Goal: Task Accomplishment & Management: Use online tool/utility

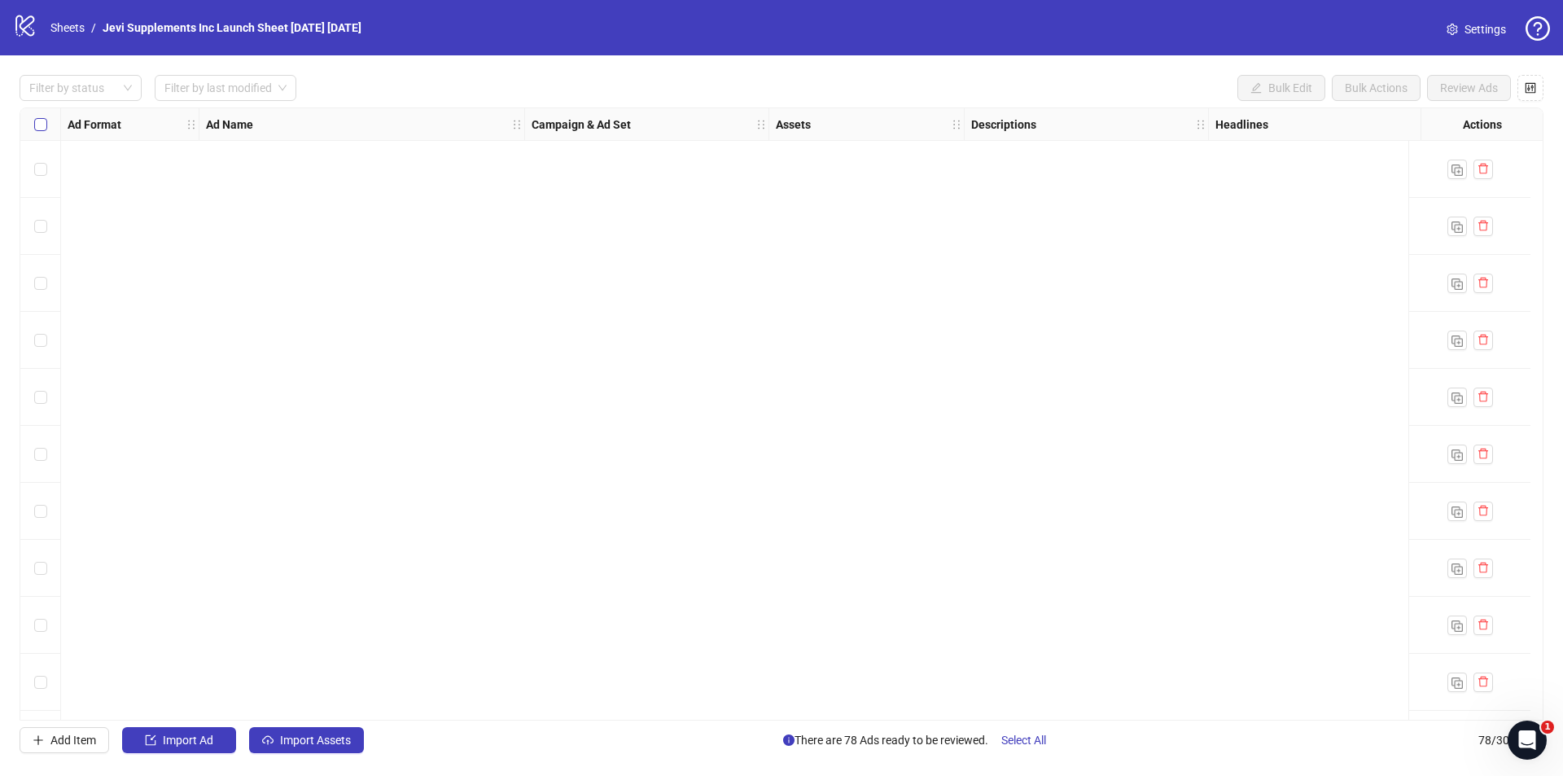
scroll to position [3873, 578]
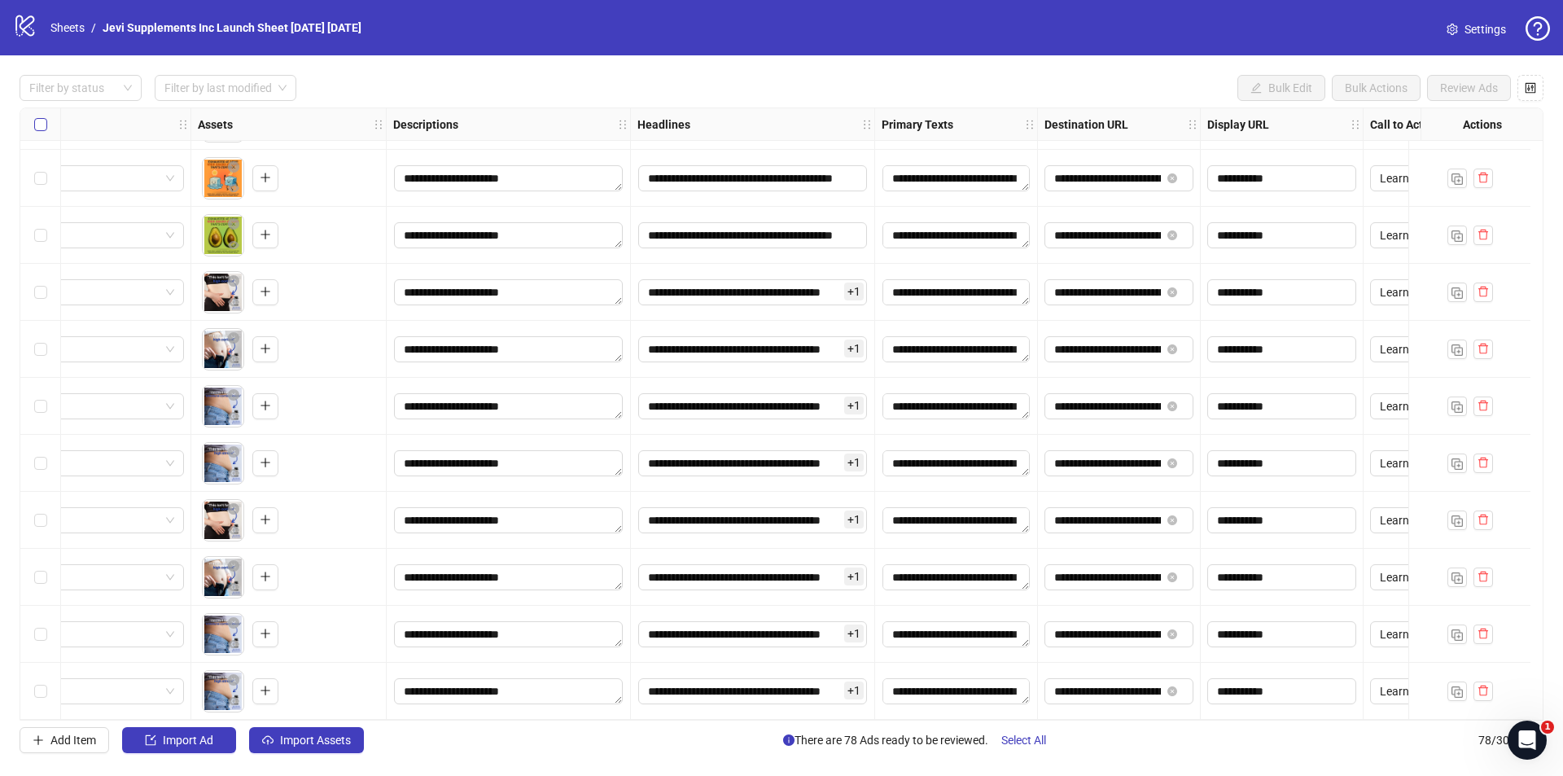
click at [41, 117] on label "Select all rows" at bounding box center [40, 125] width 13 height 18
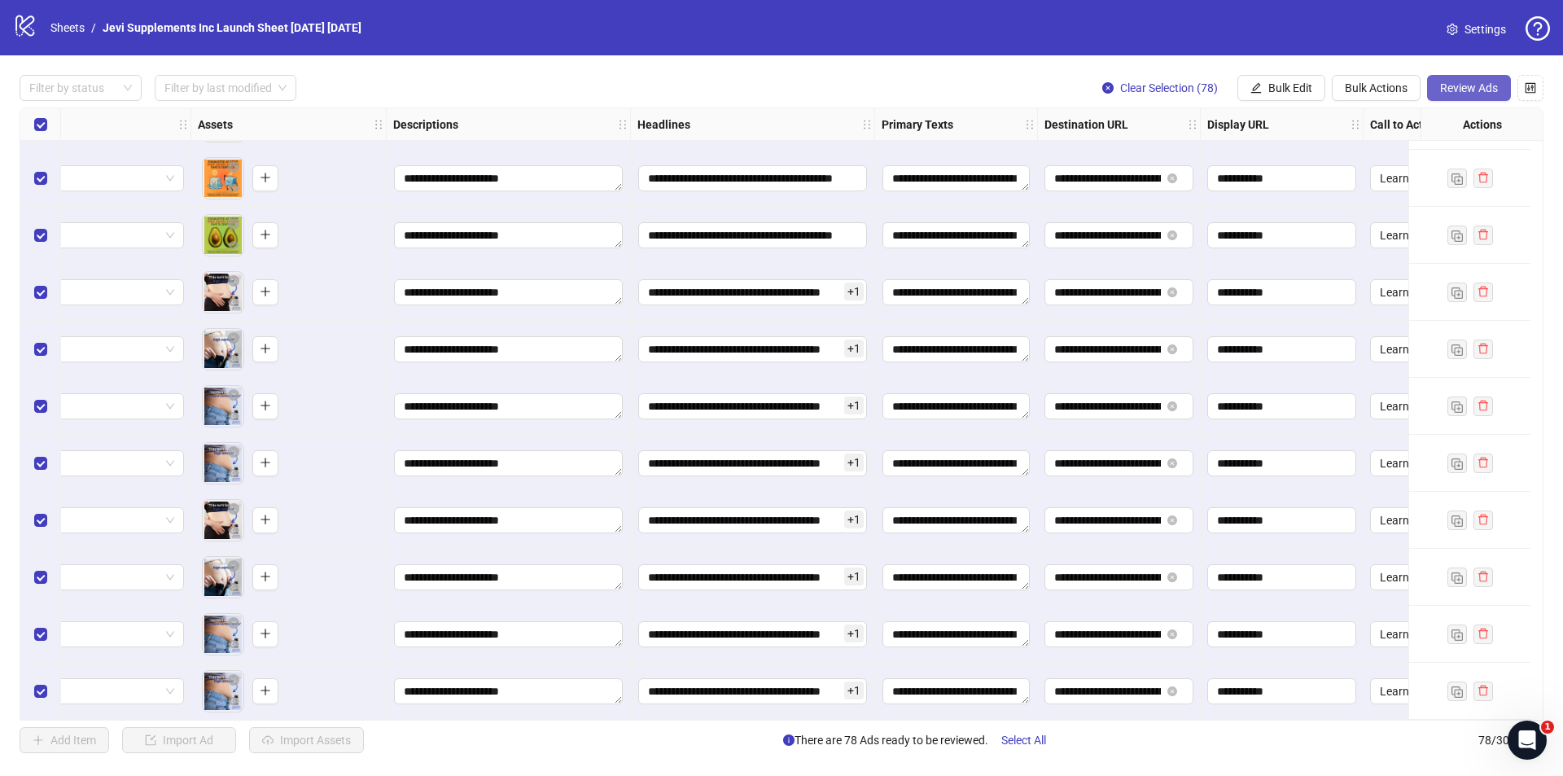
click at [1453, 98] on button "Review Ads" at bounding box center [1469, 88] width 84 height 26
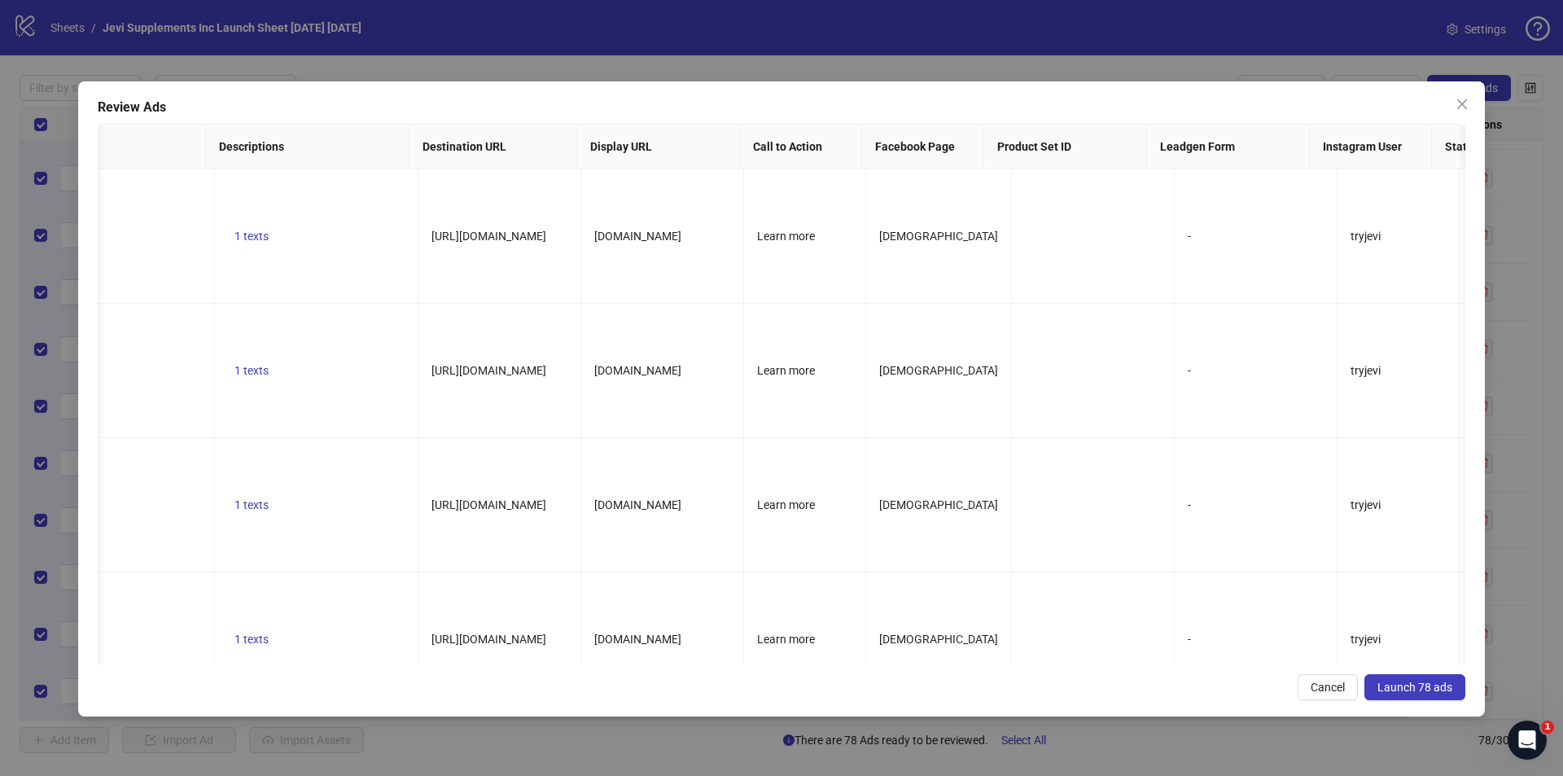
scroll to position [0, 803]
click at [1463, 103] on icon "close" at bounding box center [1462, 104] width 10 height 10
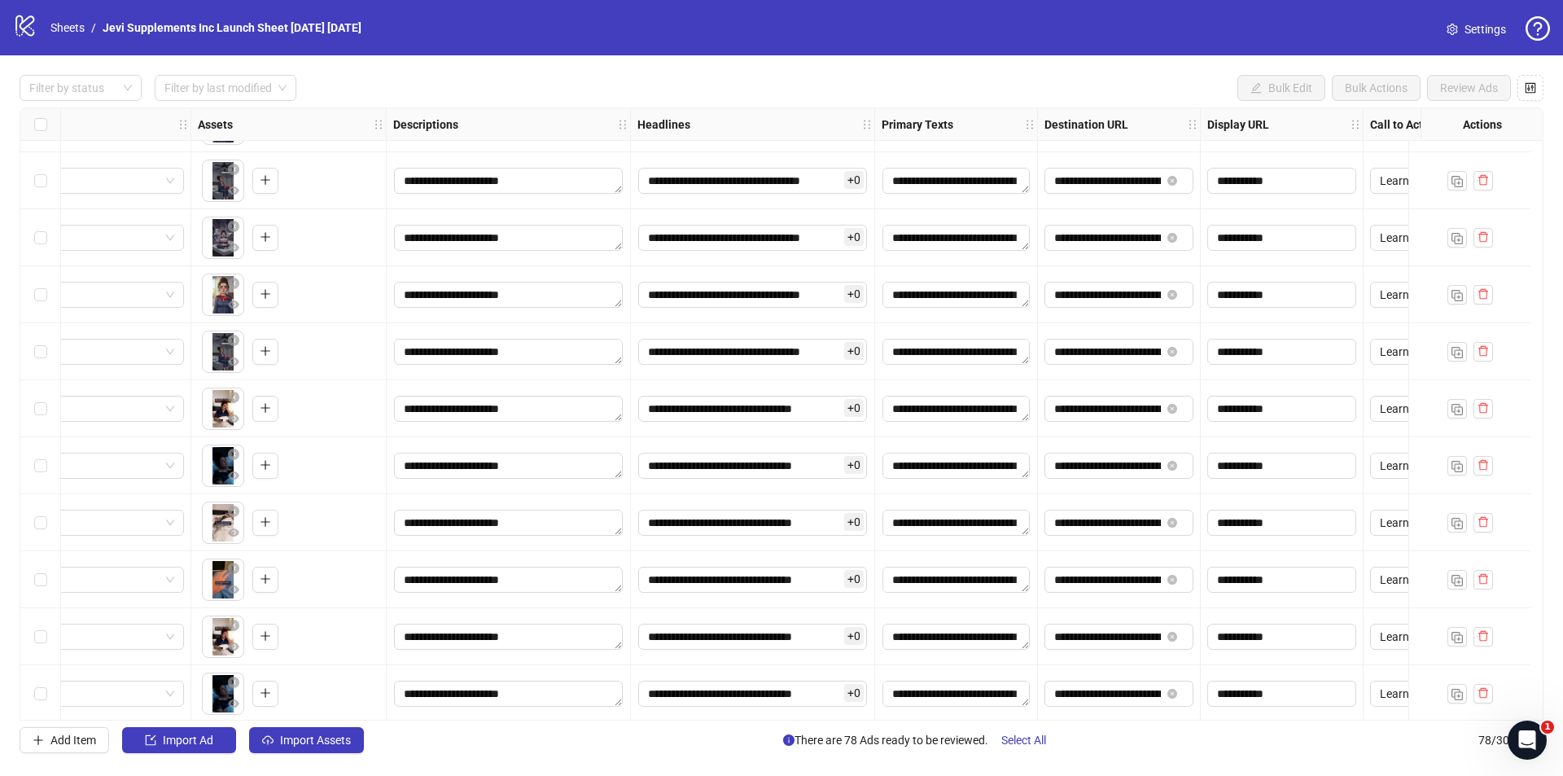
scroll to position [0, 578]
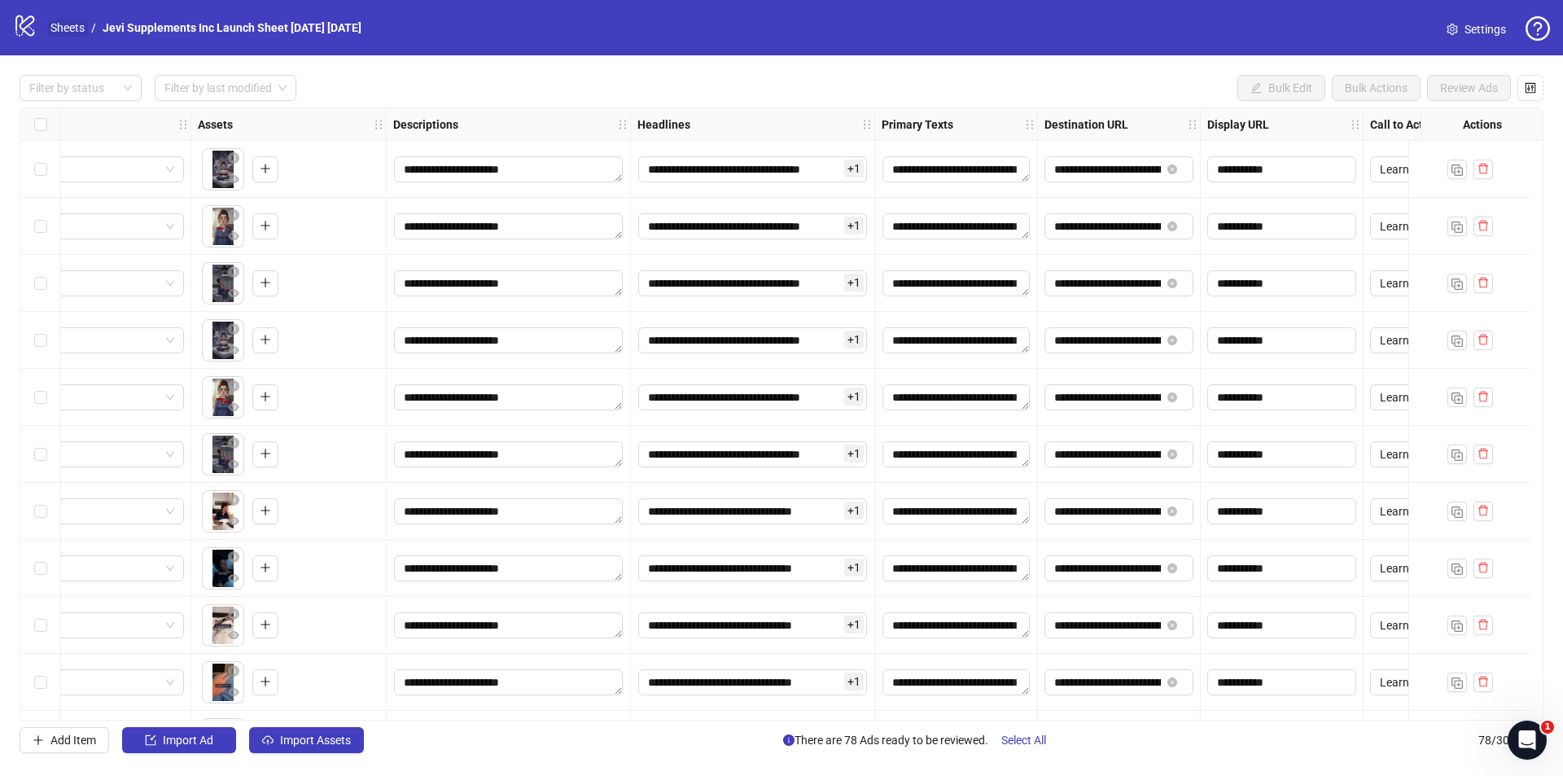
click at [68, 31] on link "Sheets" at bounding box center [67, 28] width 41 height 18
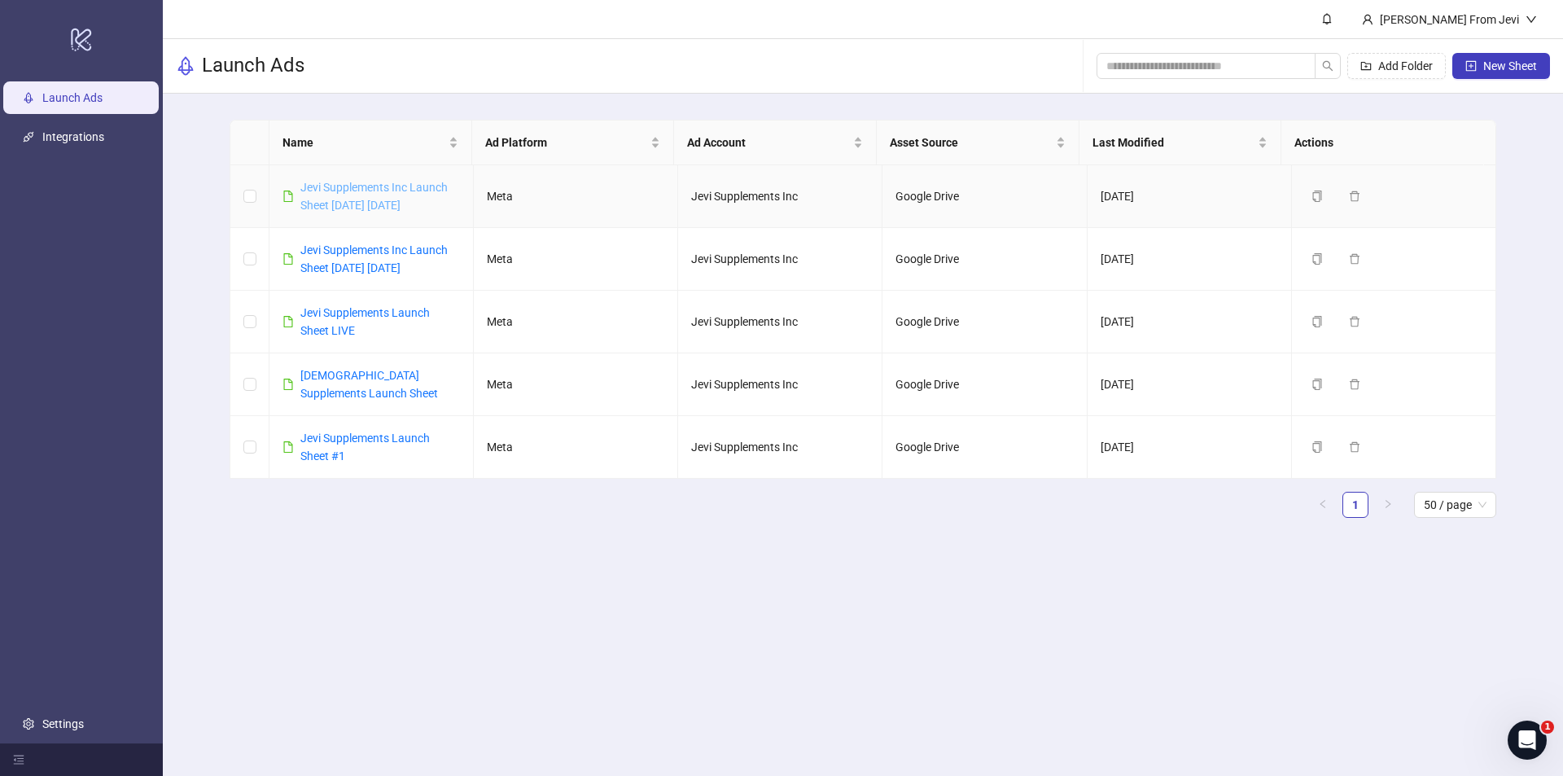
click at [396, 191] on link "Jevi Supplements Inc Launch Sheet [DATE] [DATE]" at bounding box center [373, 196] width 147 height 31
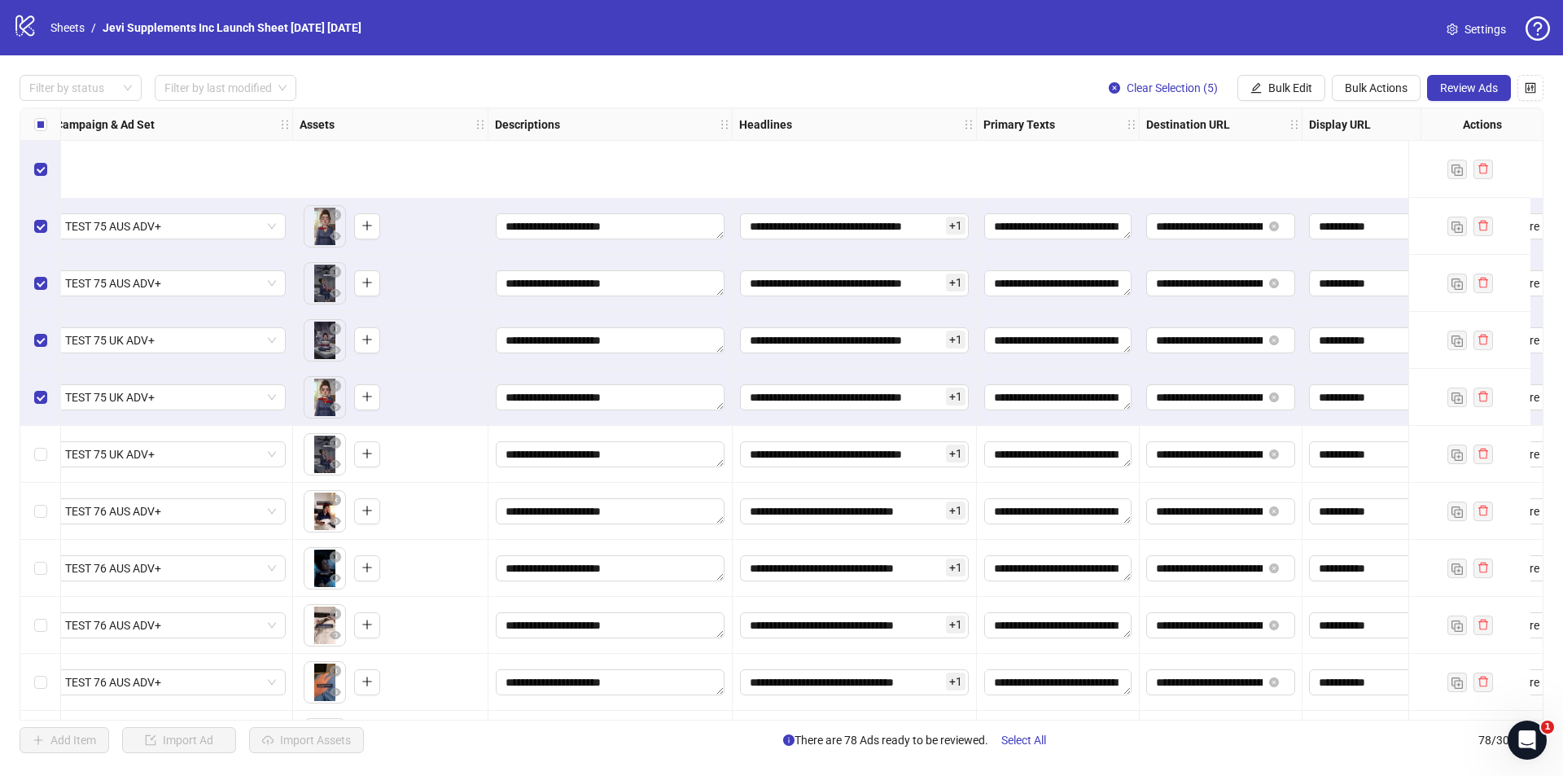
scroll to position [163, 476]
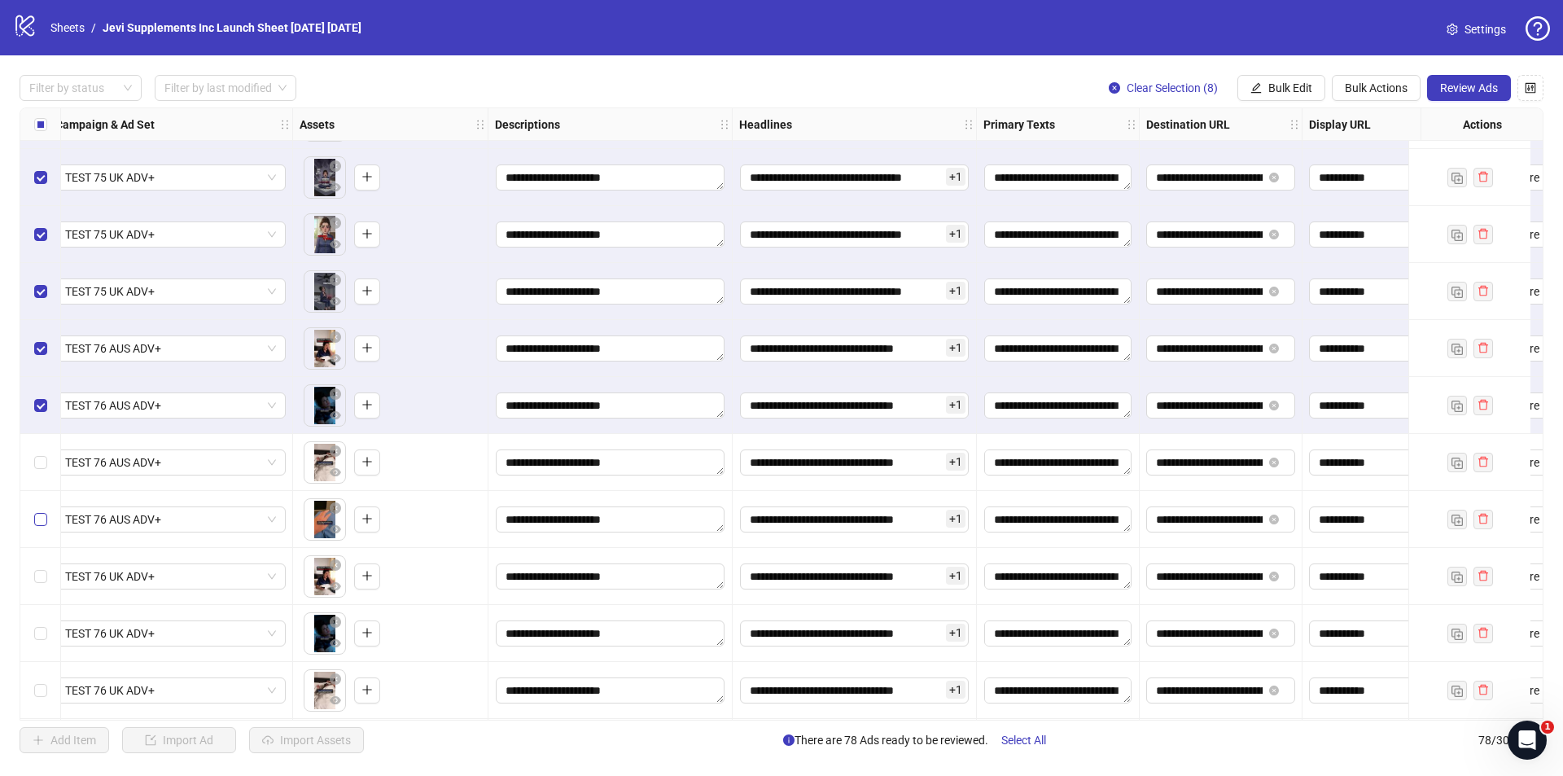
drag, startPoint x: 34, startPoint y: 470, endPoint x: 35, endPoint y: 511, distance: 40.7
click at [35, 471] on label "Select row 9" at bounding box center [40, 463] width 13 height 18
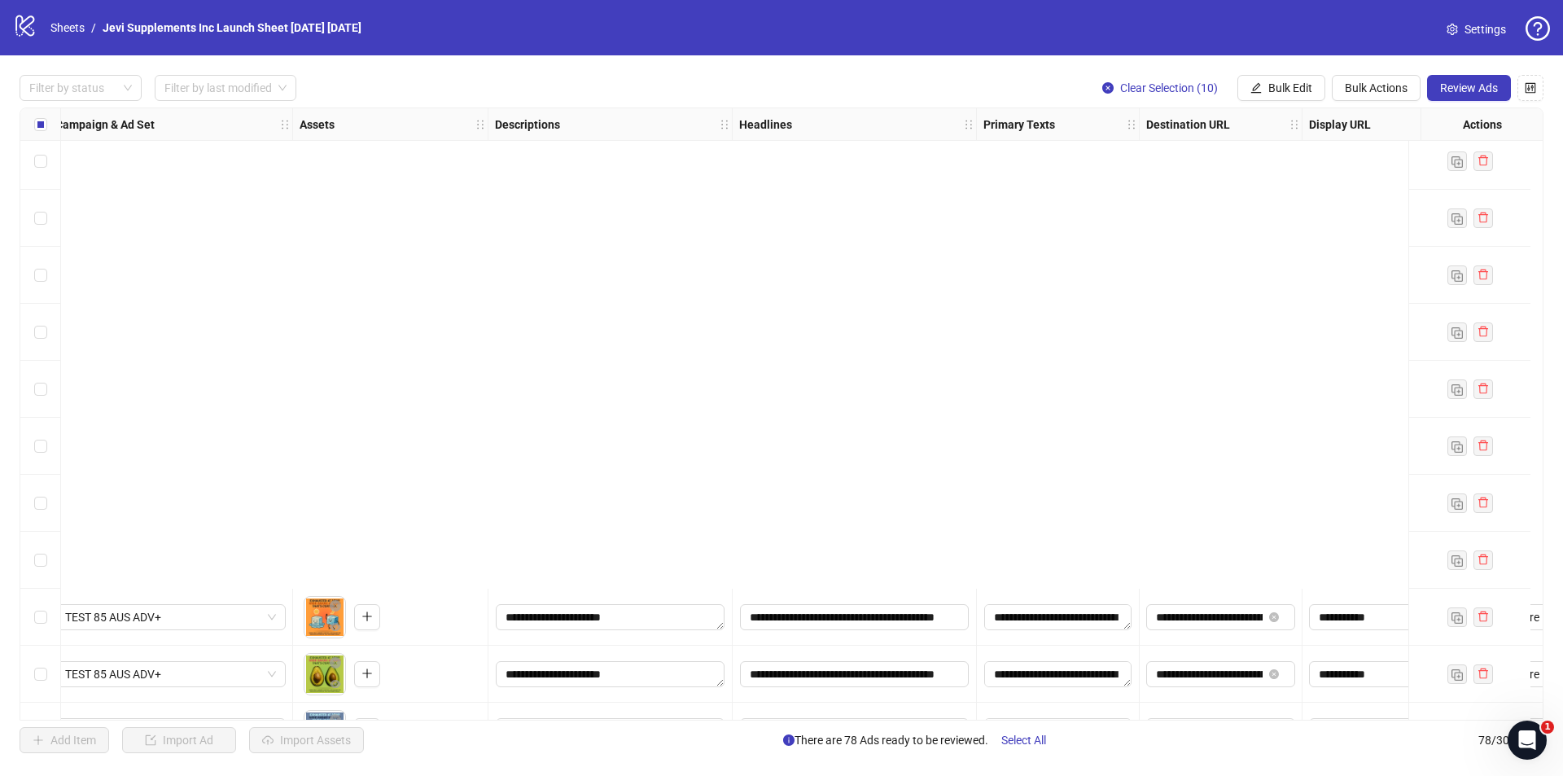
scroll to position [3873, 476]
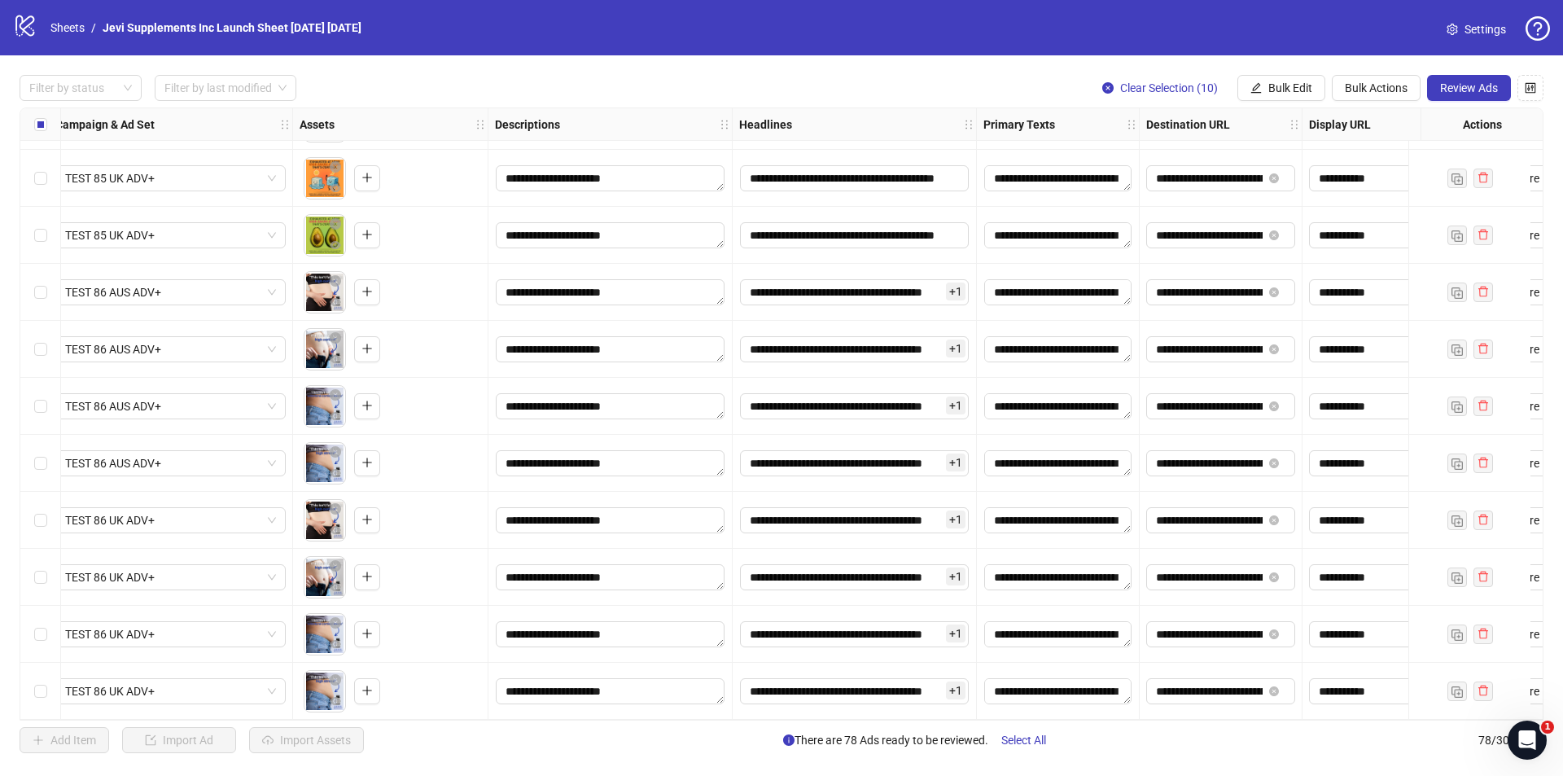
click at [50, 226] on div "Select row 70" at bounding box center [40, 235] width 41 height 57
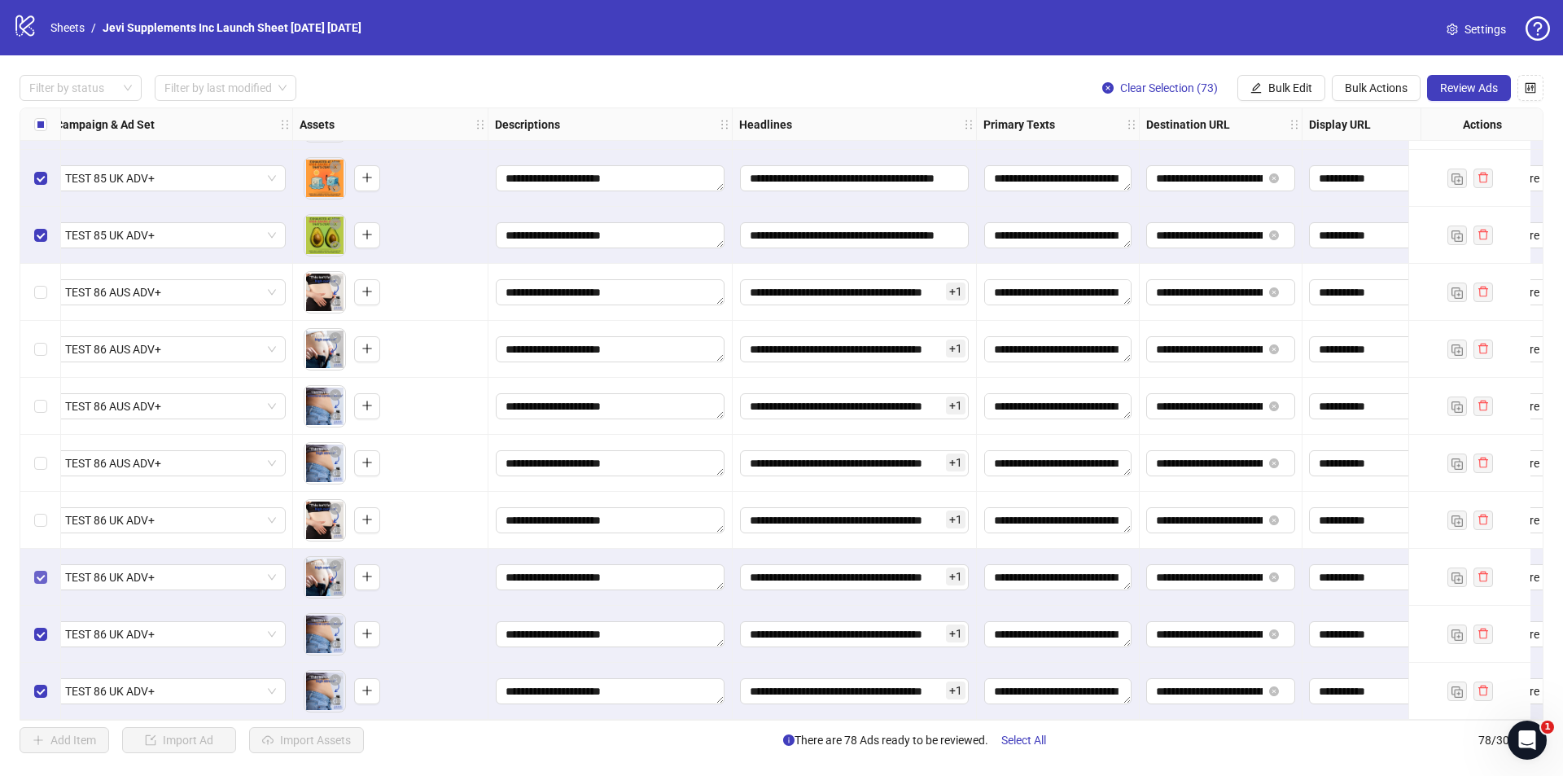
click at [43, 578] on label "Select row 76" at bounding box center [40, 577] width 13 height 18
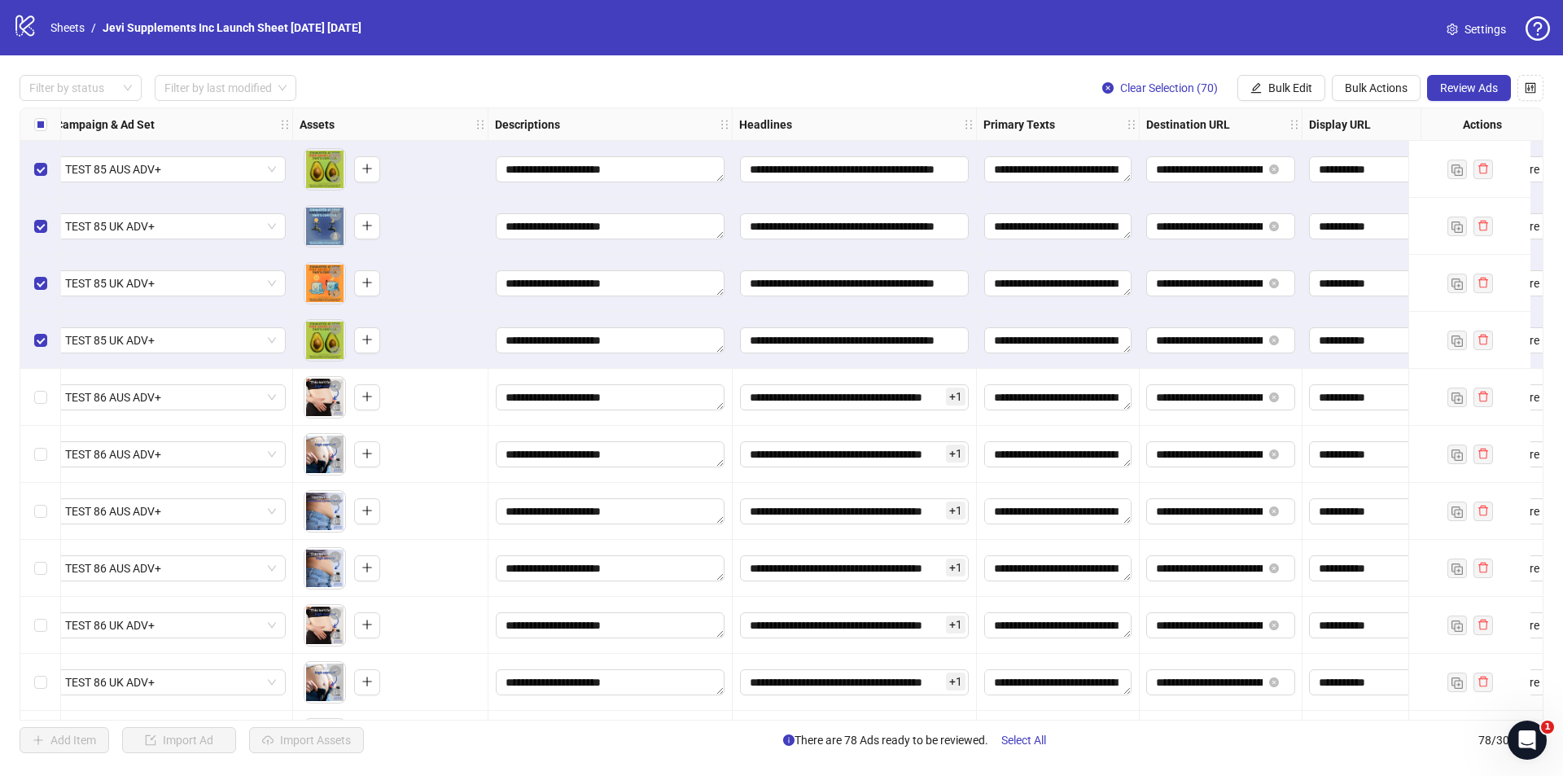
scroll to position [3710, 476]
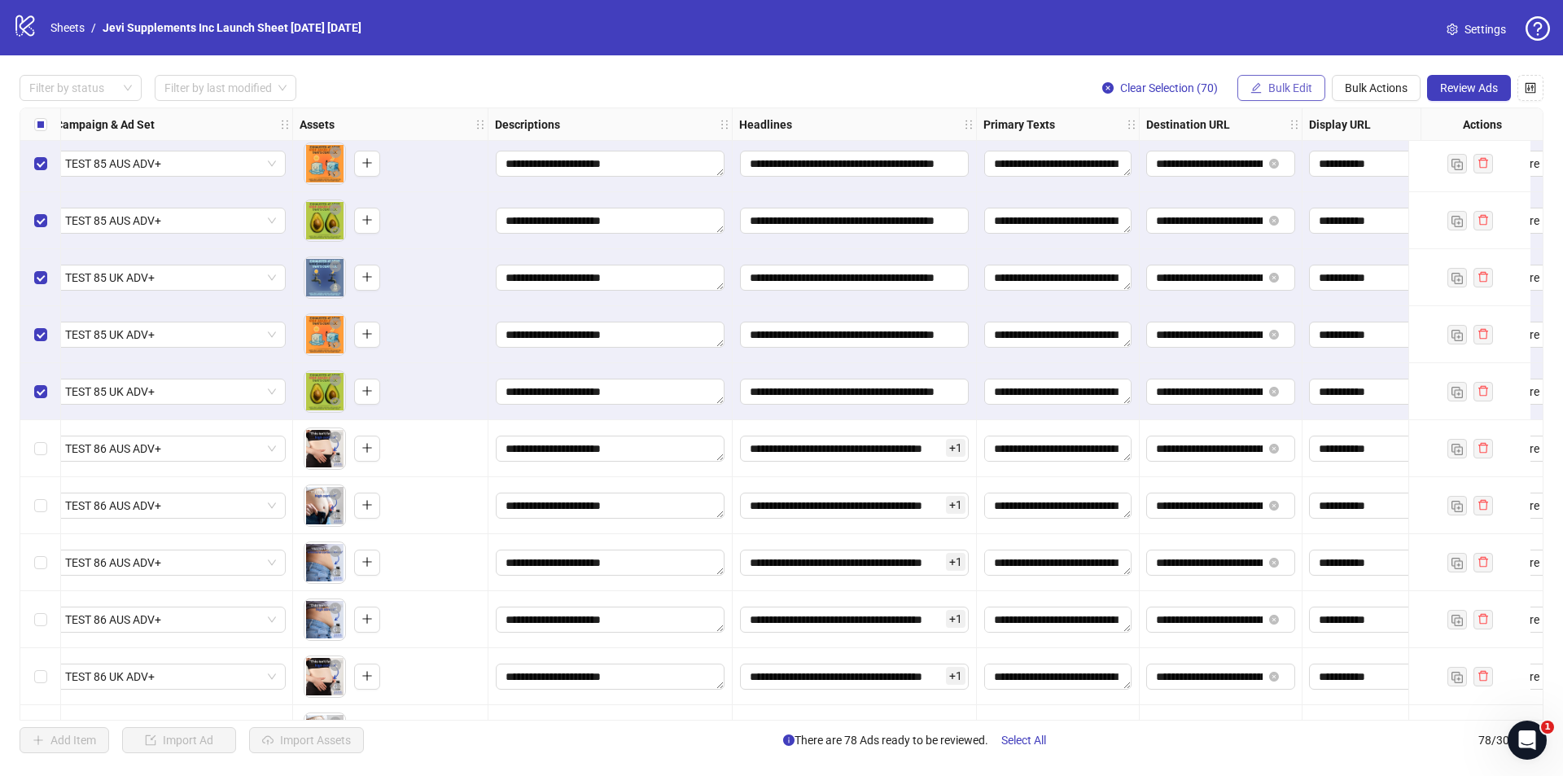
click at [1301, 85] on span "Bulk Edit" at bounding box center [1291, 87] width 44 height 13
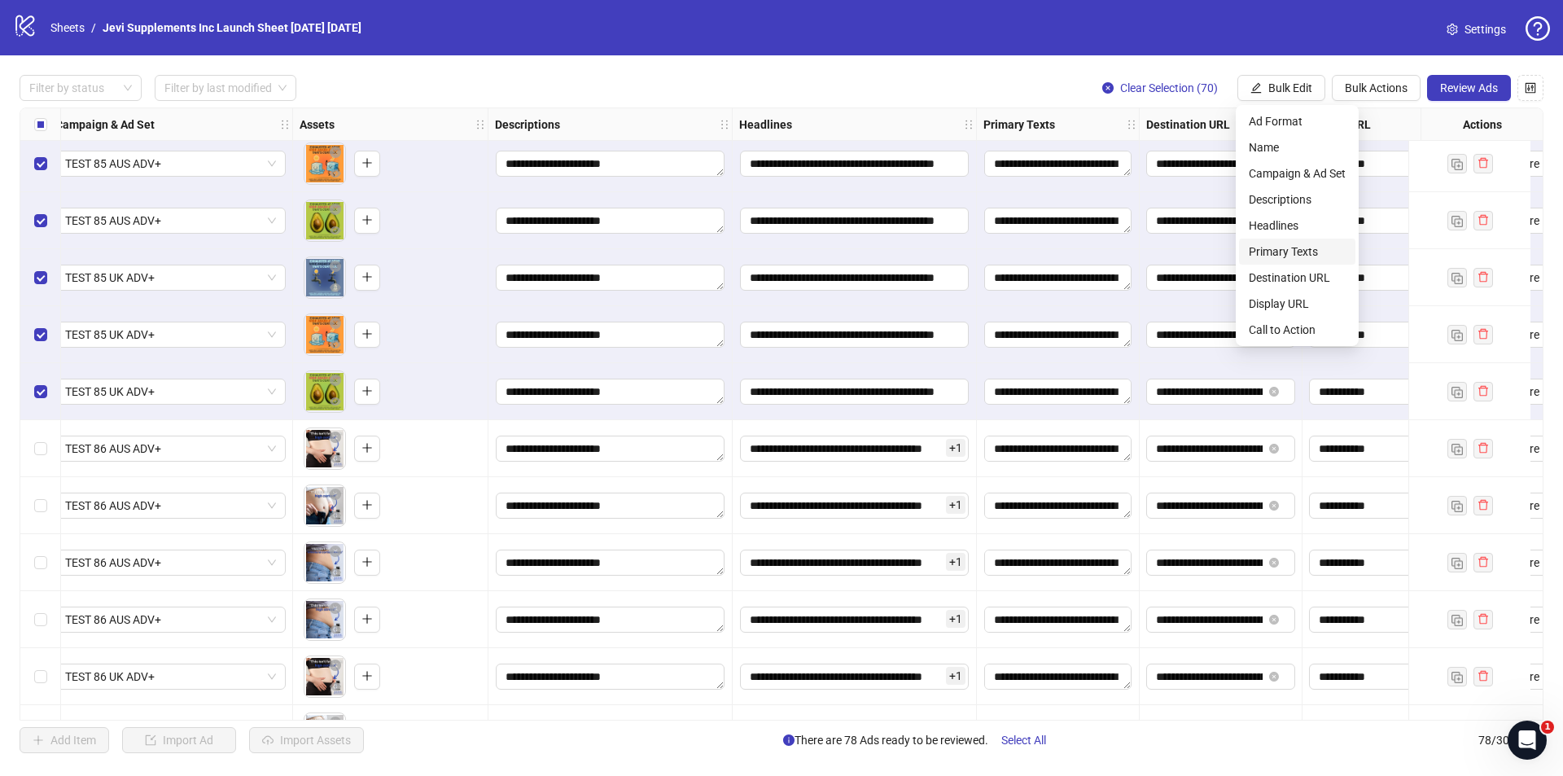
click at [1290, 248] on span "Primary Texts" at bounding box center [1297, 252] width 97 height 18
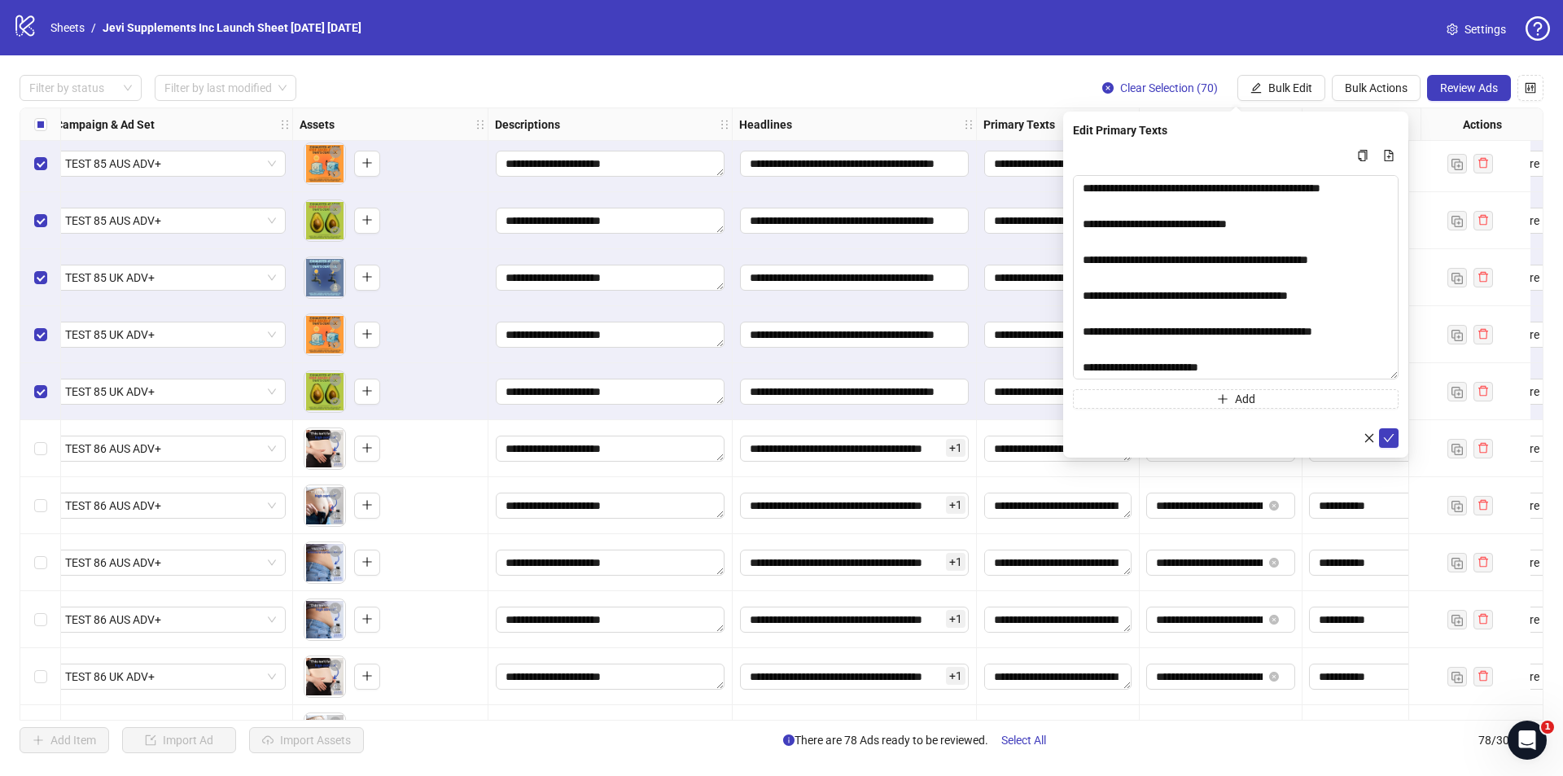
drag, startPoint x: 1394, startPoint y: 216, endPoint x: 1405, endPoint y: 382, distance: 166.4
click at [1406, 382] on div "Edit Primary Texts Add" at bounding box center [1235, 285] width 345 height 346
click at [1312, 411] on button "Add" at bounding box center [1236, 405] width 326 height 20
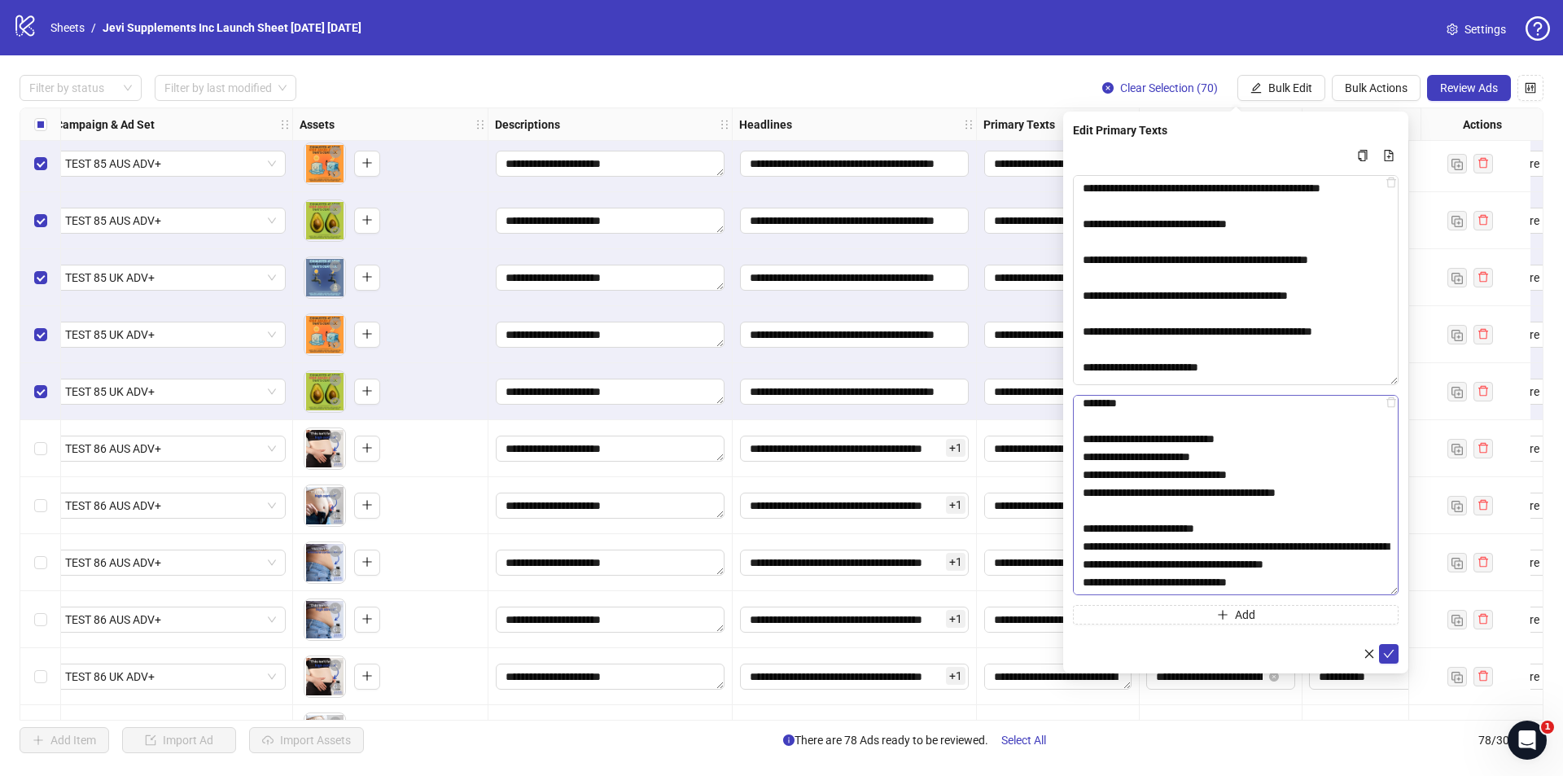
scroll to position [660, 0]
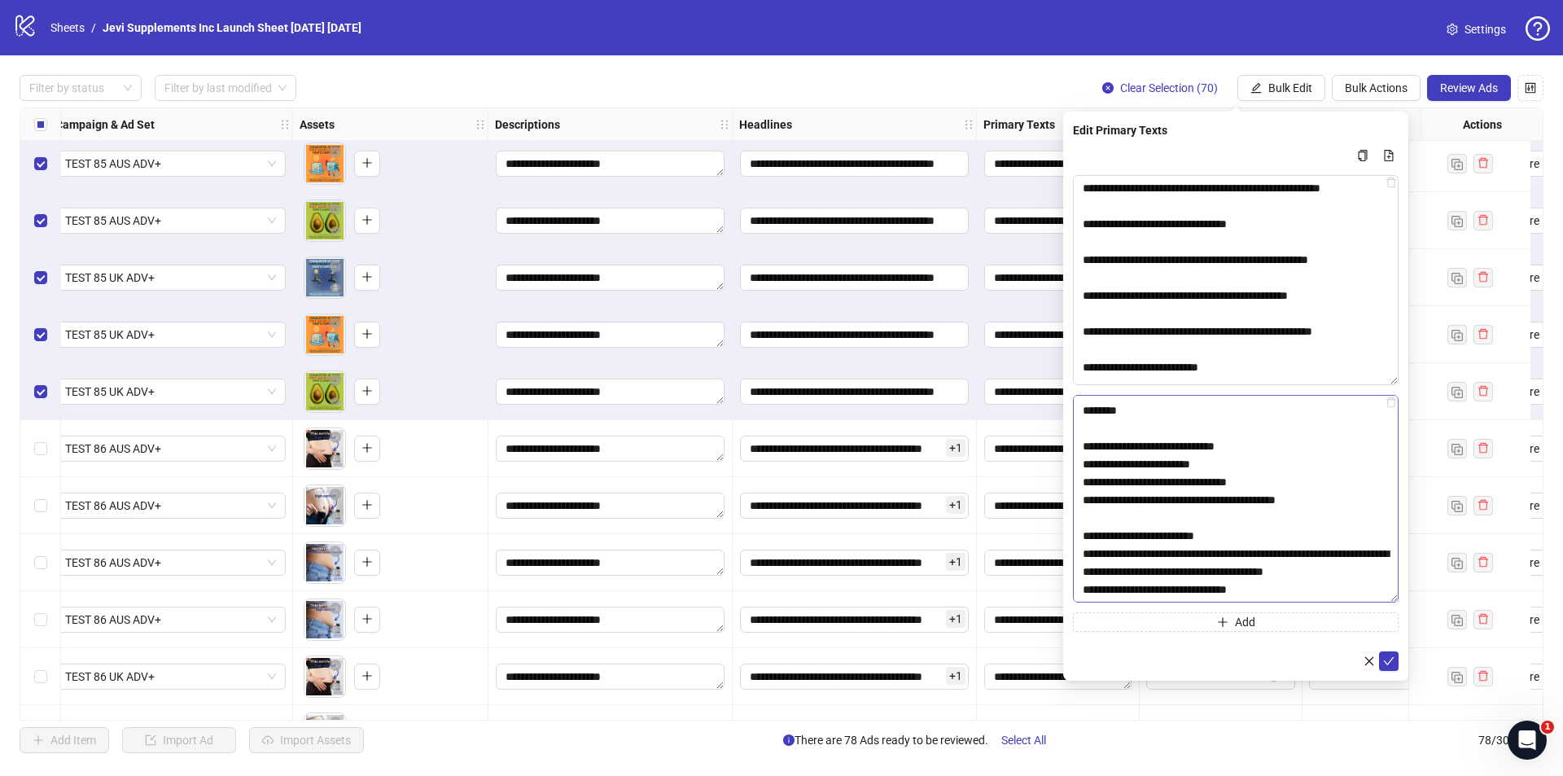
drag, startPoint x: 1396, startPoint y: 435, endPoint x: 1362, endPoint y: 581, distance: 150.5
click at [1383, 598] on textarea "Multi-text input container - paste or copy values" at bounding box center [1236, 499] width 326 height 208
click at [1297, 538] on textarea "Multi-text input container - paste or copy values" at bounding box center [1236, 499] width 326 height 208
click at [1208, 570] on textarea "Multi-text input container - paste or copy values" at bounding box center [1236, 499] width 326 height 208
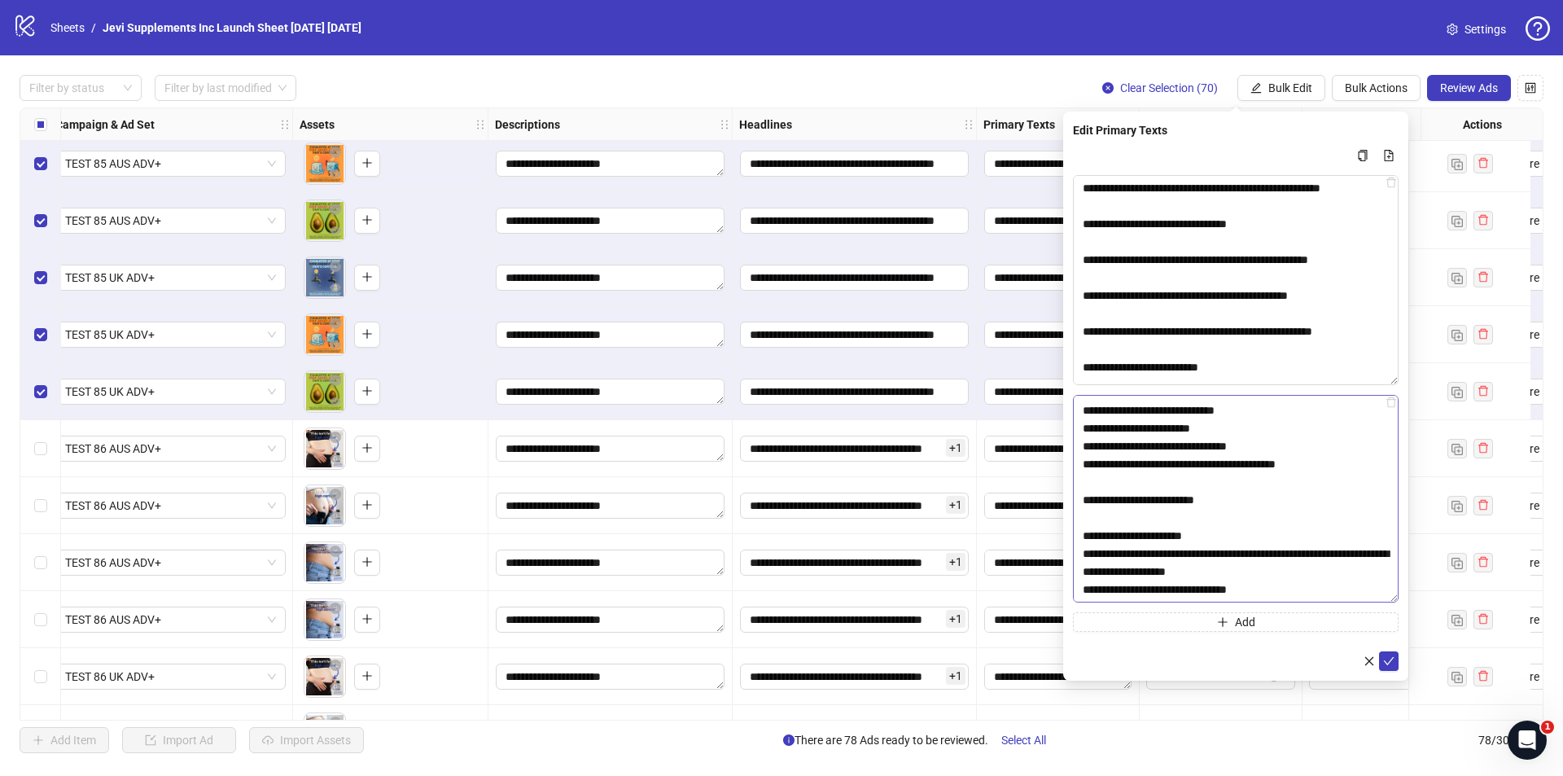
scroll to position [696, 0]
click at [1256, 574] on textarea "Multi-text input container - paste or copy values" at bounding box center [1236, 499] width 326 height 208
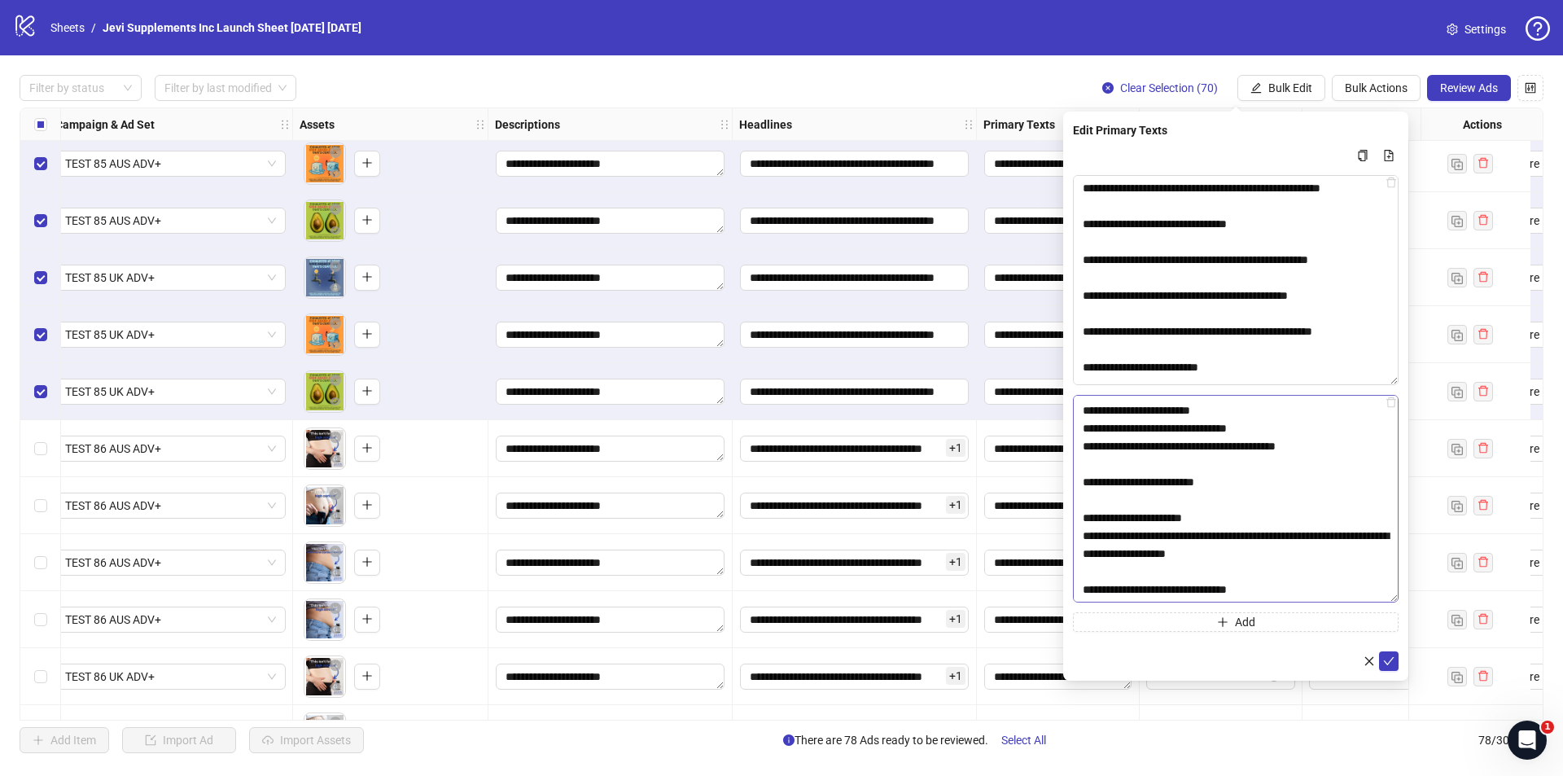
scroll to position [714, 0]
click at [1178, 588] on textarea "Multi-text input container - paste or copy values" at bounding box center [1236, 499] width 326 height 208
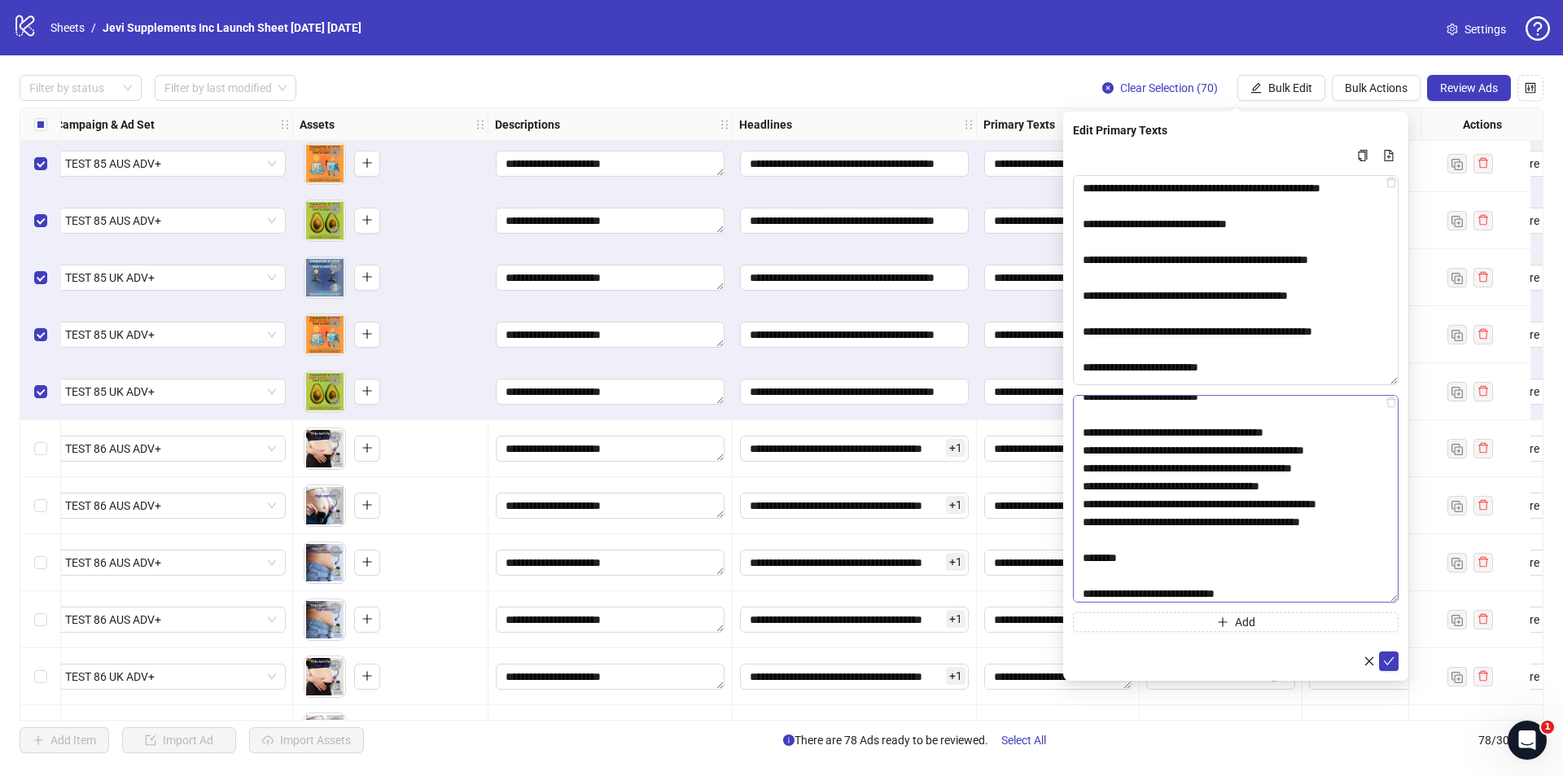
scroll to position [419, 0]
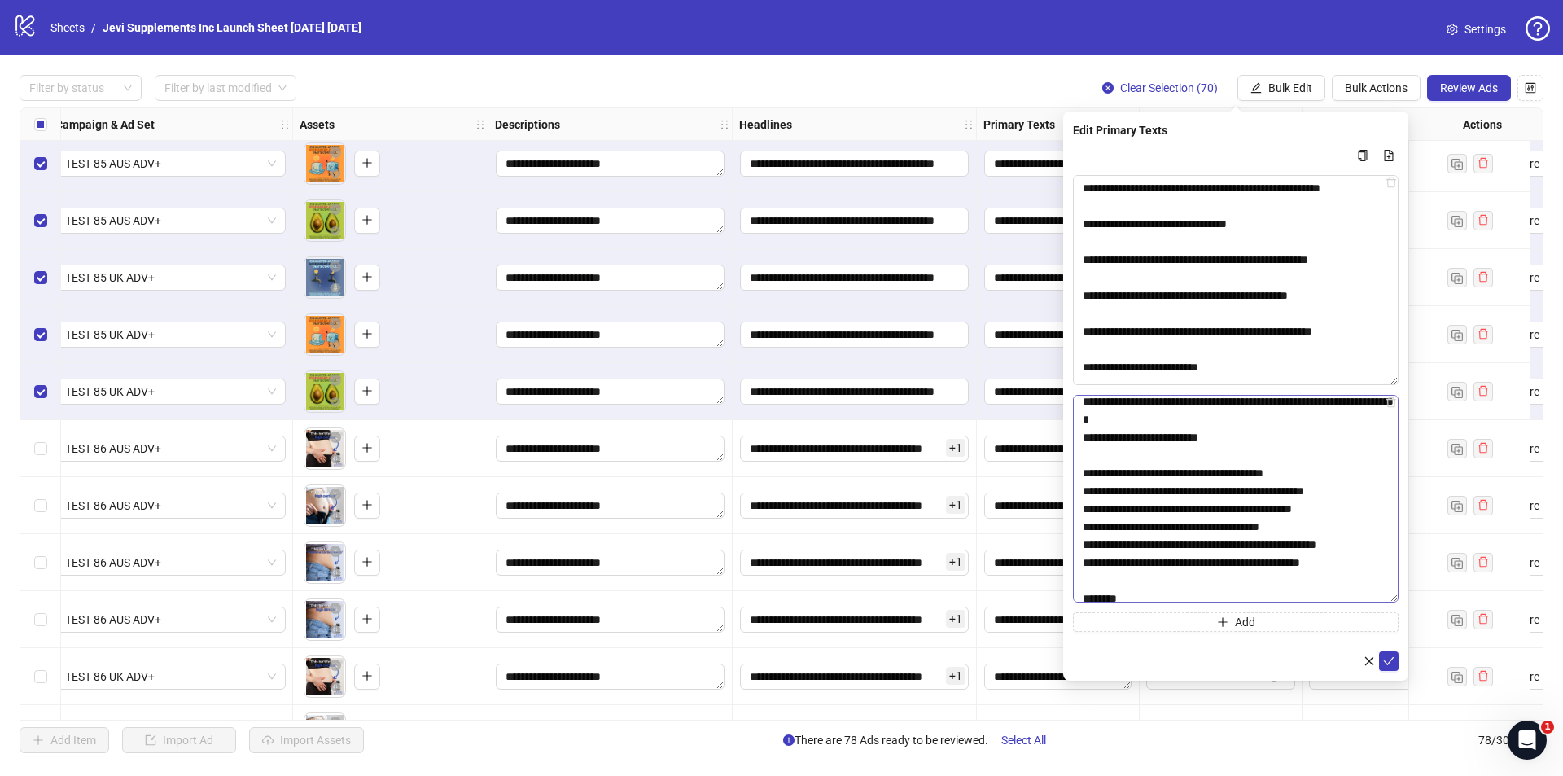
click at [1083, 542] on textarea "Multi-text input container - paste or copy values" at bounding box center [1236, 499] width 326 height 208
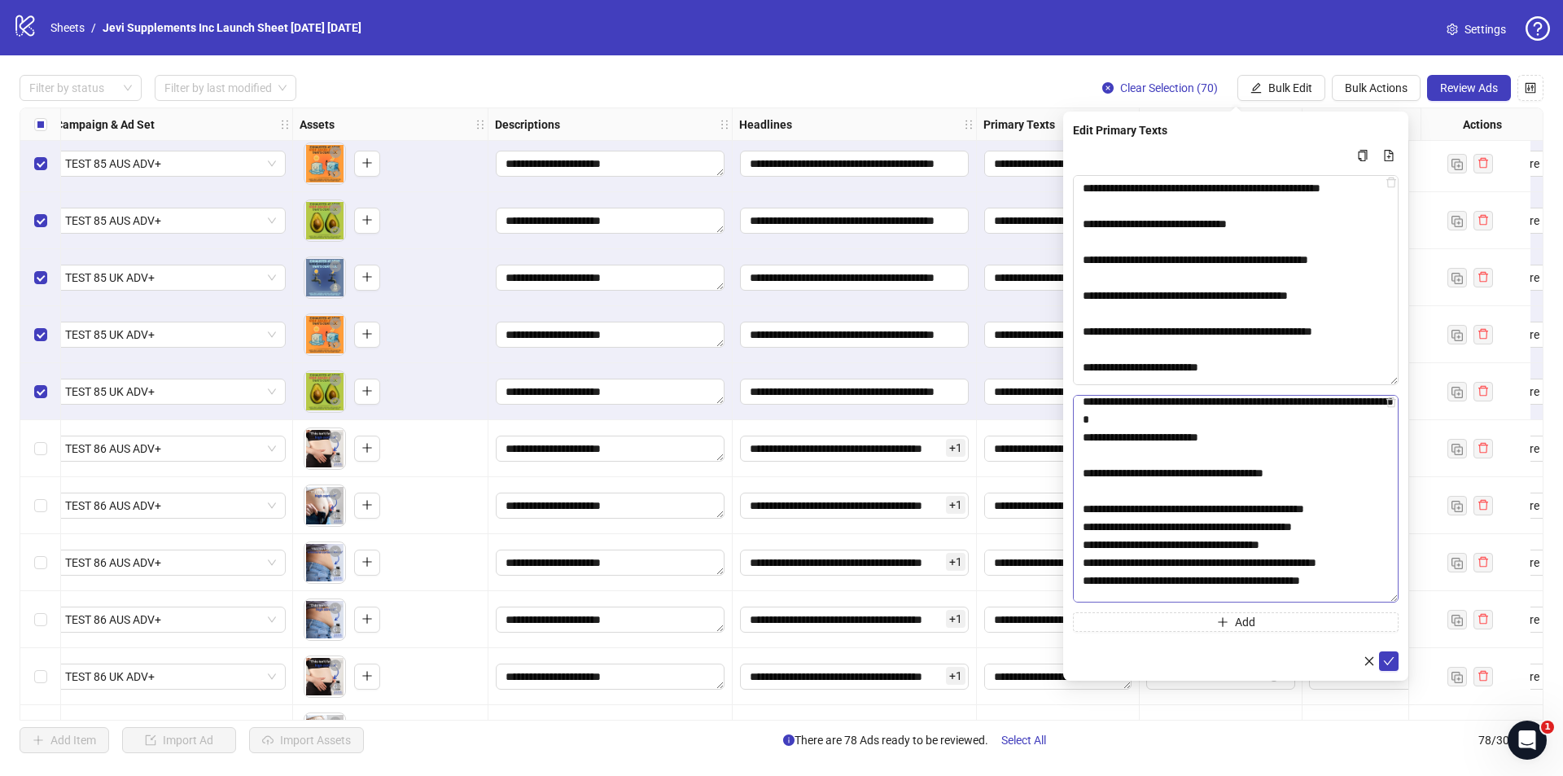
scroll to position [500, 0]
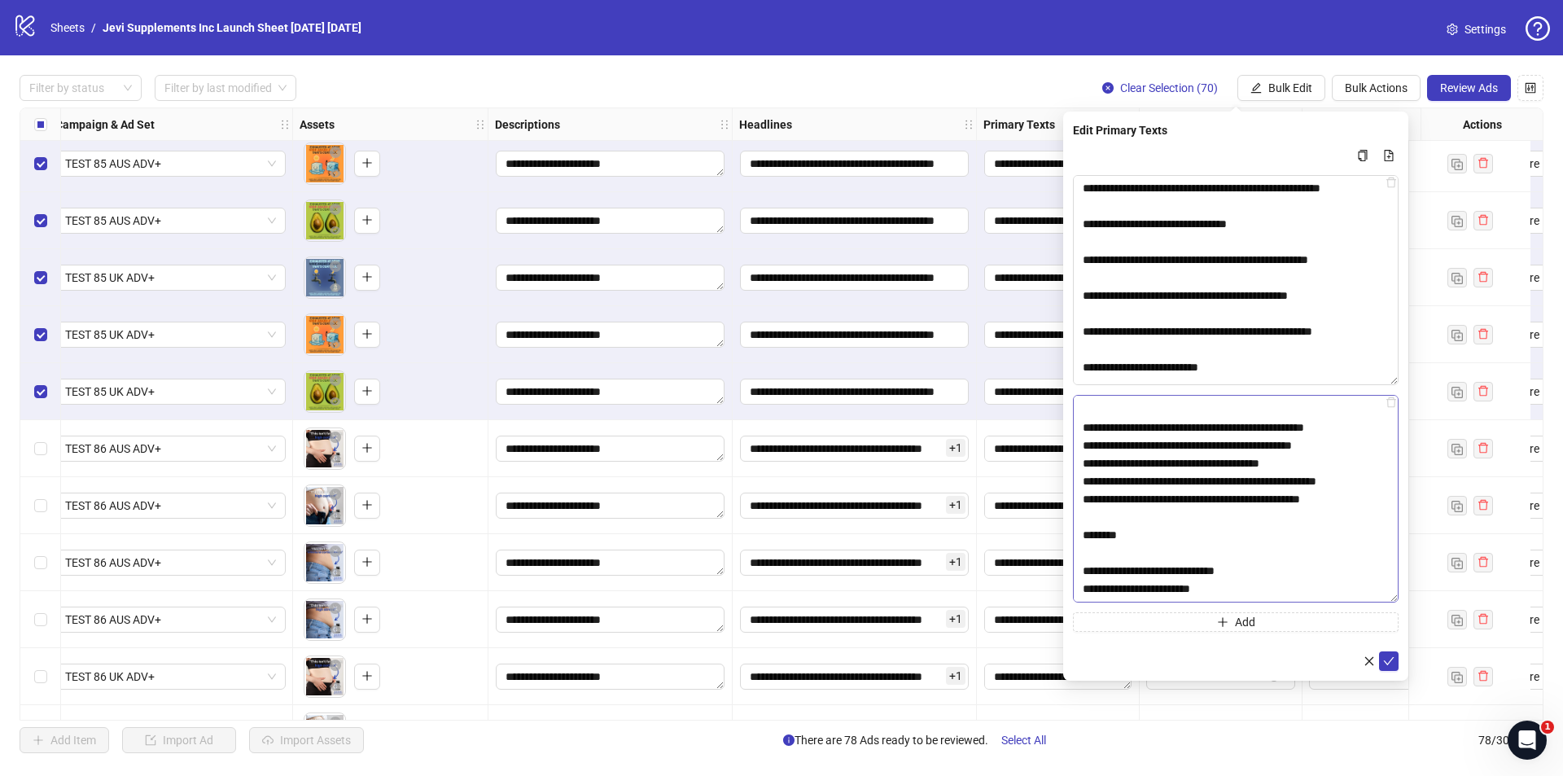
click at [1082, 499] on textarea "Multi-text input container - paste or copy values" at bounding box center [1236, 499] width 326 height 208
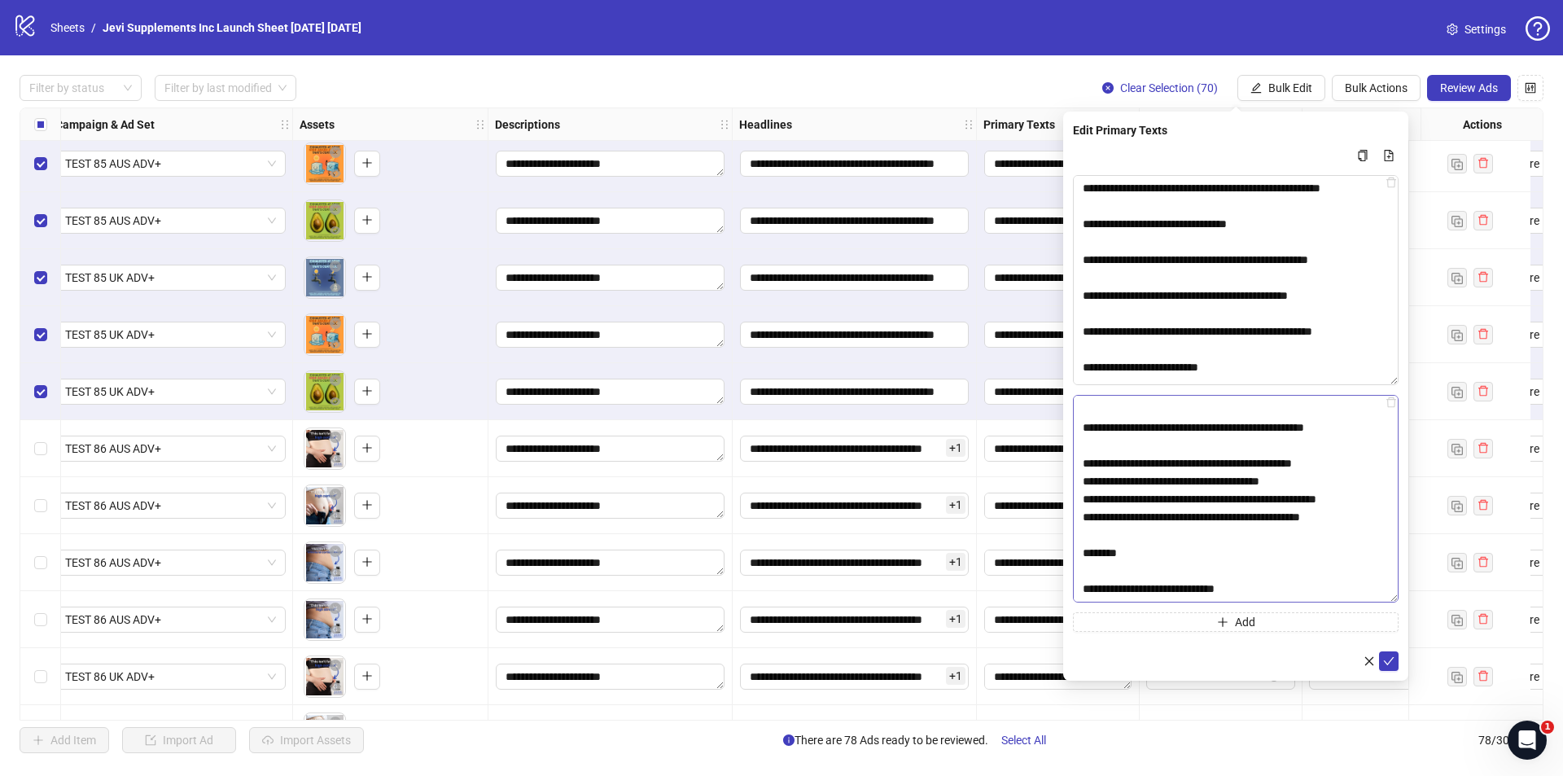
click at [1081, 534] on textarea "Multi-text input container - paste or copy values" at bounding box center [1236, 499] width 326 height 208
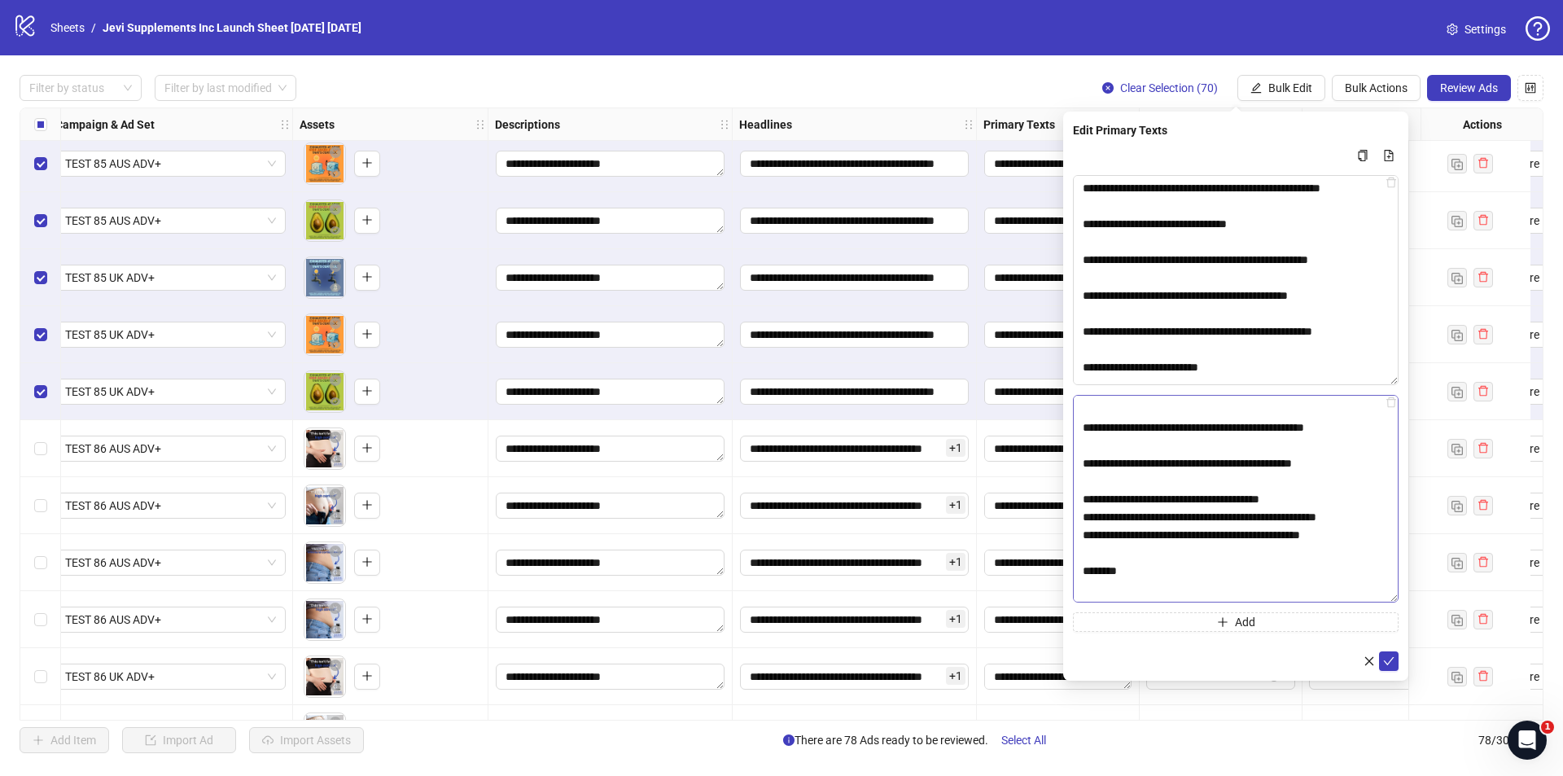
click at [1083, 567] on textarea "Multi-text input container - paste or copy values" at bounding box center [1236, 499] width 326 height 208
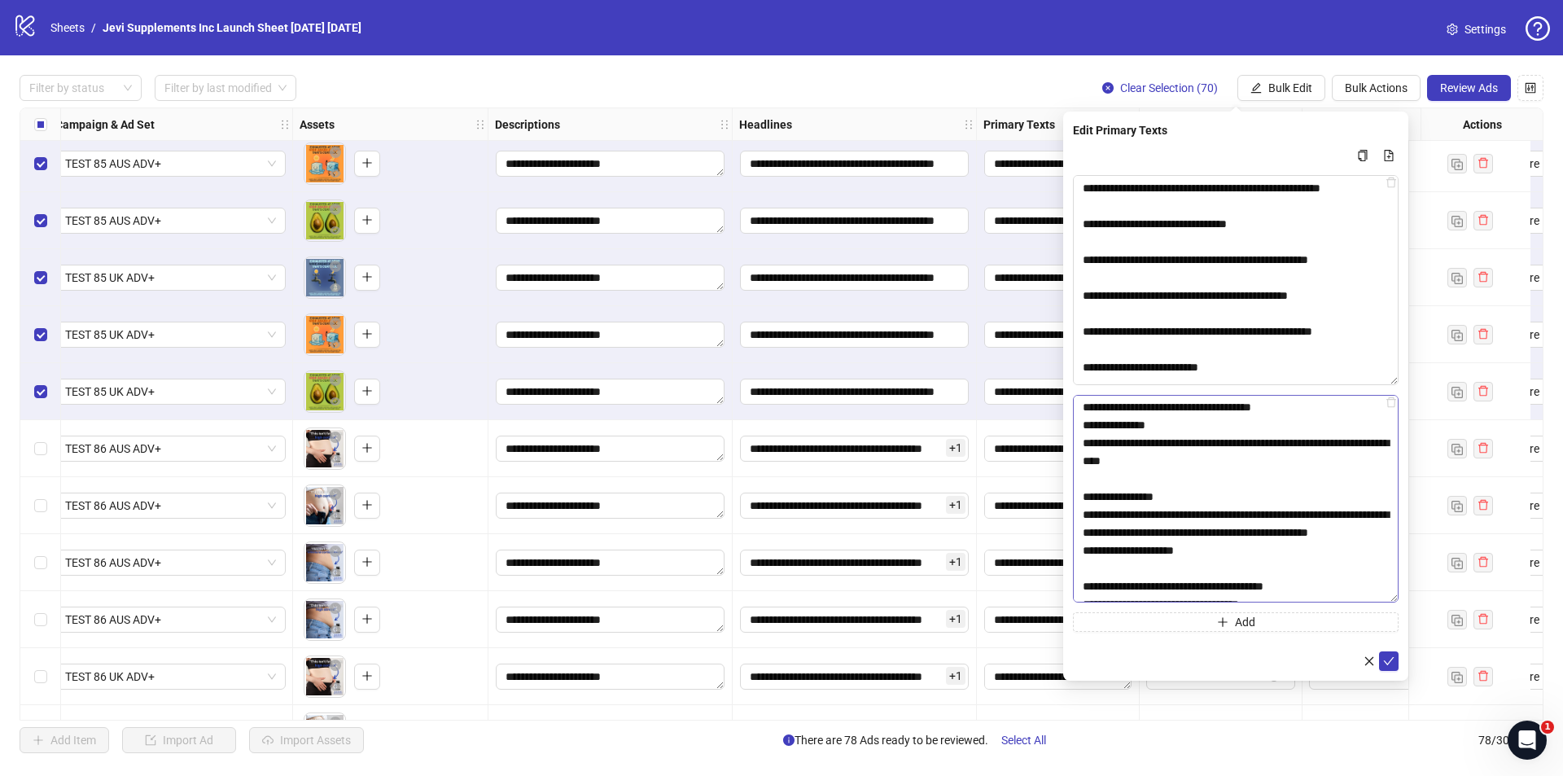
scroll to position [0, 0]
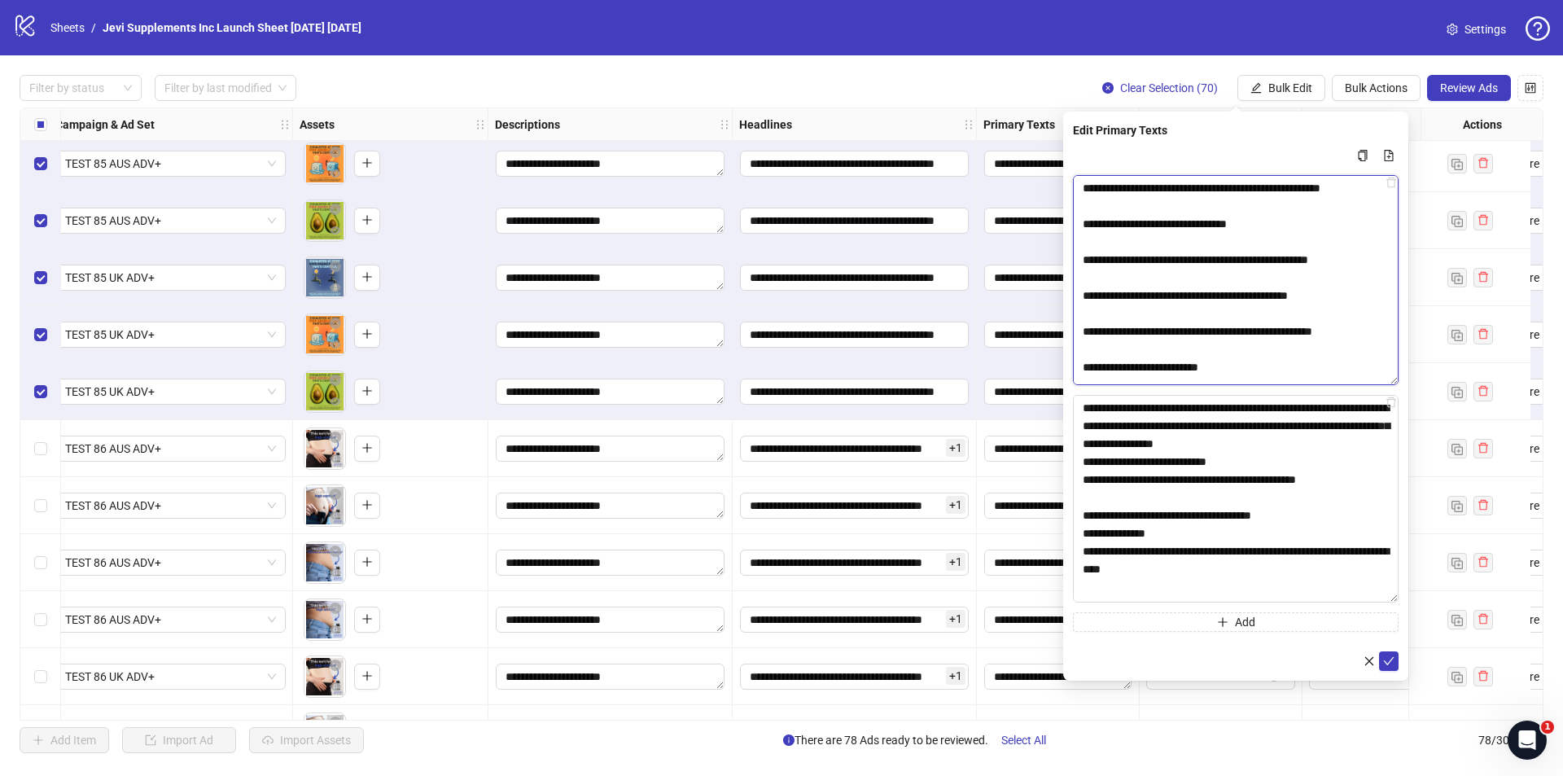
drag, startPoint x: 1085, startPoint y: 186, endPoint x: 1299, endPoint y: 220, distance: 216.7
click at [1299, 220] on textarea "Multi-text input container - paste or copy values" at bounding box center [1236, 280] width 326 height 210
click at [1082, 410] on textarea "Multi-text input container - paste or copy values" at bounding box center [1236, 499] width 326 height 208
click at [1083, 410] on textarea "Multi-text input container - paste or copy values" at bounding box center [1236, 499] width 326 height 208
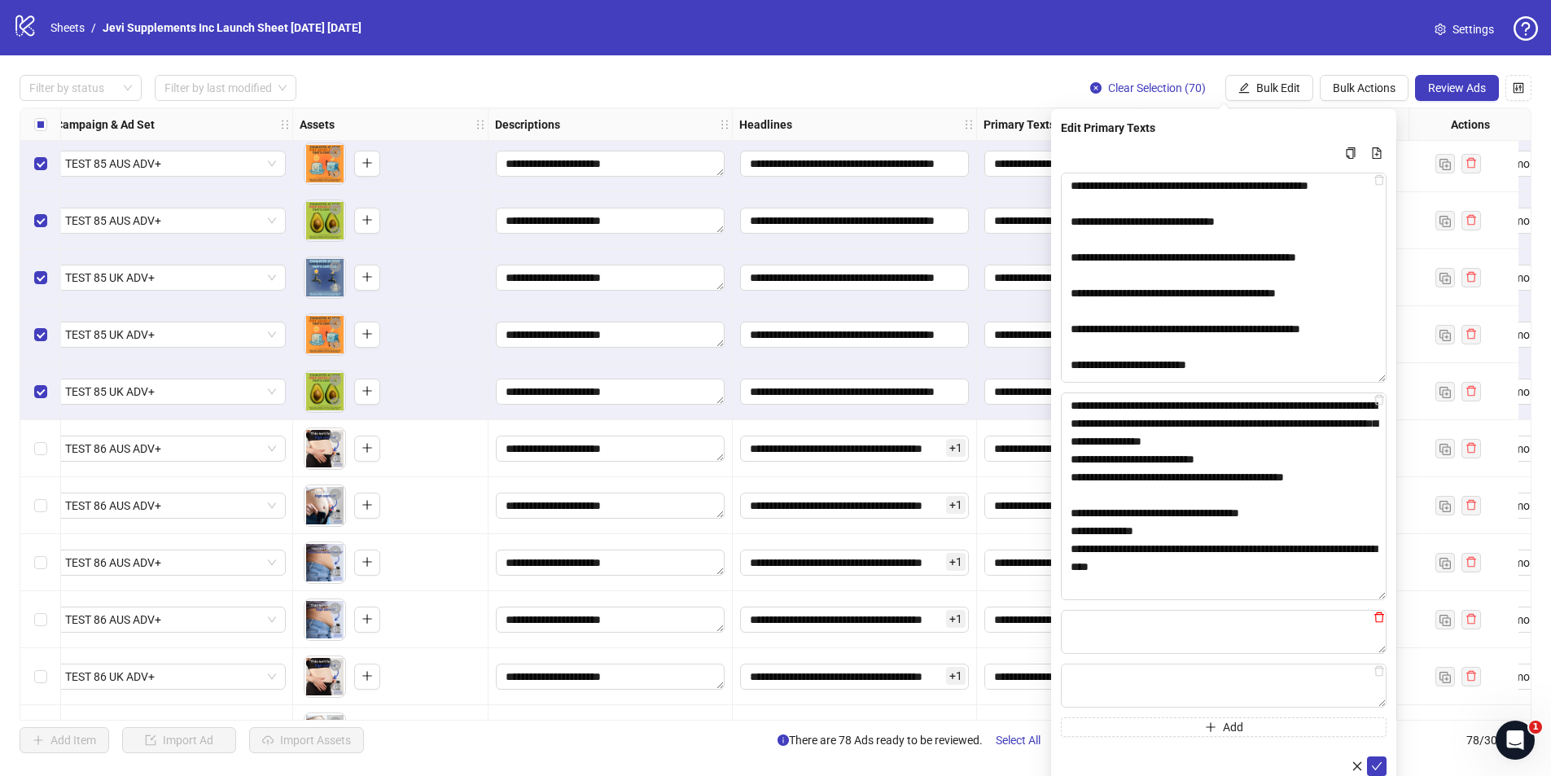
click at [1376, 620] on icon "delete" at bounding box center [1379, 617] width 10 height 11
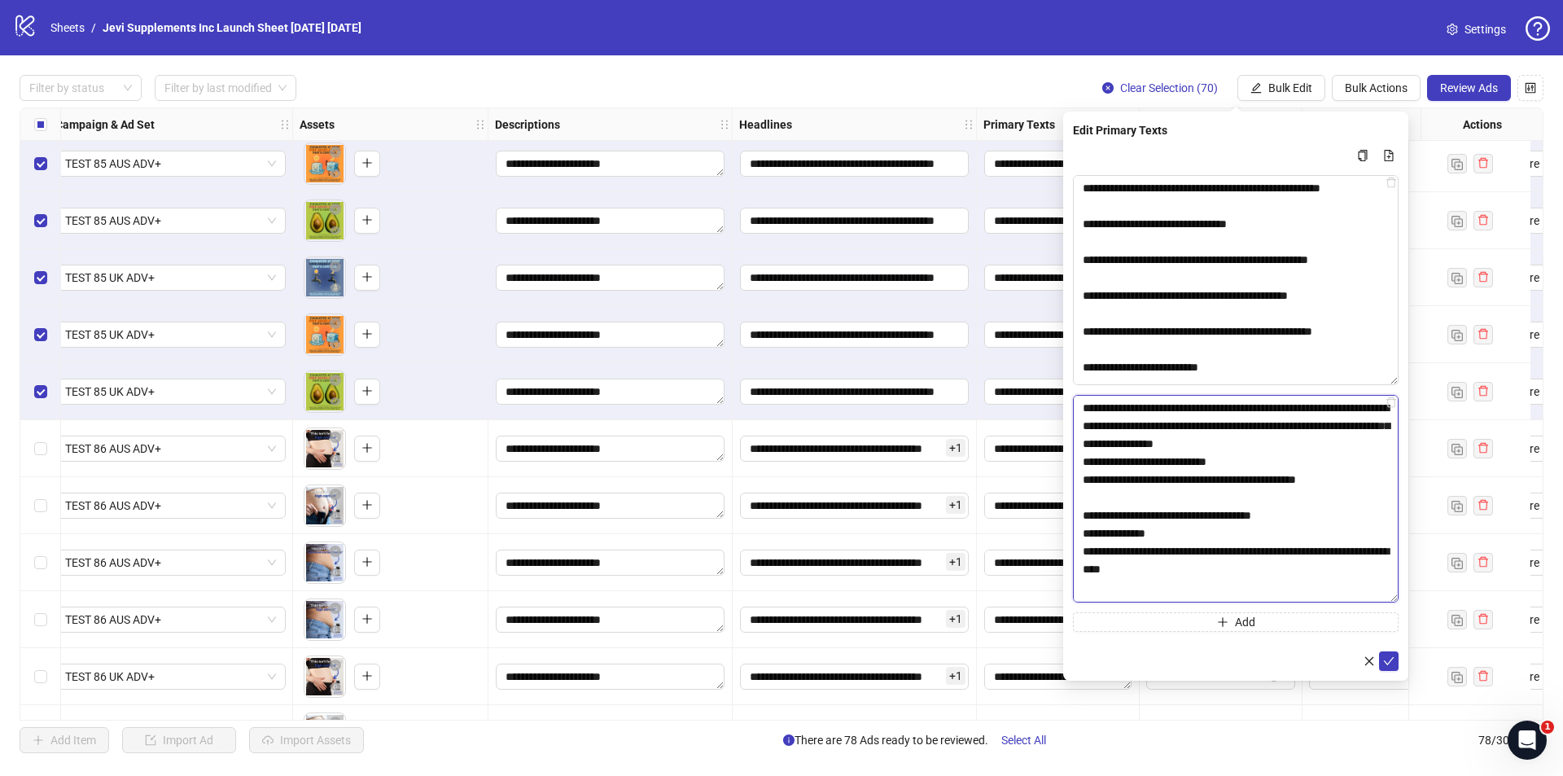
click at [1084, 405] on textarea "Multi-text input container - paste or copy values" at bounding box center [1236, 499] width 326 height 208
click at [1100, 407] on textarea "Multi-text input container - paste or copy values" at bounding box center [1236, 499] width 326 height 208
paste textarea "**********"
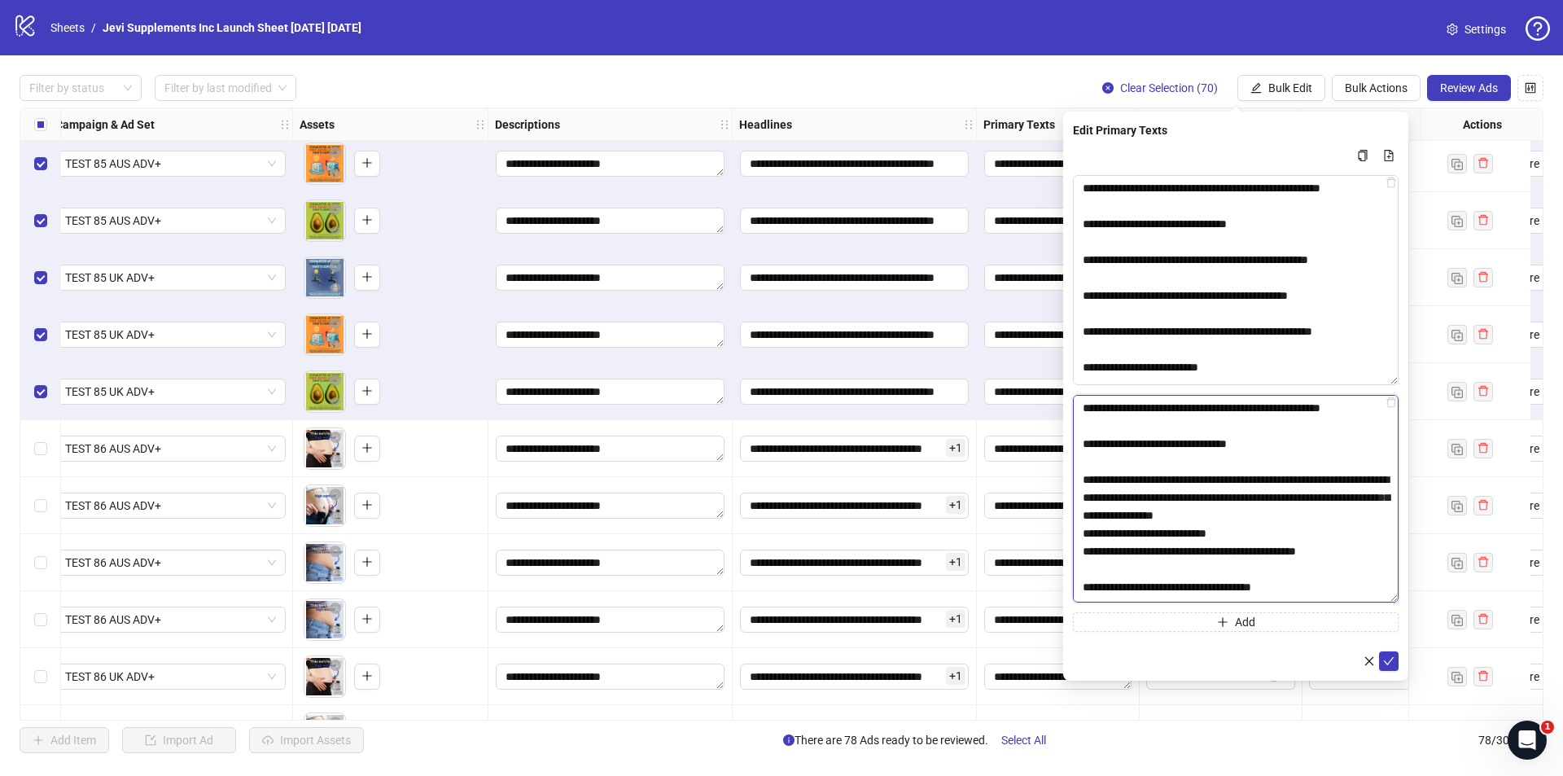
click at [1316, 478] on textarea "Multi-text input container - paste or copy values" at bounding box center [1236, 499] width 326 height 208
click at [1302, 484] on textarea "Multi-text input container - paste or copy values" at bounding box center [1236, 499] width 326 height 208
click at [1260, 476] on textarea "Multi-text input container - paste or copy values" at bounding box center [1236, 499] width 326 height 208
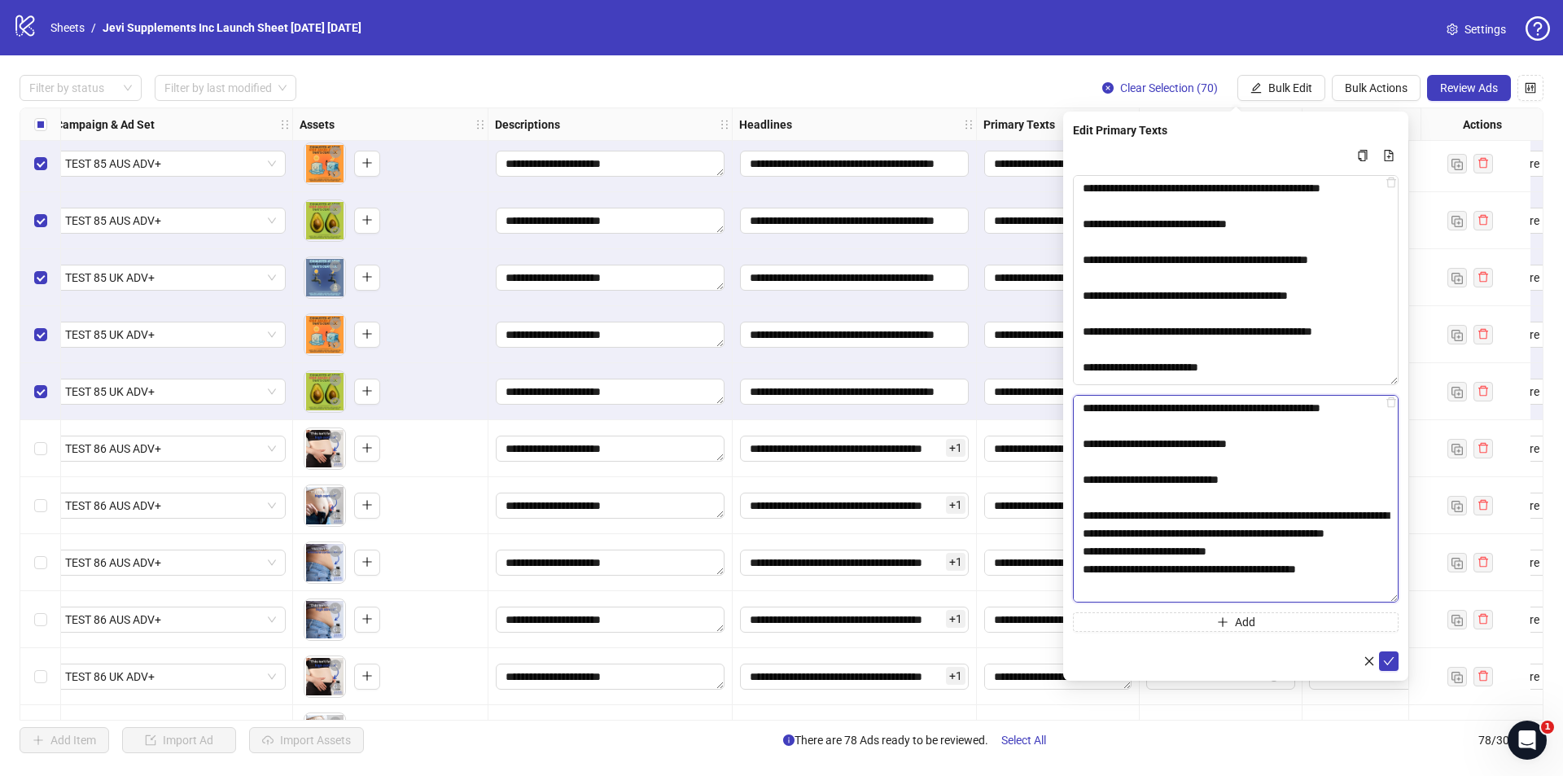
drag, startPoint x: 1244, startPoint y: 513, endPoint x: 1223, endPoint y: 513, distance: 21.2
click at [1223, 513] on textarea "Multi-text input container - paste or copy values" at bounding box center [1236, 499] width 326 height 208
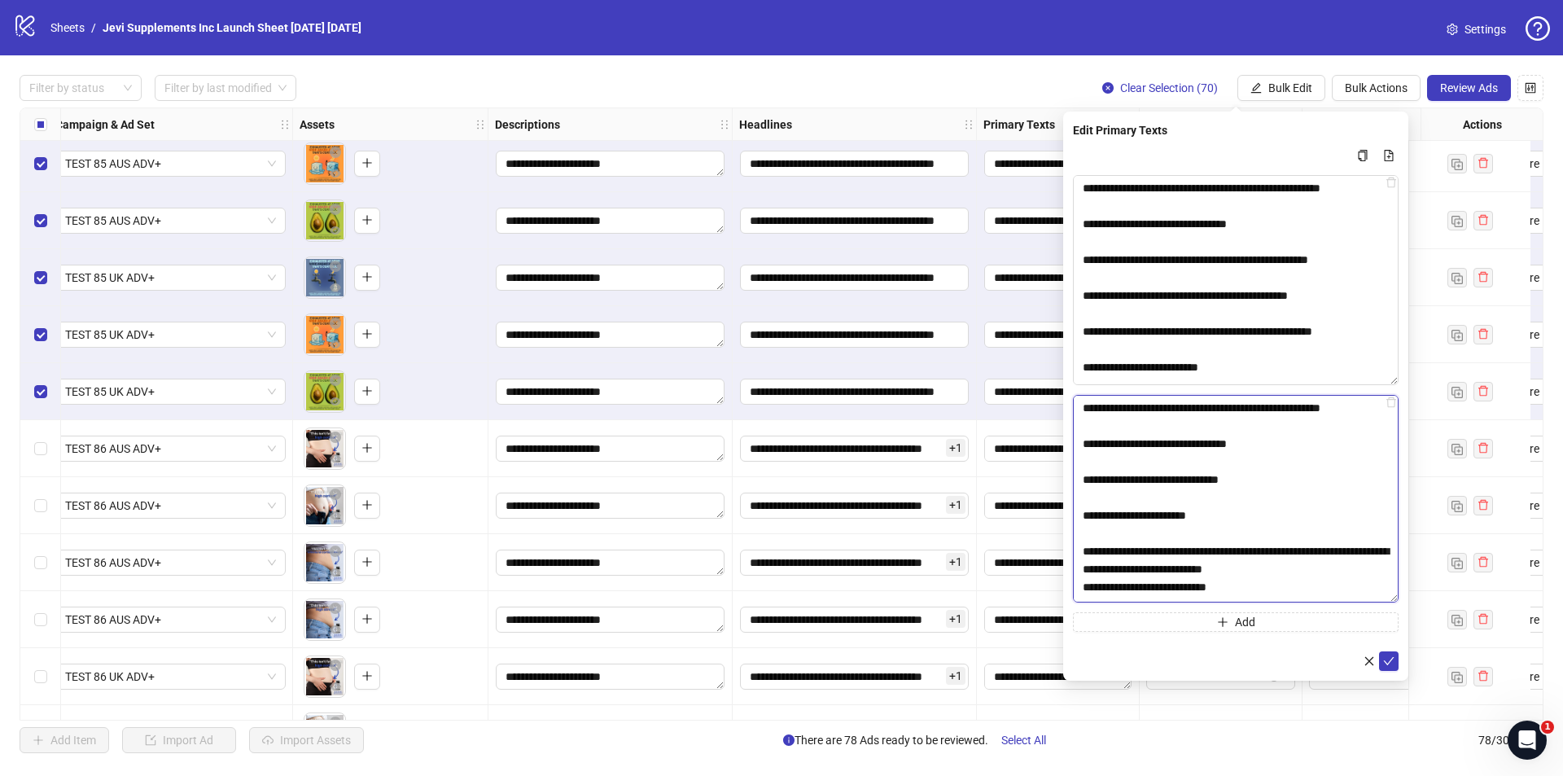
click at [1091, 517] on textarea "Multi-text input container - paste or copy values" at bounding box center [1236, 499] width 326 height 208
click at [1089, 553] on textarea "Multi-text input container - paste or copy values" at bounding box center [1236, 499] width 326 height 208
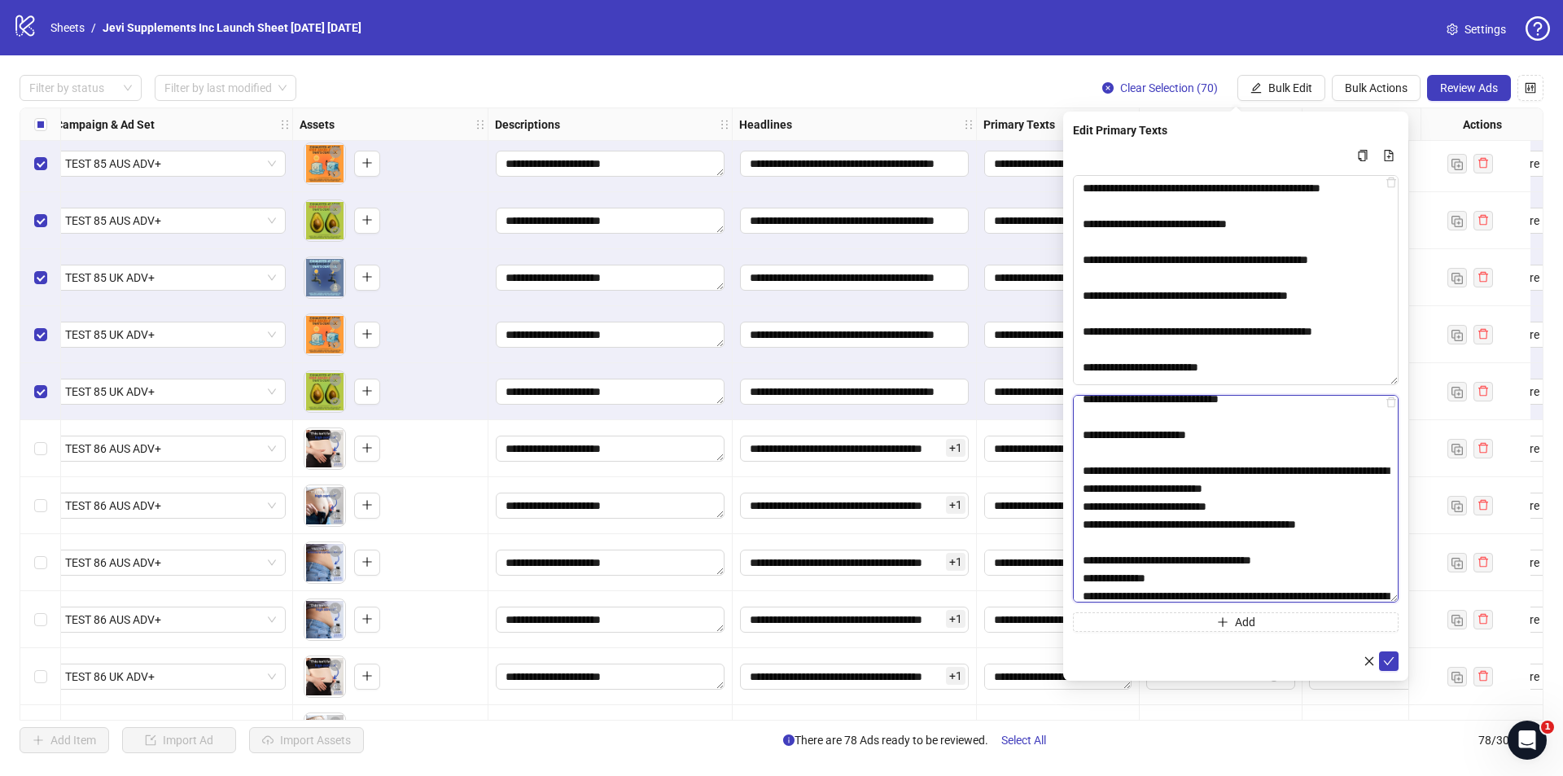
scroll to position [81, 0]
click at [1221, 467] on textarea "Multi-text input container - paste or copy values" at bounding box center [1236, 499] width 326 height 208
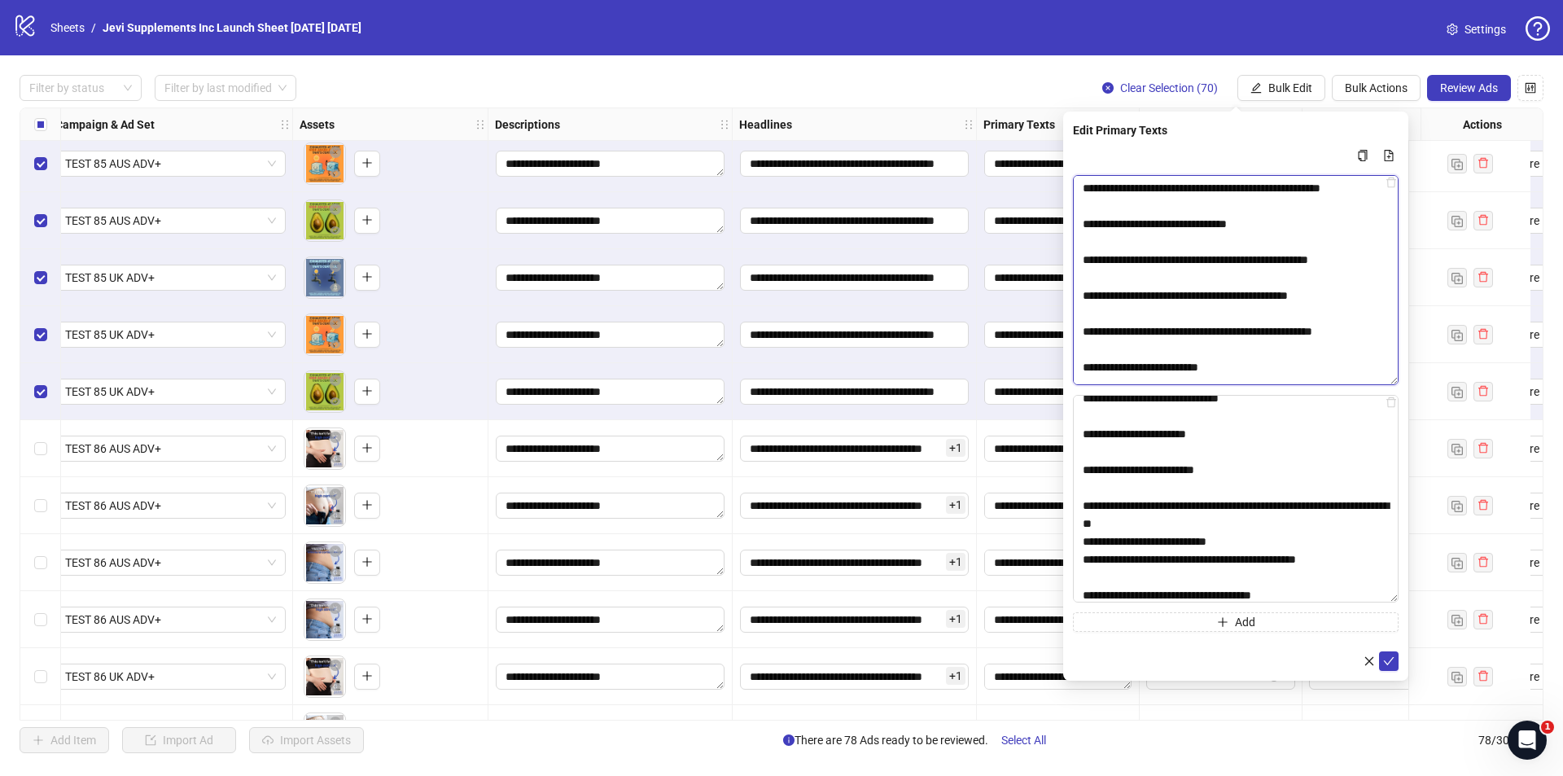
drag, startPoint x: 1137, startPoint y: 295, endPoint x: 1348, endPoint y: 298, distance: 211.7
click at [1348, 298] on textarea "Multi-text input container - paste or copy values" at bounding box center [1236, 280] width 326 height 210
drag, startPoint x: 1135, startPoint y: 432, endPoint x: 1254, endPoint y: 435, distance: 118.9
click at [1254, 435] on textarea "Multi-text input container - paste or copy values" at bounding box center [1236, 499] width 326 height 208
paste textarea "**********"
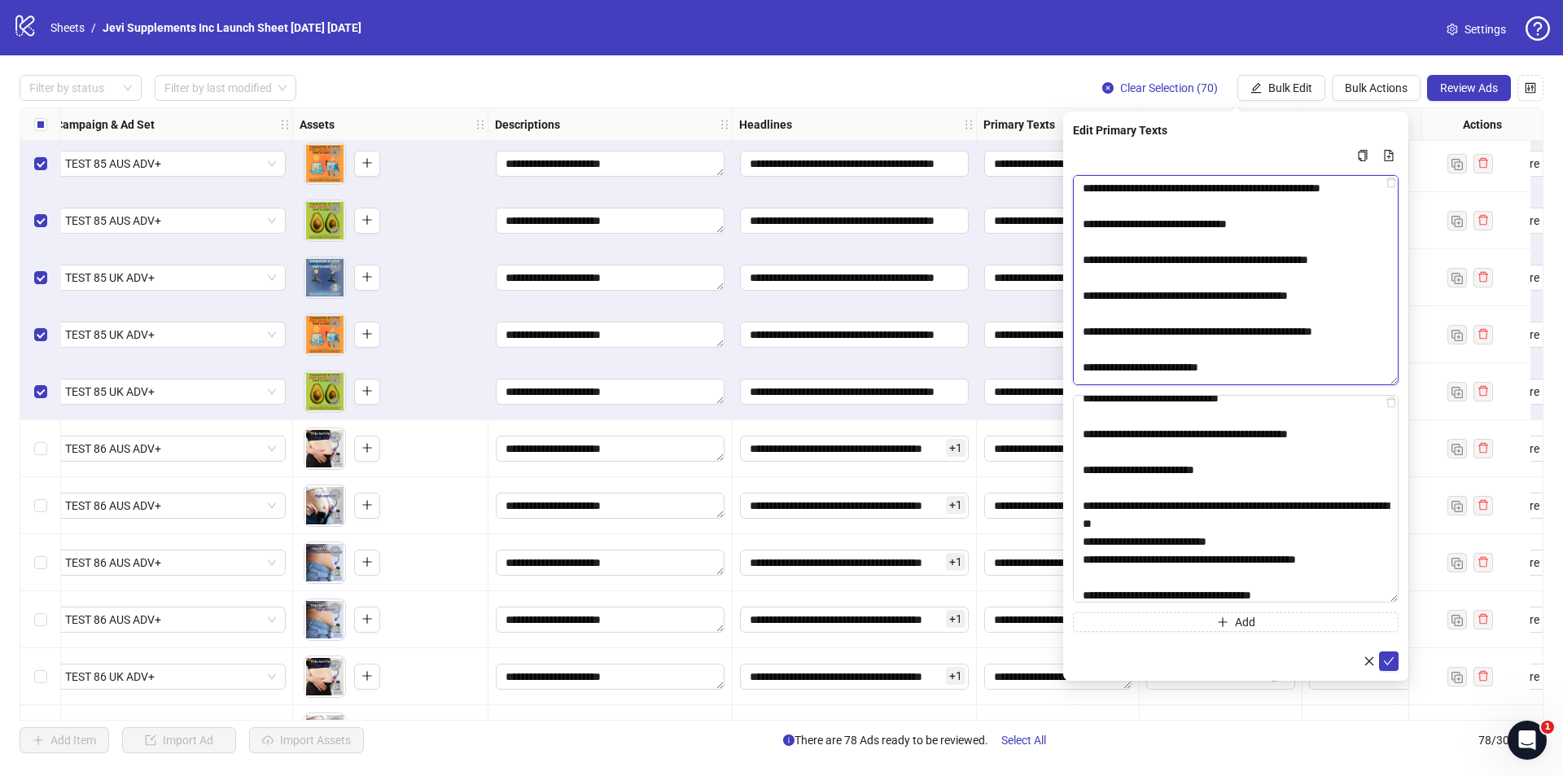
drag, startPoint x: 1125, startPoint y: 328, endPoint x: 1388, endPoint y: 331, distance: 263.0
click at [1388, 331] on textarea "Multi-text input container - paste or copy values" at bounding box center [1236, 280] width 326 height 210
drag, startPoint x: 1125, startPoint y: 466, endPoint x: 1246, endPoint y: 470, distance: 120.6
click at [1246, 470] on textarea "Multi-text input container - paste or copy values" at bounding box center [1236, 499] width 326 height 208
paste textarea "**********"
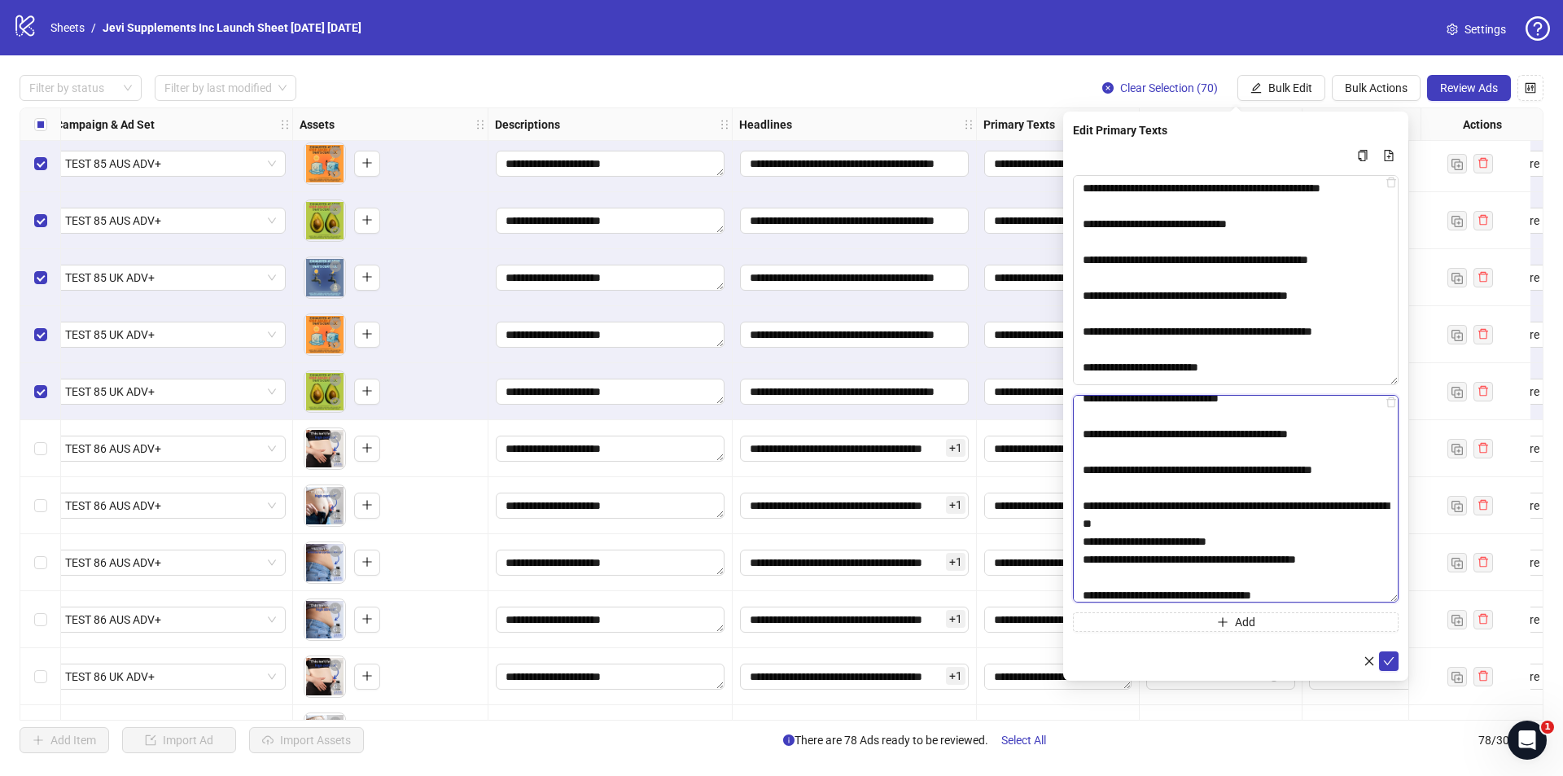
click at [1213, 504] on textarea "Multi-text input container - paste or copy values" at bounding box center [1236, 499] width 326 height 208
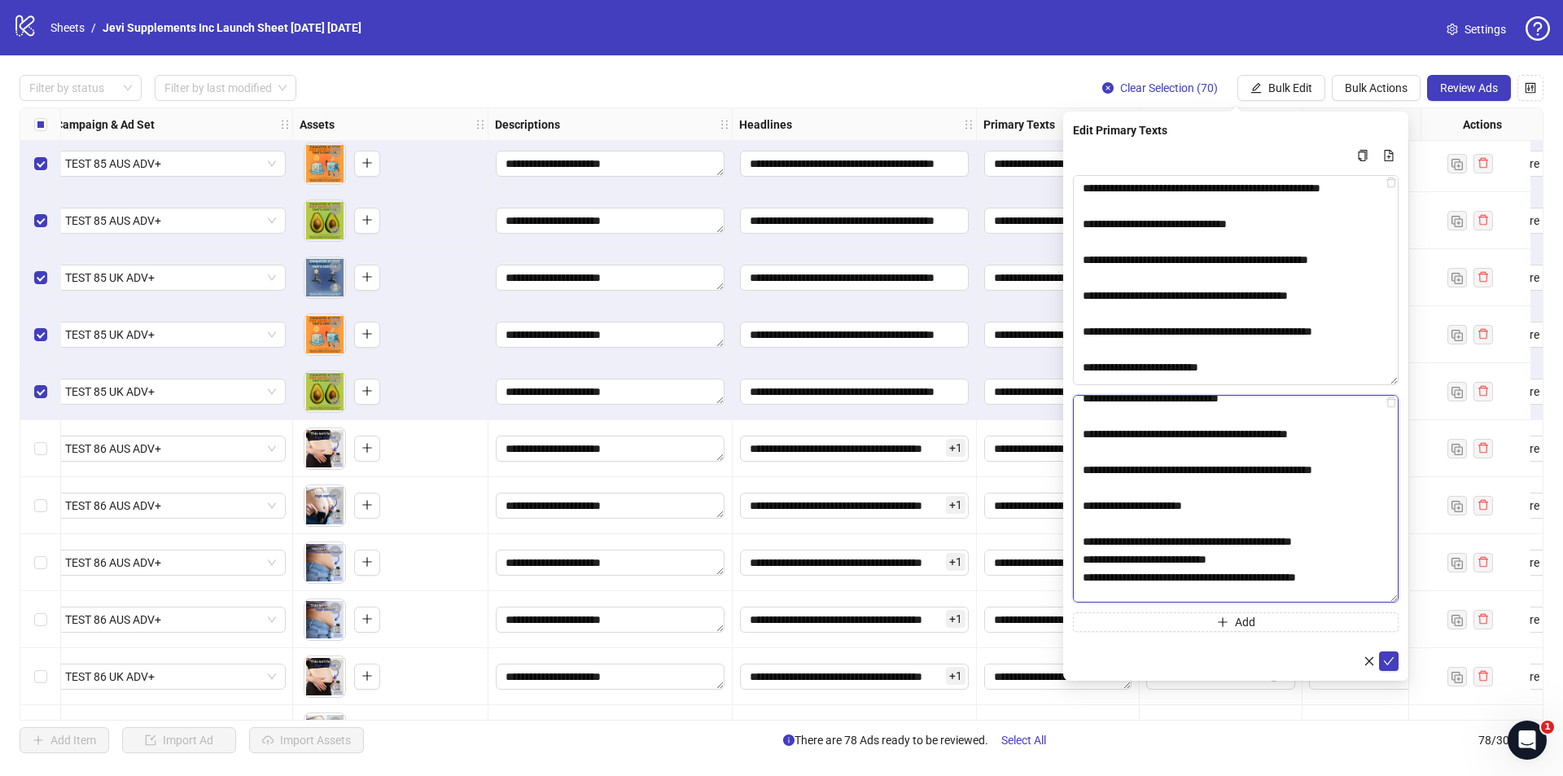
click at [1094, 536] on textarea "Multi-text input container - paste or copy values" at bounding box center [1236, 499] width 326 height 208
click at [1349, 544] on textarea "Multi-text input container - paste or copy values" at bounding box center [1236, 499] width 326 height 208
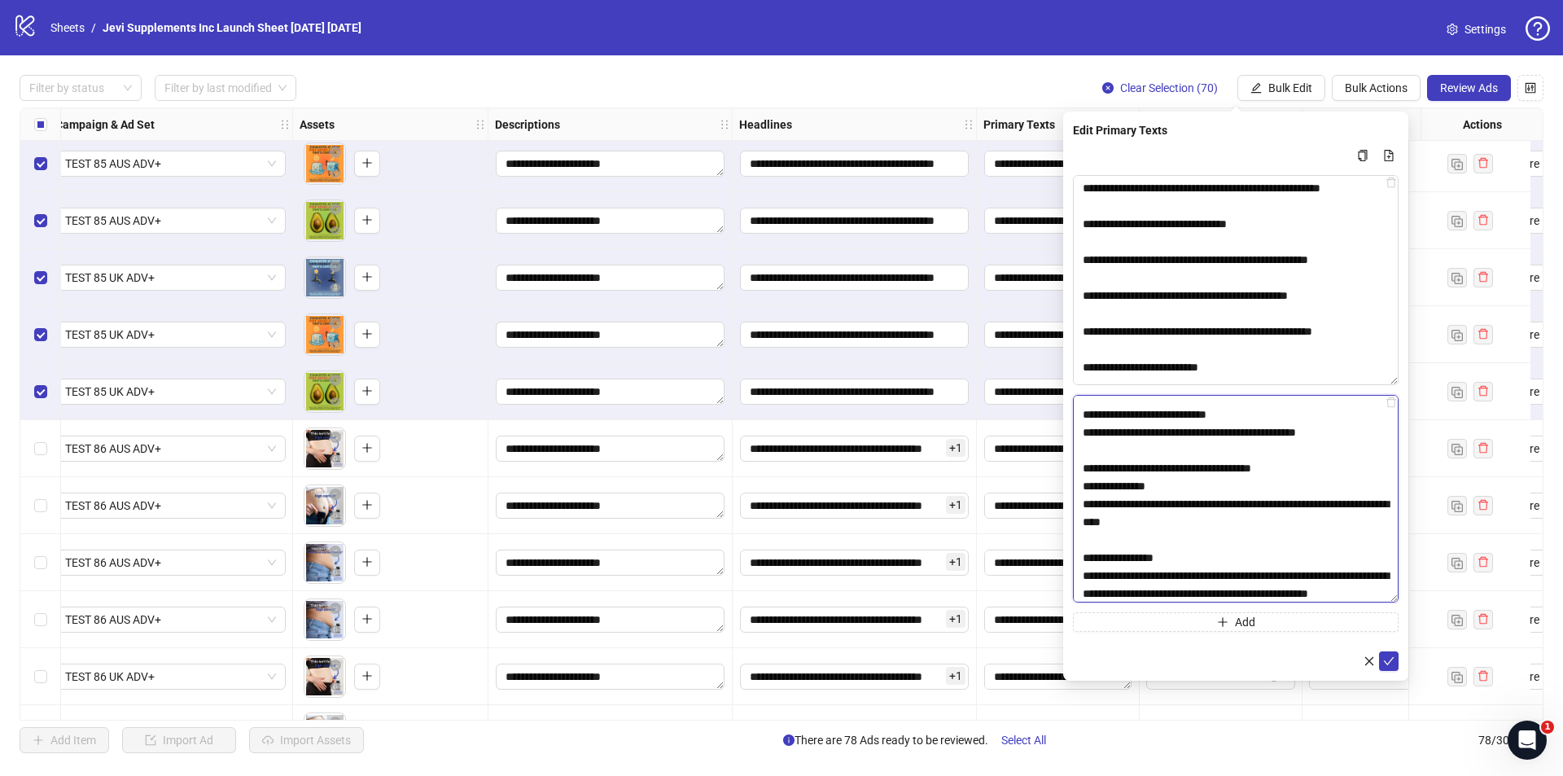
click at [1243, 414] on textarea "Multi-text input container - paste or copy values" at bounding box center [1236, 499] width 326 height 208
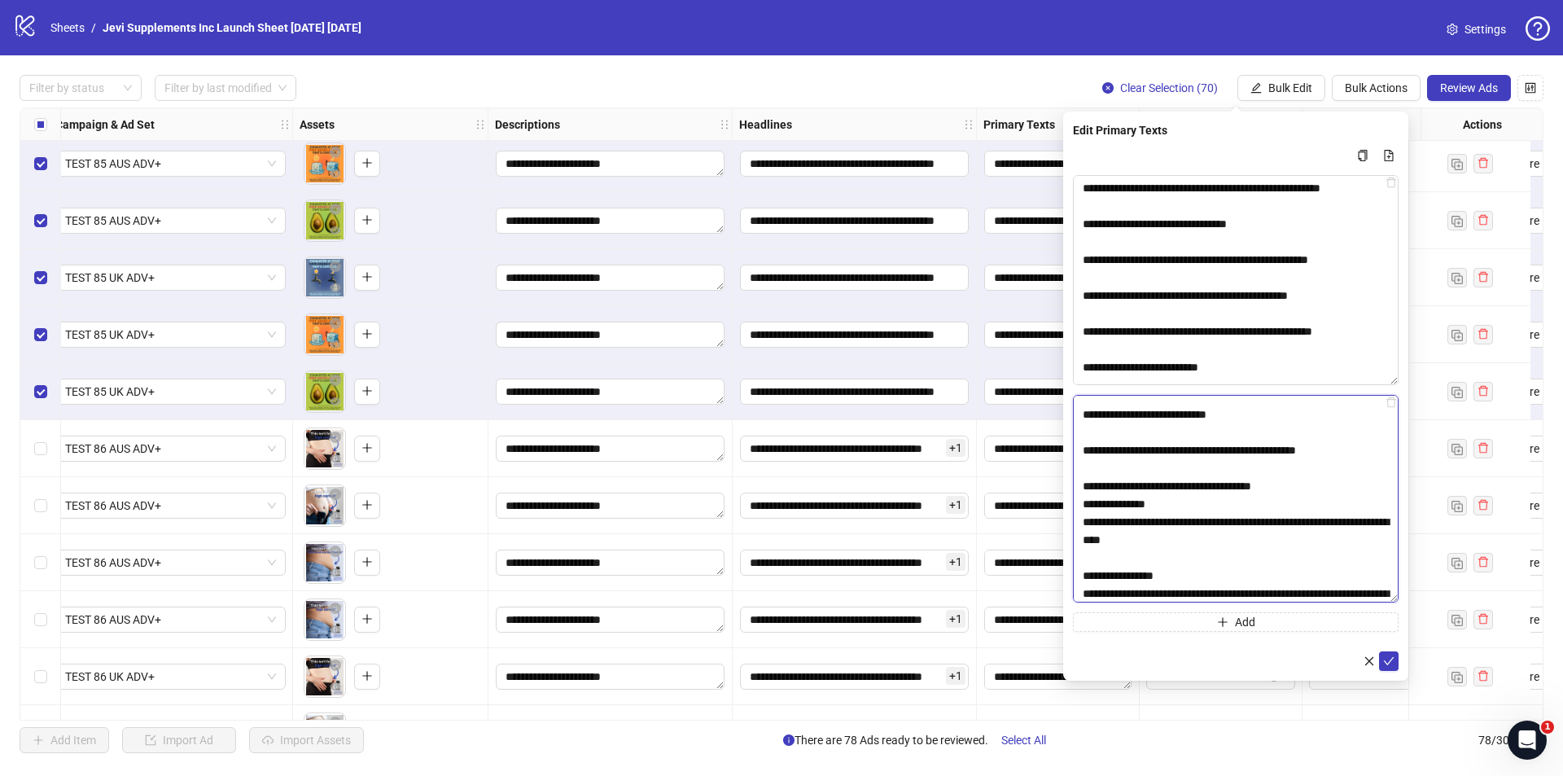
scroll to position [262, 0]
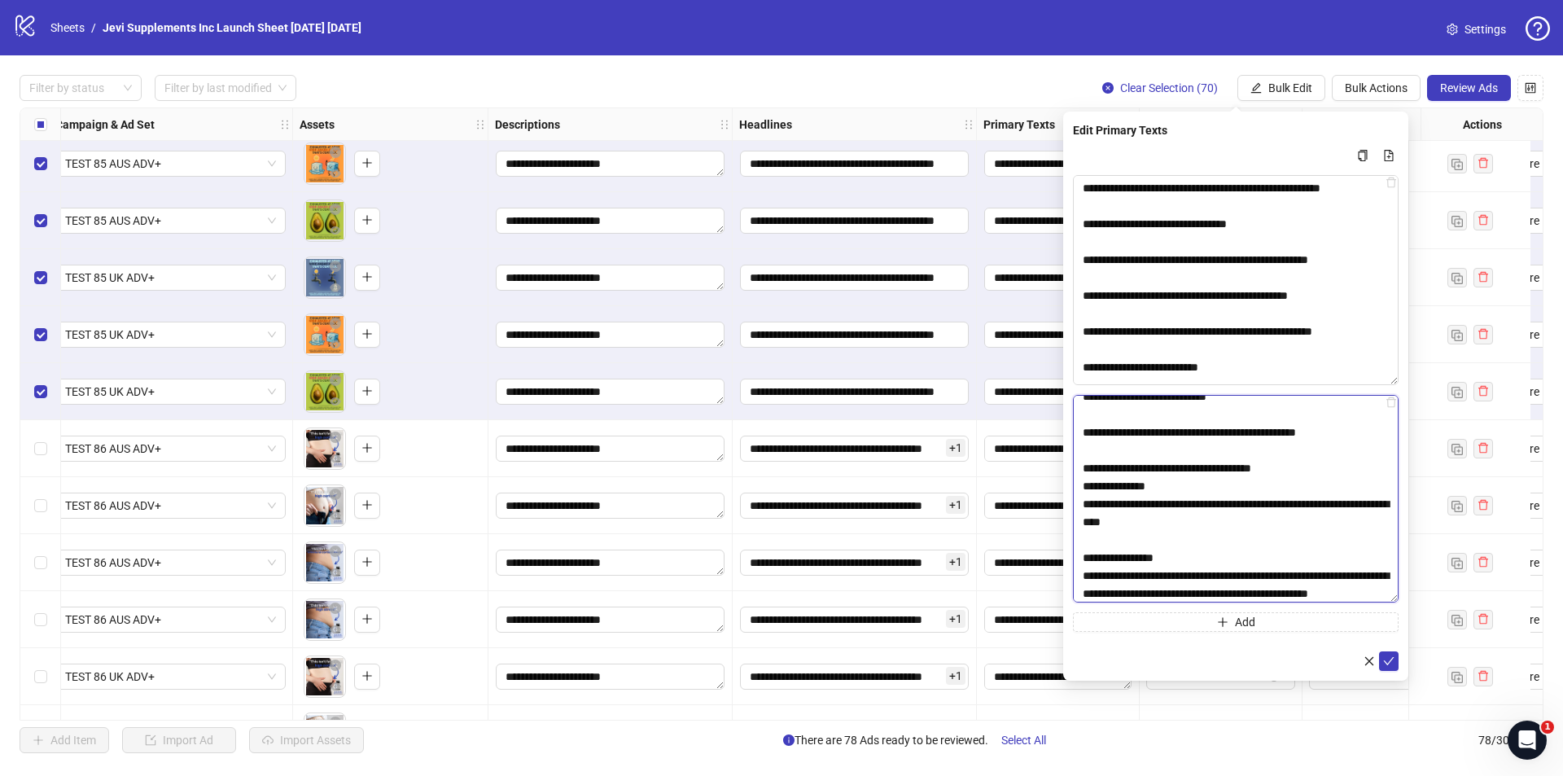
click at [1194, 484] on textarea "Multi-text input container - paste or copy values" at bounding box center [1236, 499] width 326 height 208
click at [1081, 483] on textarea "Multi-text input container - paste or copy values" at bounding box center [1236, 499] width 326 height 208
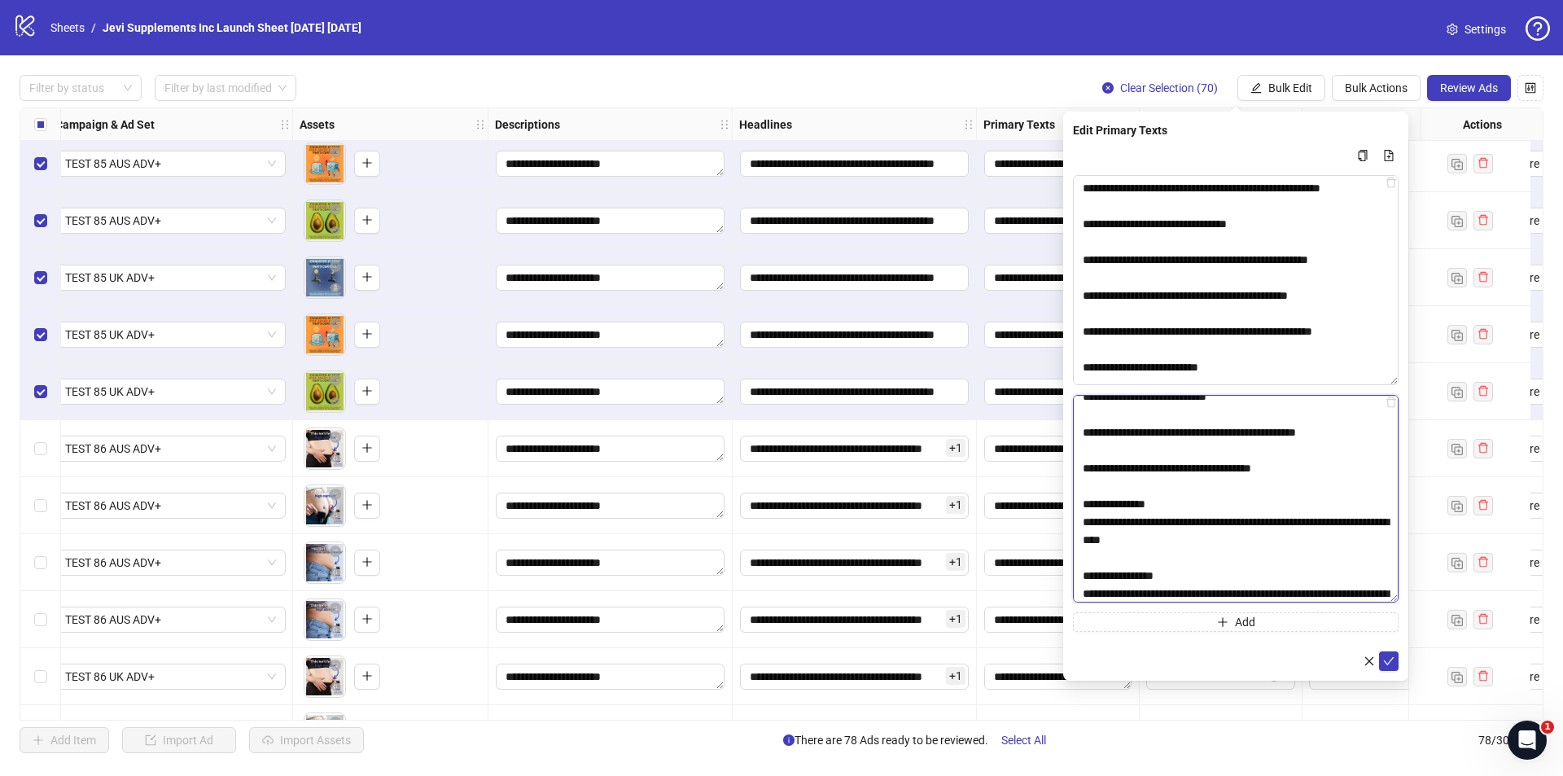
click at [1083, 525] on textarea "Multi-text input container - paste or copy values" at bounding box center [1236, 499] width 326 height 208
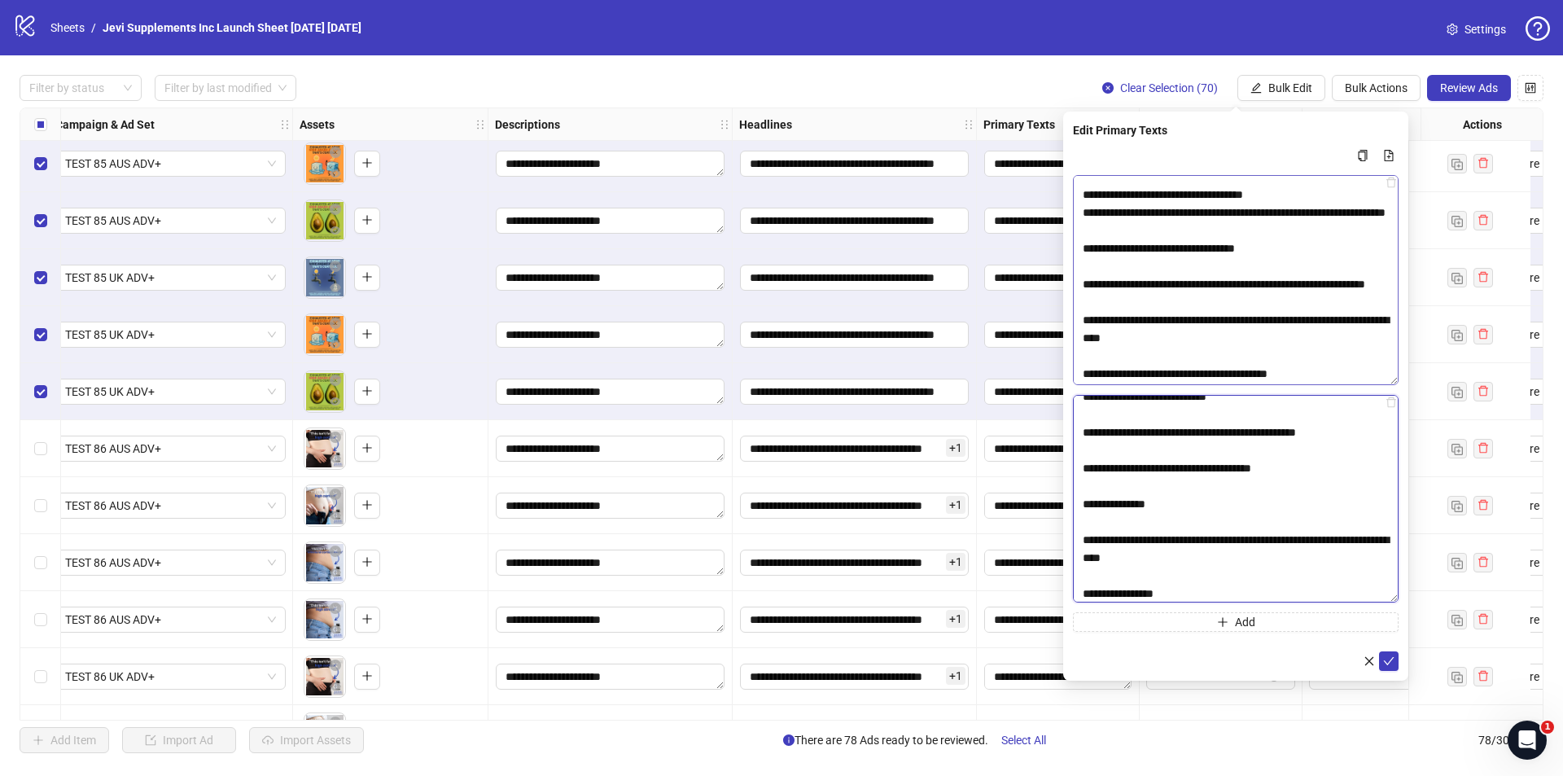
scroll to position [407, 0]
click at [1084, 467] on textarea "Multi-text input container - paste or copy values" at bounding box center [1236, 499] width 326 height 208
click at [1084, 504] on textarea "Multi-text input container - paste or copy values" at bounding box center [1236, 499] width 326 height 208
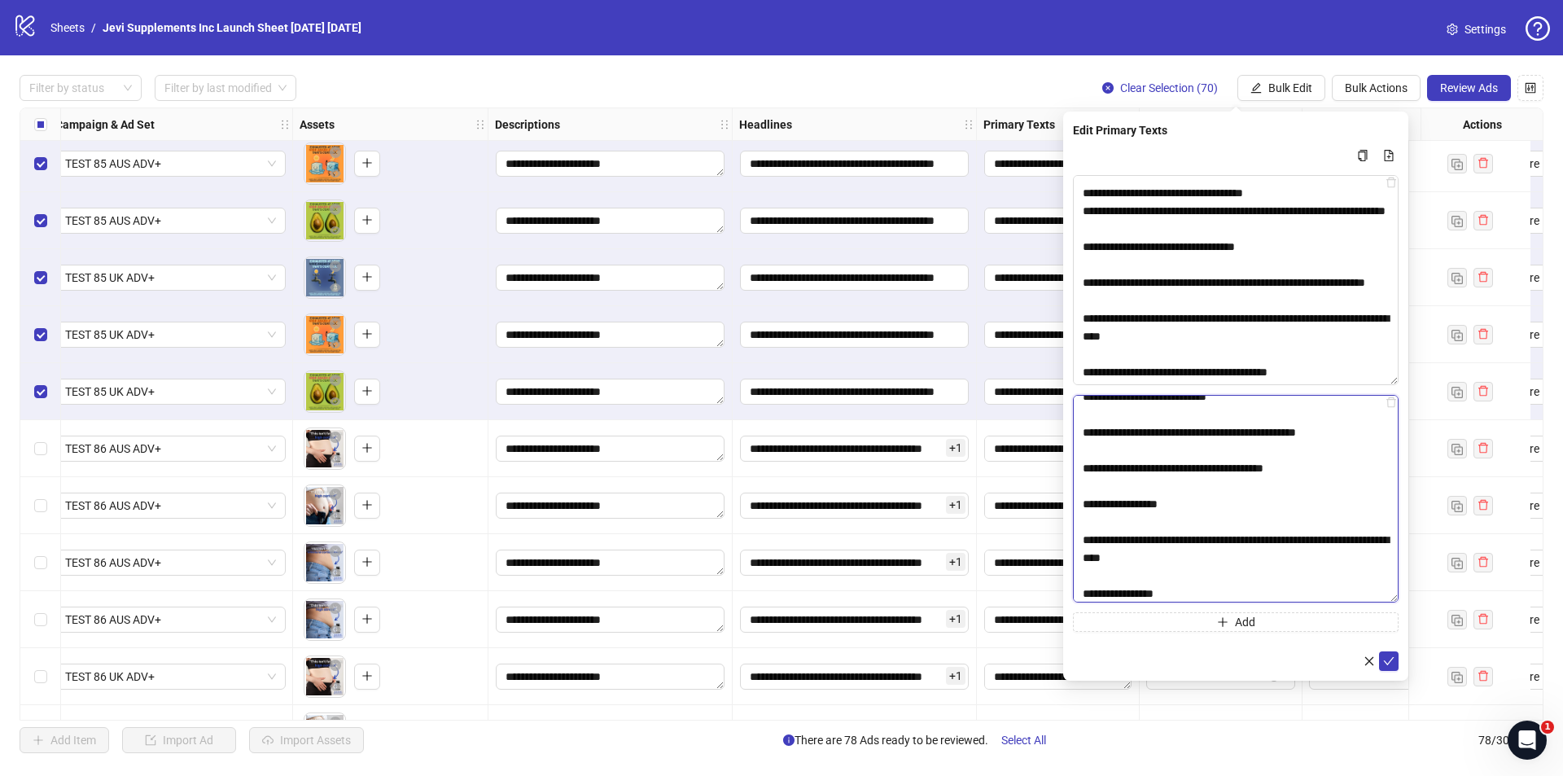
click at [1080, 541] on textarea "Multi-text input container - paste or copy values" at bounding box center [1236, 499] width 326 height 208
click at [1092, 504] on textarea "Multi-text input container - paste or copy values" at bounding box center [1236, 499] width 326 height 208
click at [1092, 471] on textarea "Multi-text input container - paste or copy values" at bounding box center [1236, 499] width 326 height 208
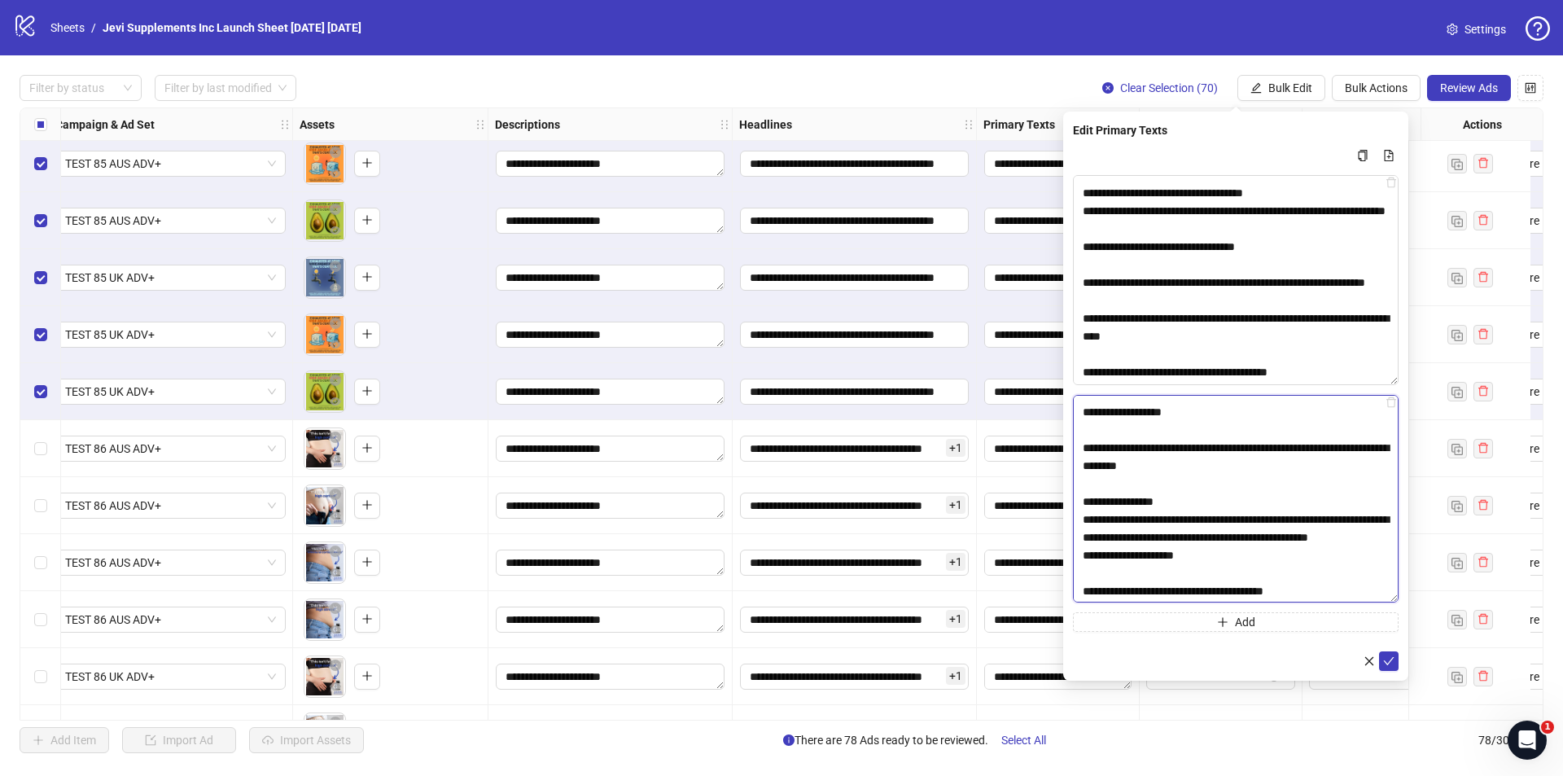
scroll to position [425, 0]
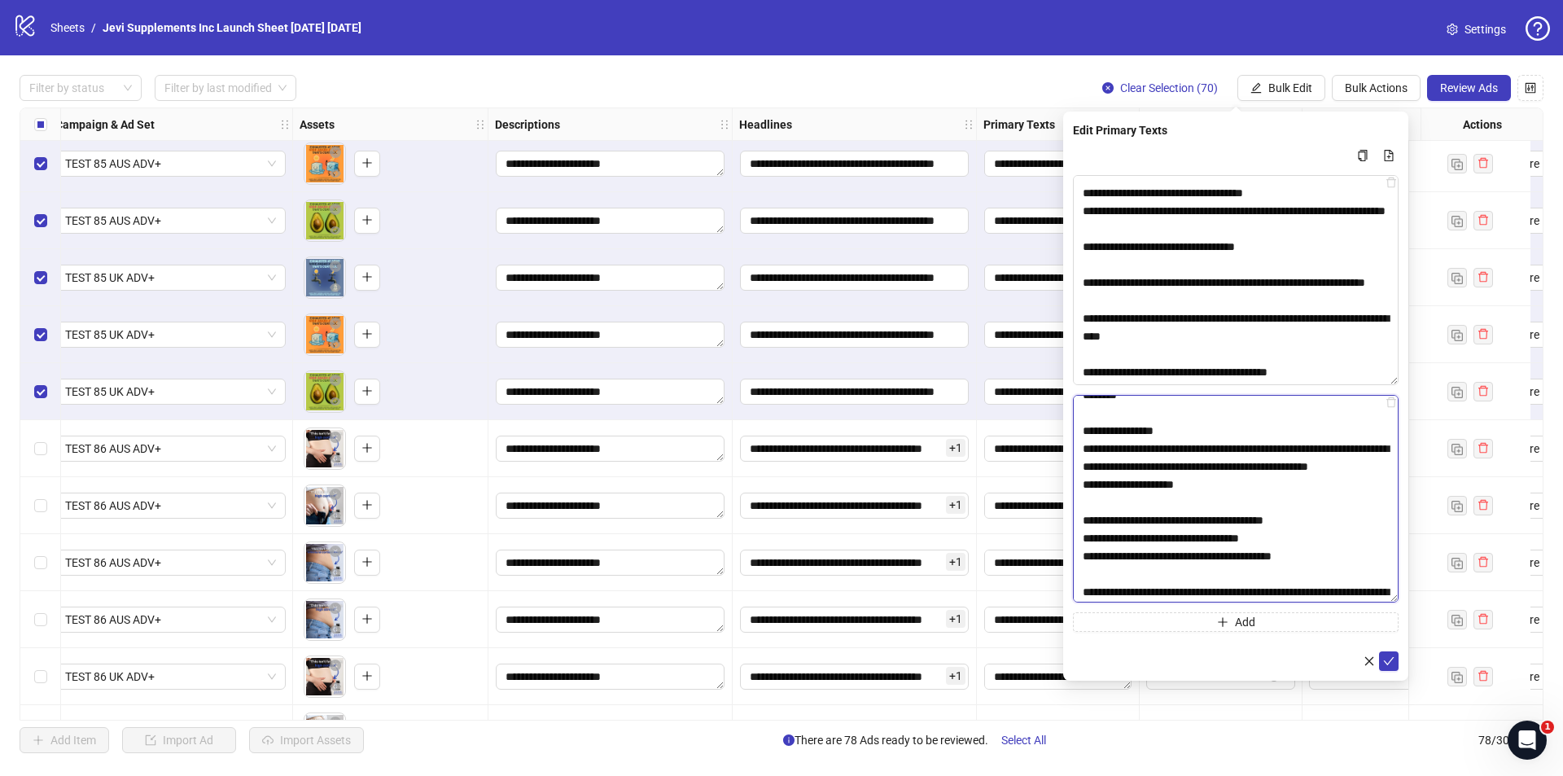
click at [1192, 427] on textarea "Multi-text input container - paste or copy values" at bounding box center [1236, 499] width 326 height 208
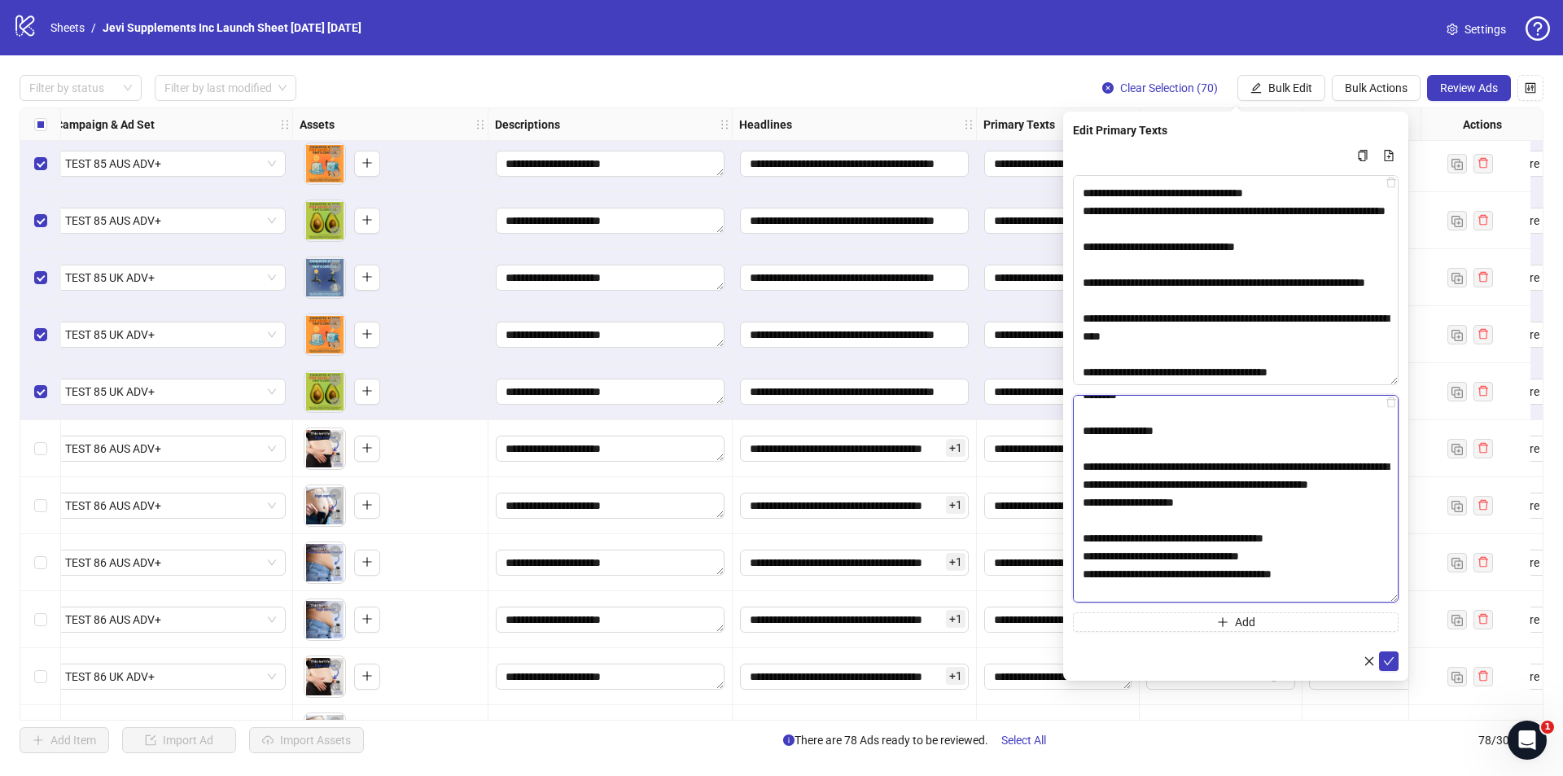
click at [1321, 463] on textarea "Multi-text input container - paste or copy values" at bounding box center [1236, 499] width 326 height 208
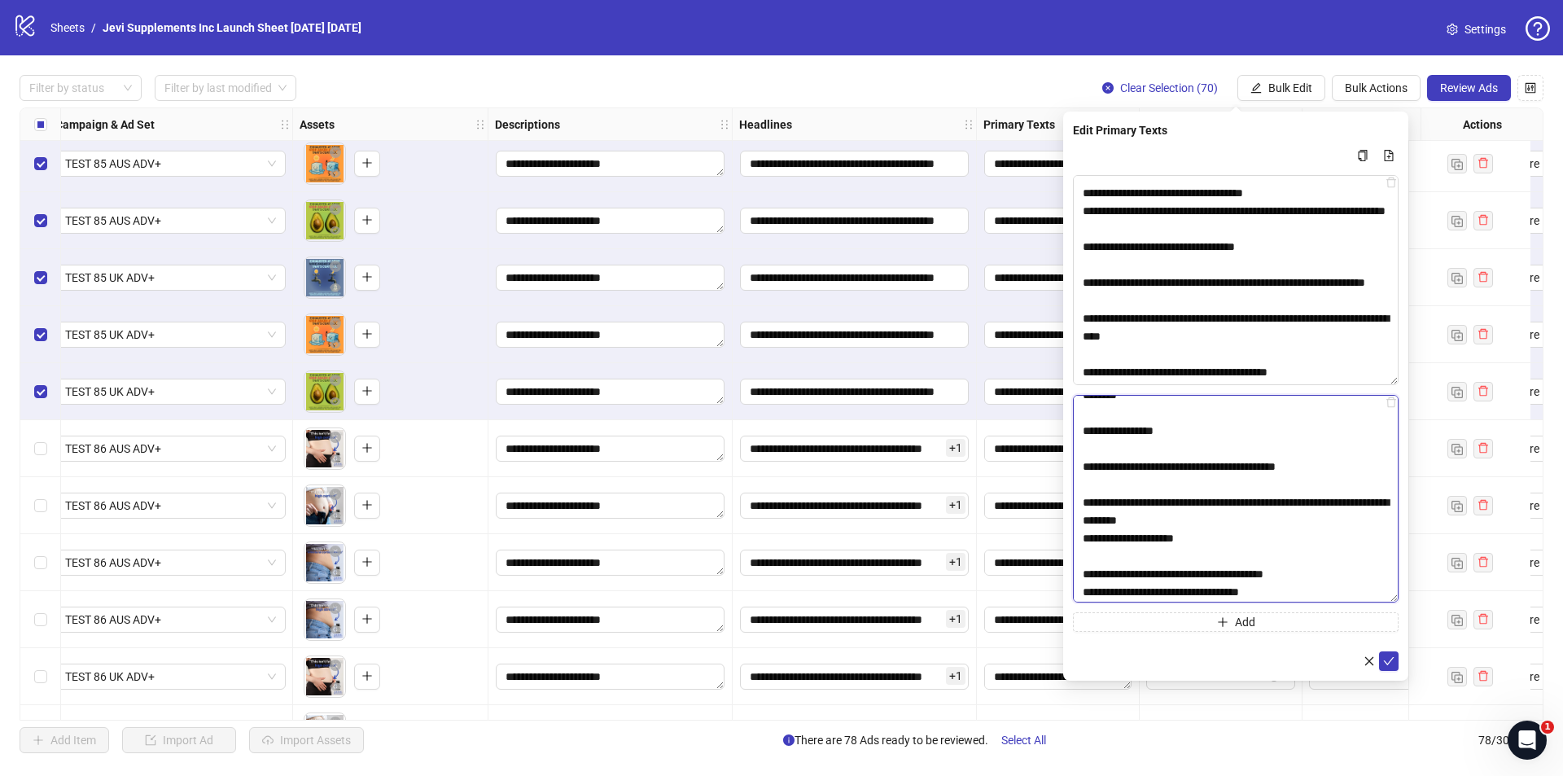
click at [1322, 502] on textarea "Multi-text input container - paste or copy values" at bounding box center [1236, 499] width 326 height 208
click at [1275, 539] on textarea "Multi-text input container - paste or copy values" at bounding box center [1236, 499] width 326 height 208
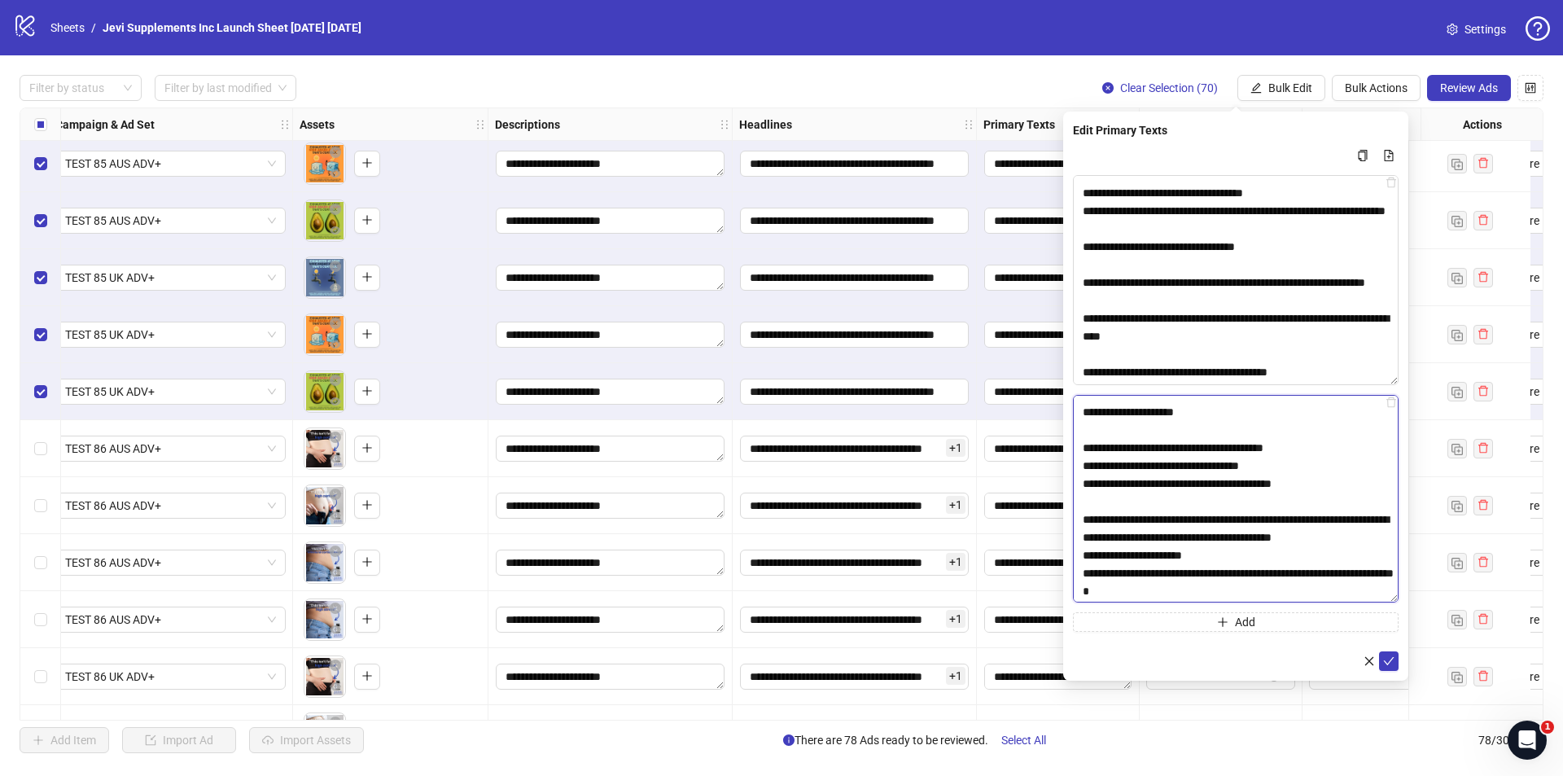
scroll to position [588, 0]
click at [1330, 454] on textarea "Multi-text input container - paste or copy values" at bounding box center [1236, 499] width 326 height 208
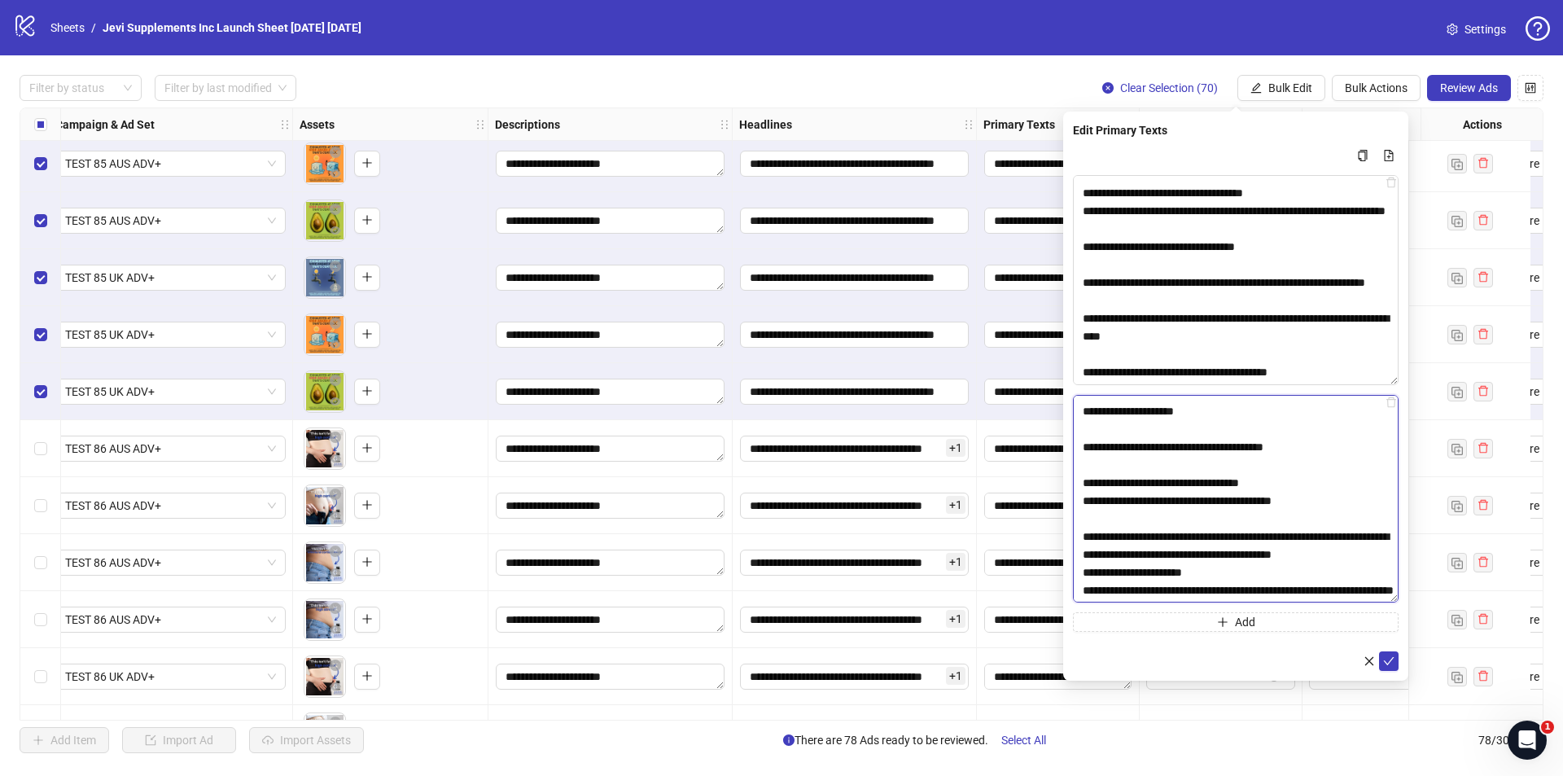
click at [1322, 446] on textarea "Multi-text input container - paste or copy values" at bounding box center [1236, 499] width 326 height 208
click at [1304, 471] on textarea "Multi-text input container - paste or copy values" at bounding box center [1236, 499] width 326 height 208
click at [1305, 484] on textarea "Multi-text input container - paste or copy values" at bounding box center [1236, 499] width 326 height 208
click at [1316, 503] on textarea "Multi-text input container - paste or copy values" at bounding box center [1236, 499] width 326 height 208
click at [1294, 487] on textarea "Multi-text input container - paste or copy values" at bounding box center [1236, 499] width 326 height 208
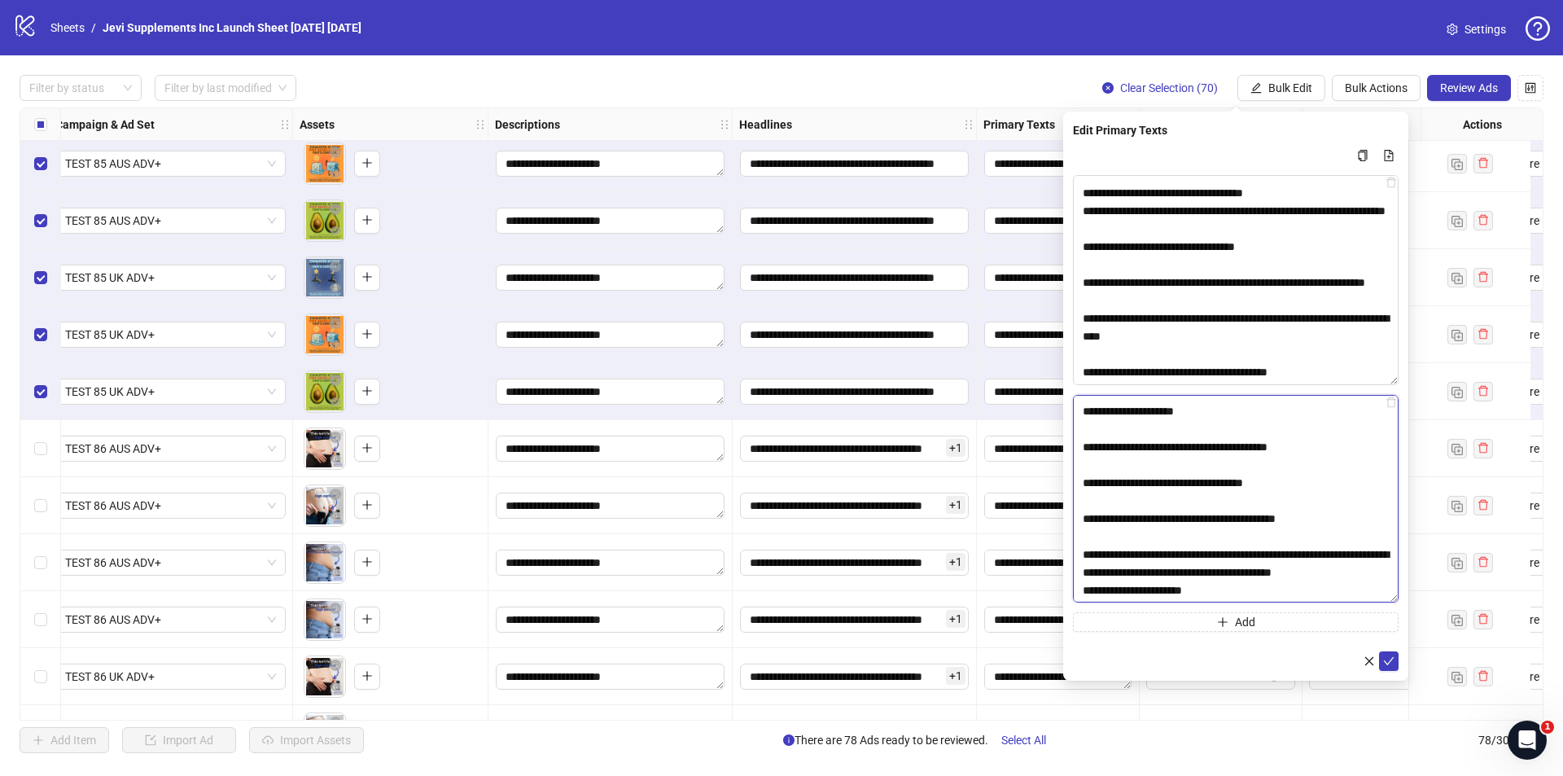
scroll to position [669, 0]
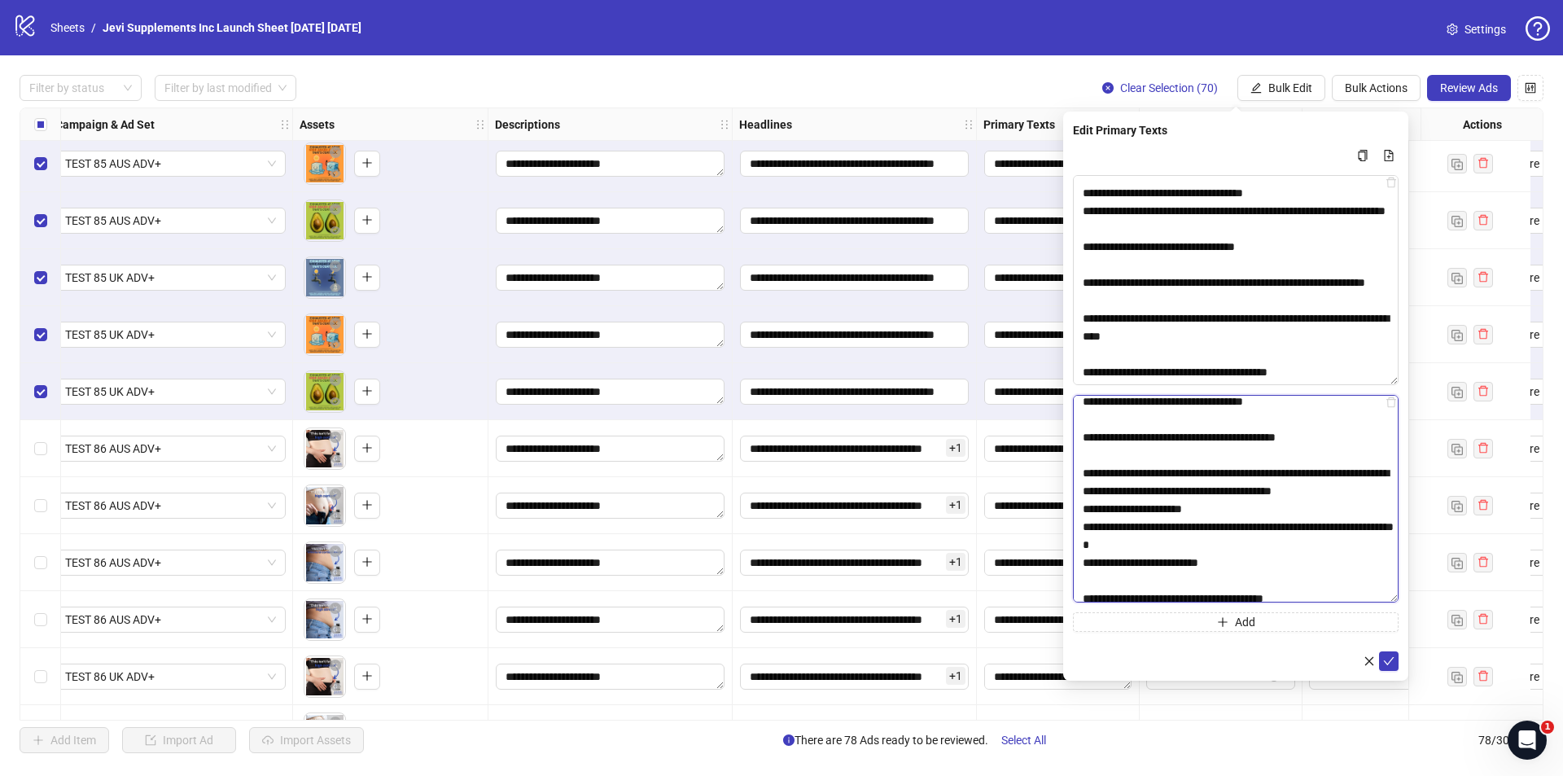
click at [1129, 485] on textarea "Multi-text input container - paste or copy values" at bounding box center [1236, 499] width 326 height 208
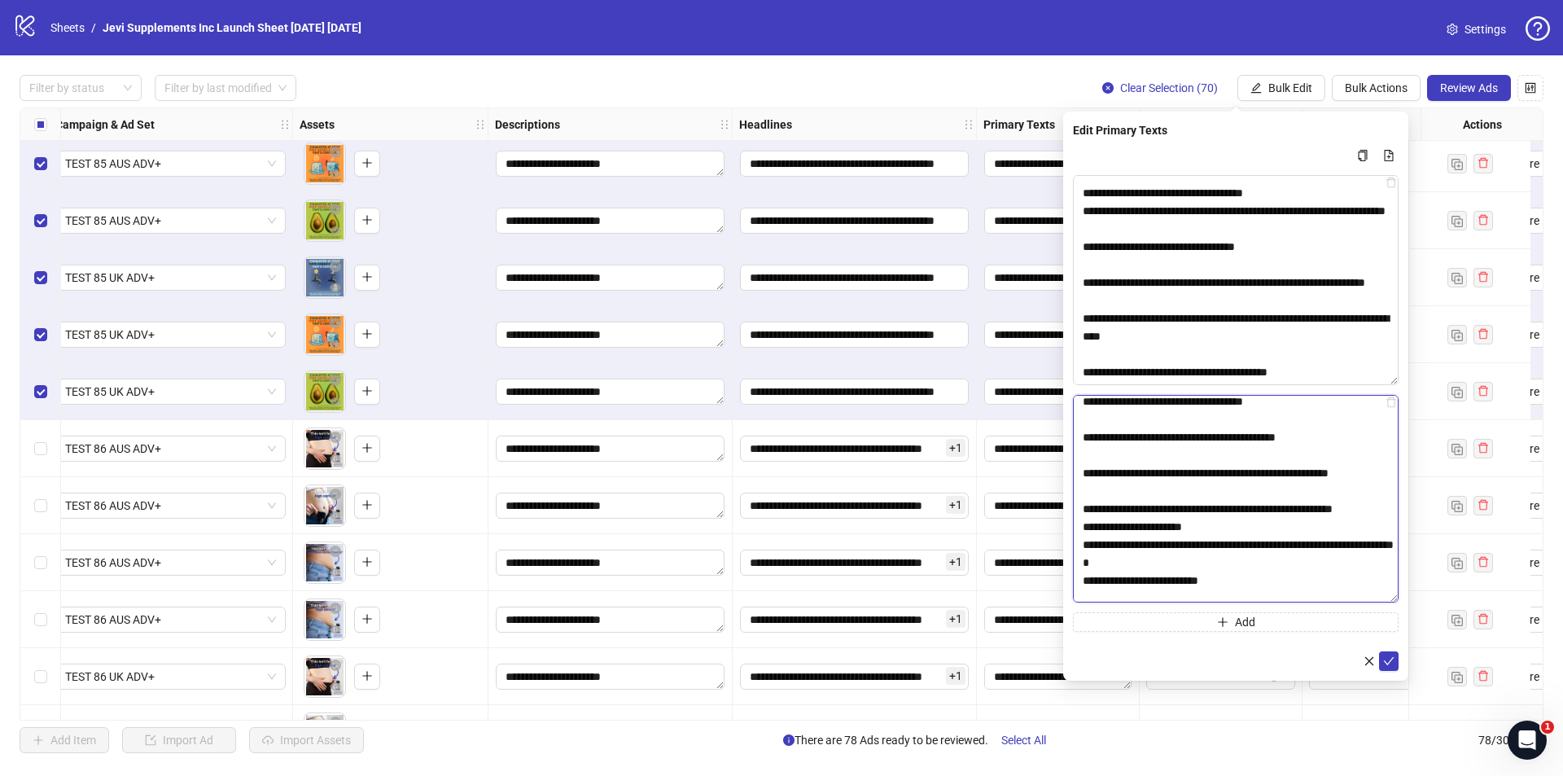
click at [1163, 545] on textarea "Multi-text input container - paste or copy values" at bounding box center [1236, 499] width 326 height 208
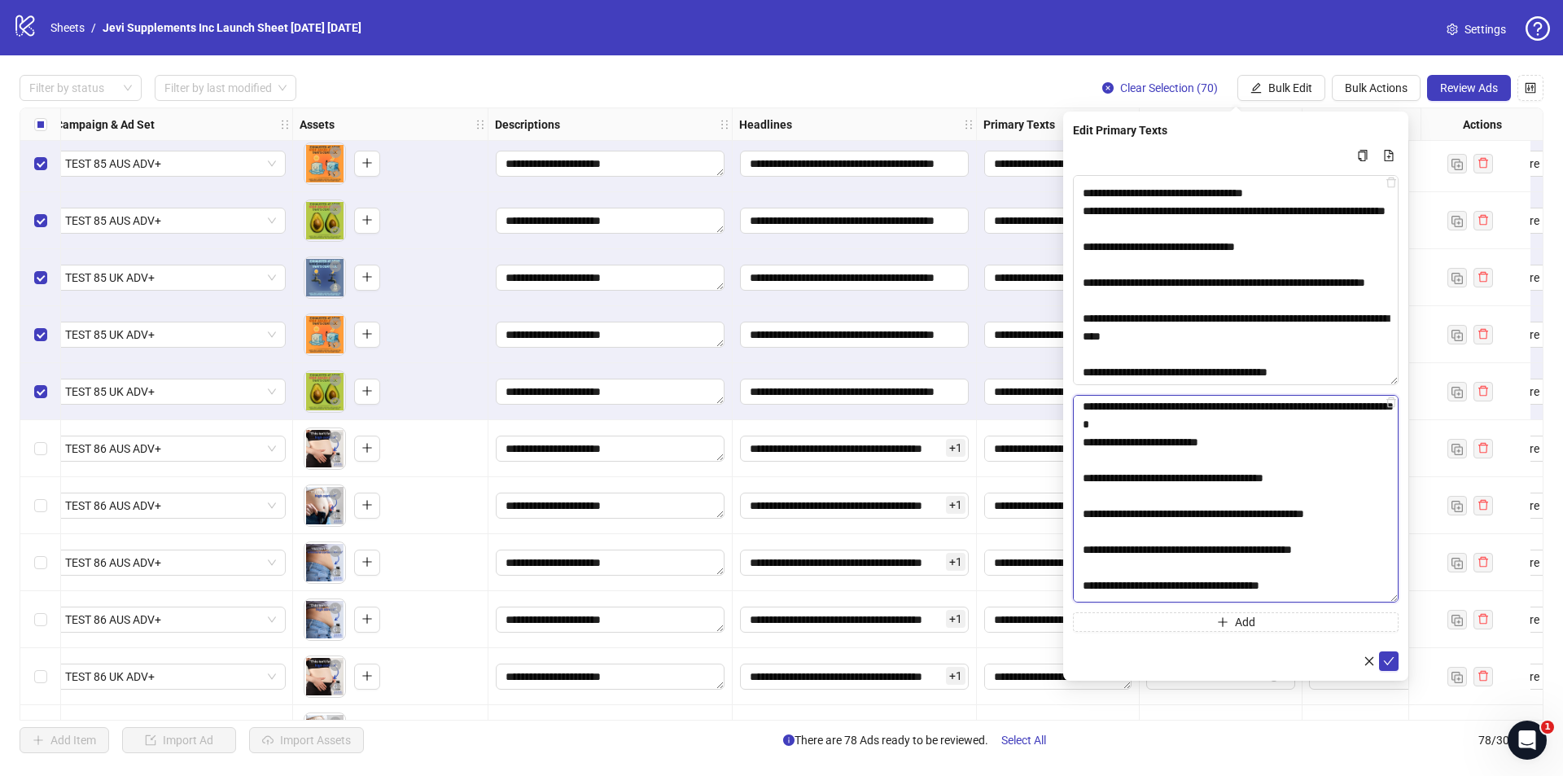
scroll to position [832, 0]
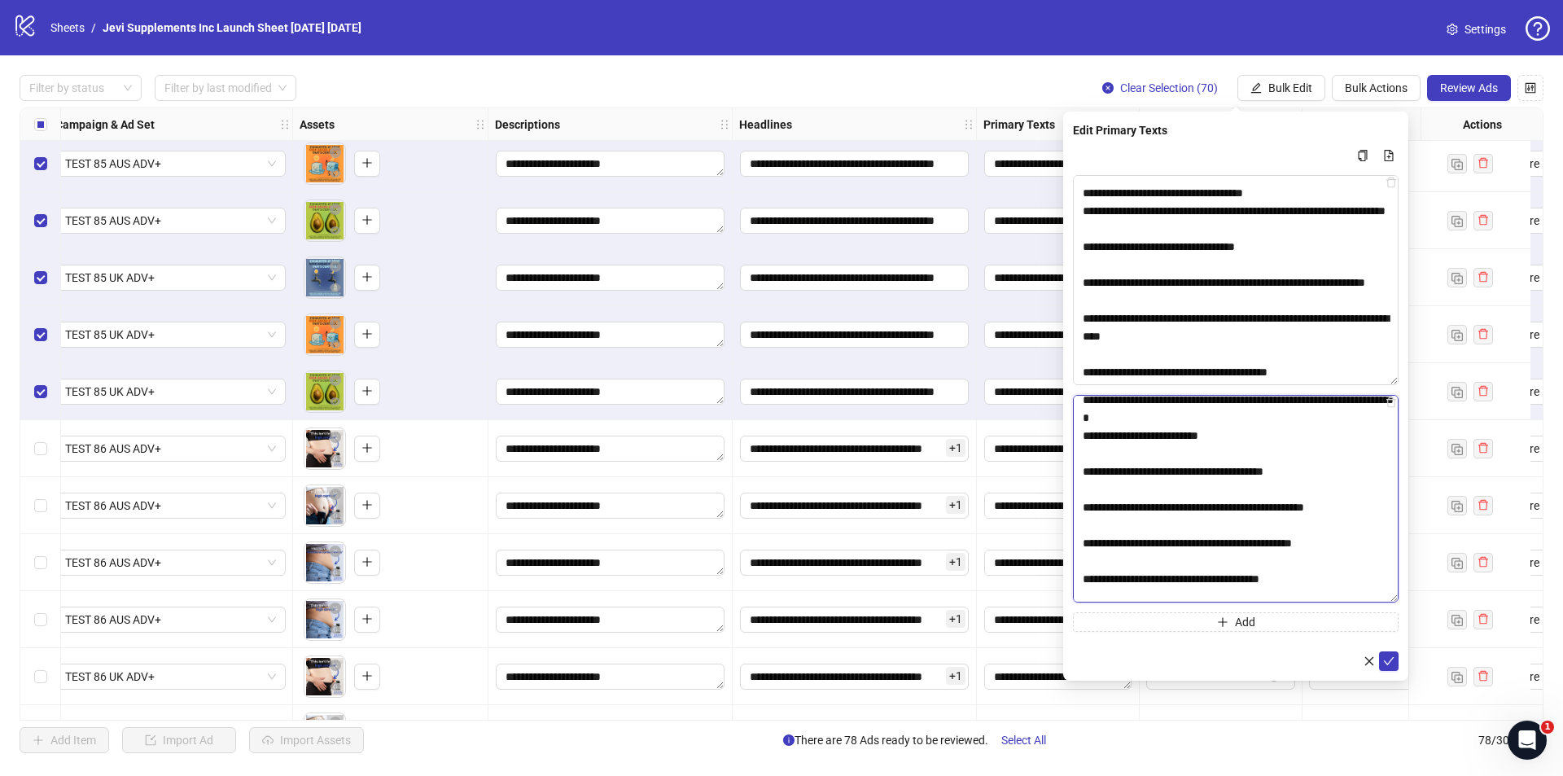
click at [1236, 420] on textarea "Multi-text input container - paste or copy values" at bounding box center [1236, 499] width 326 height 208
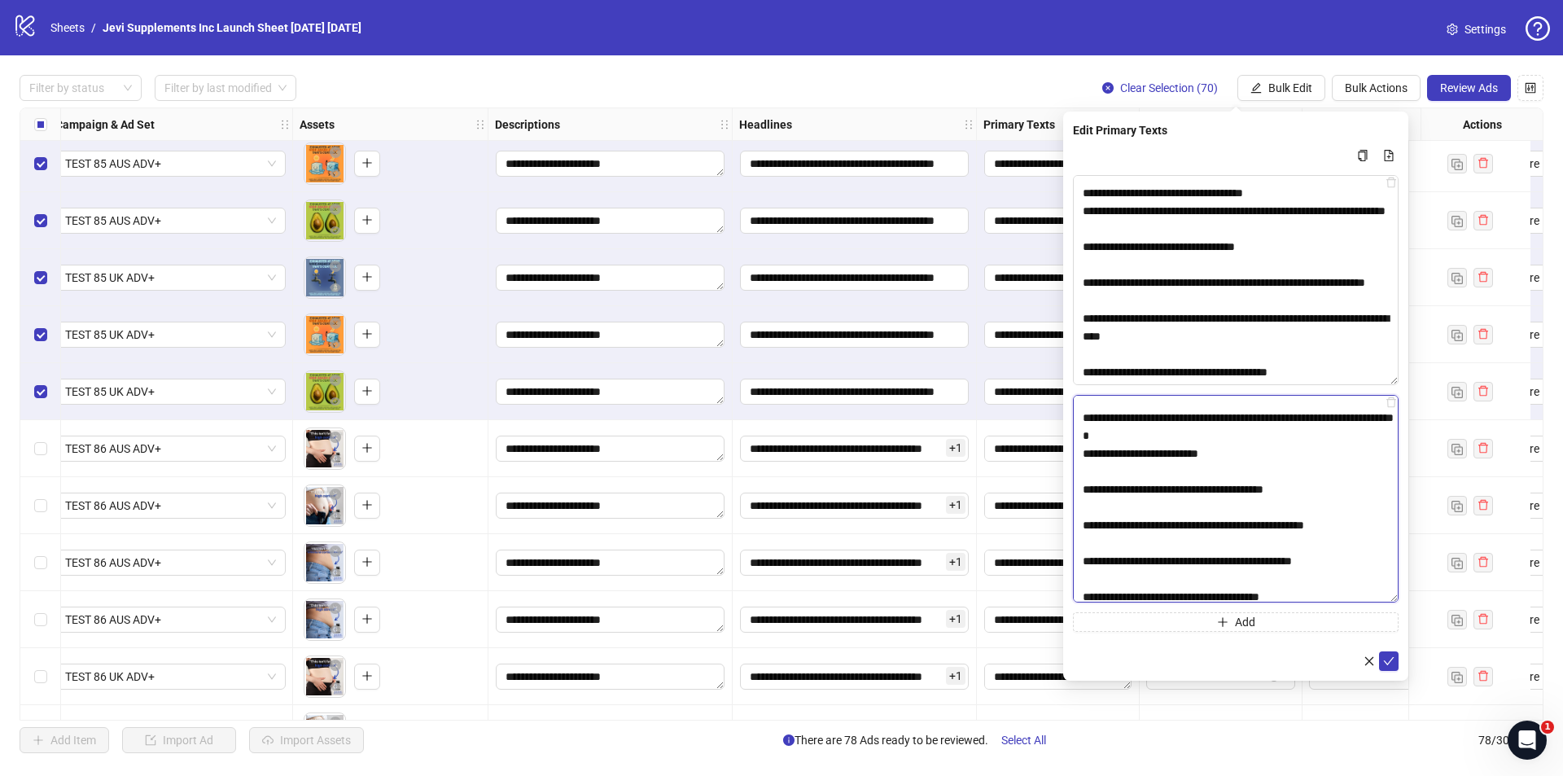
scroll to position [850, 0]
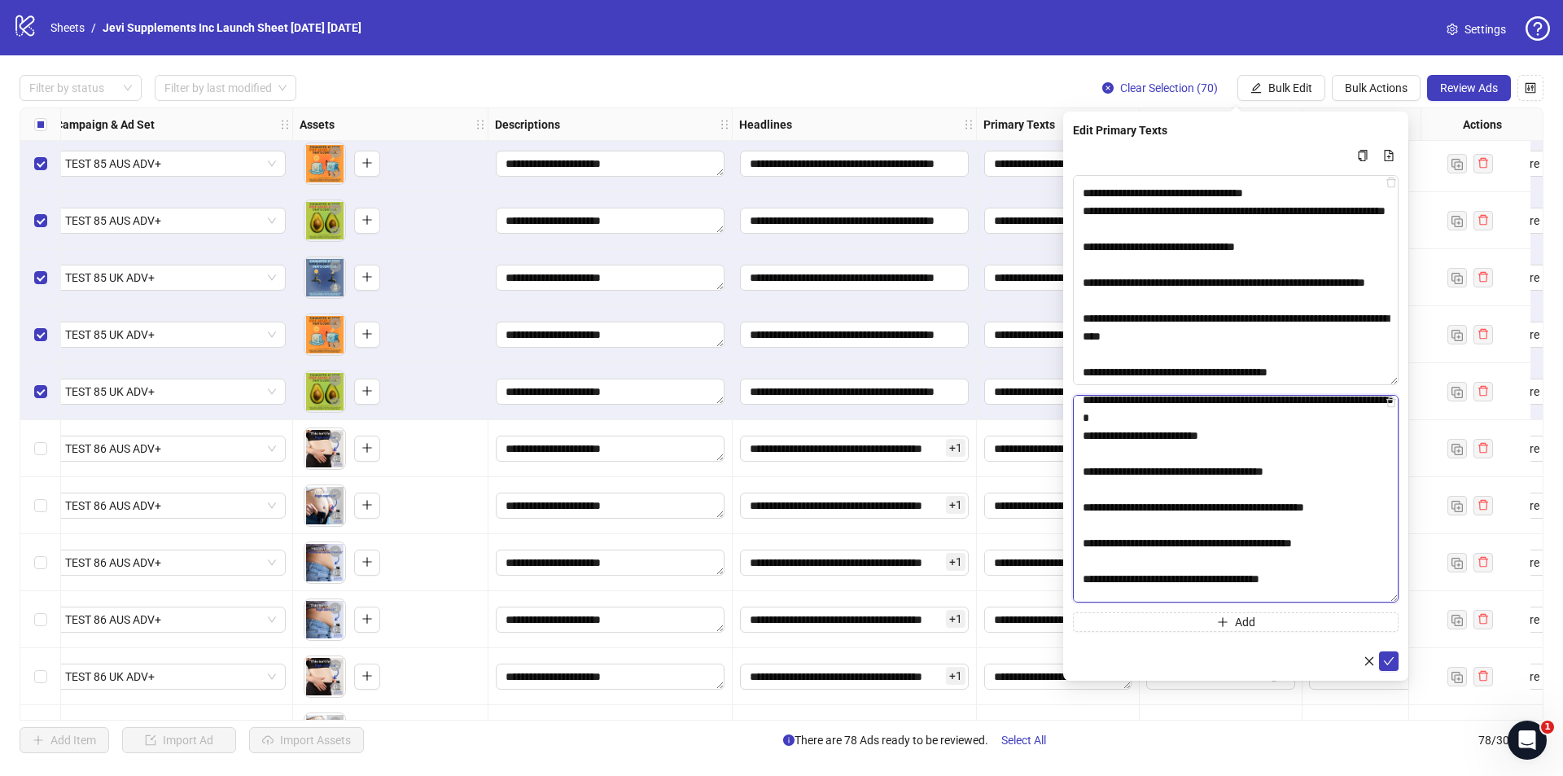
click at [1222, 452] on textarea "Multi-text input container - paste or copy values" at bounding box center [1236, 499] width 326 height 208
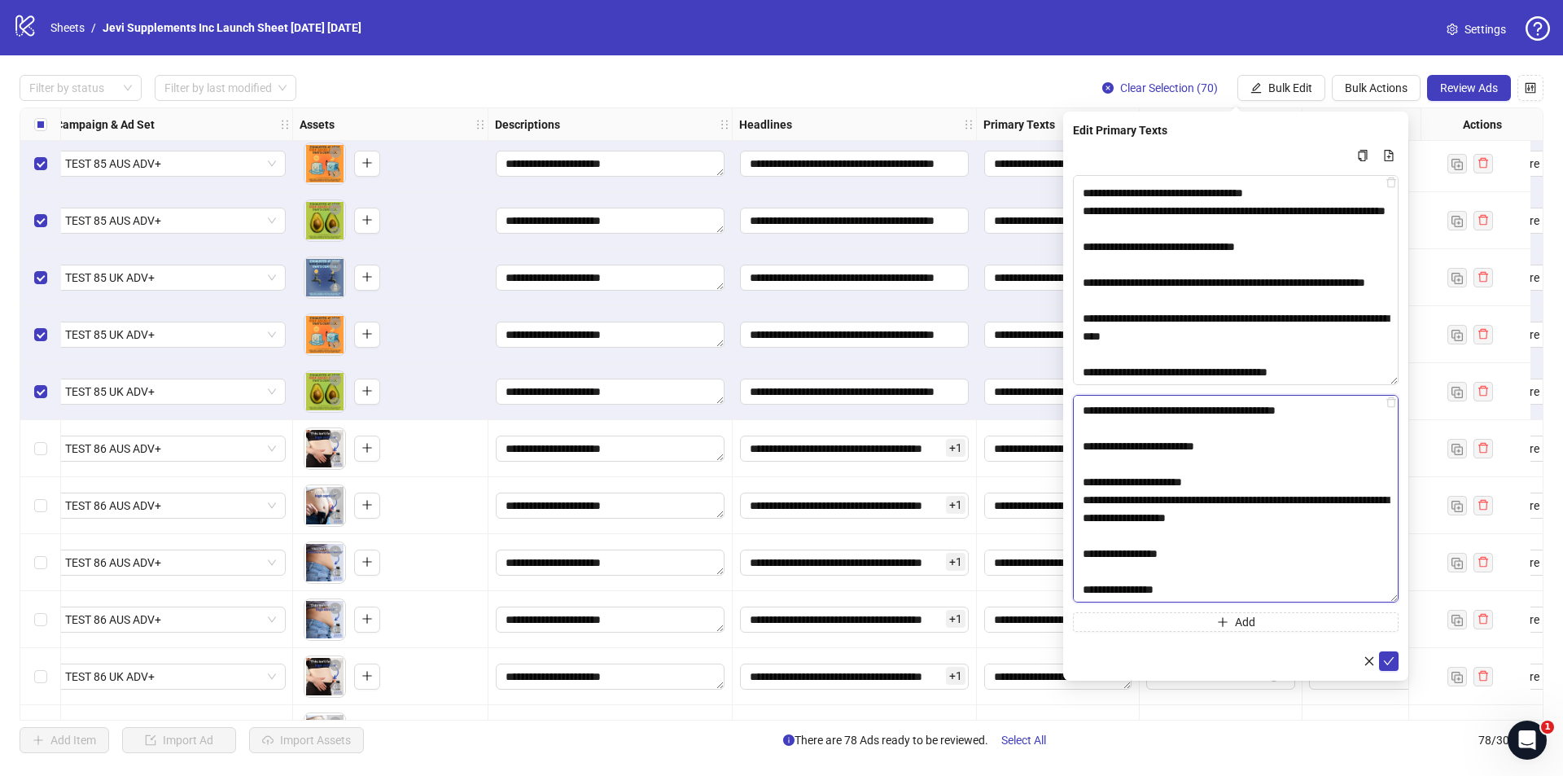
scroll to position [1089, 0]
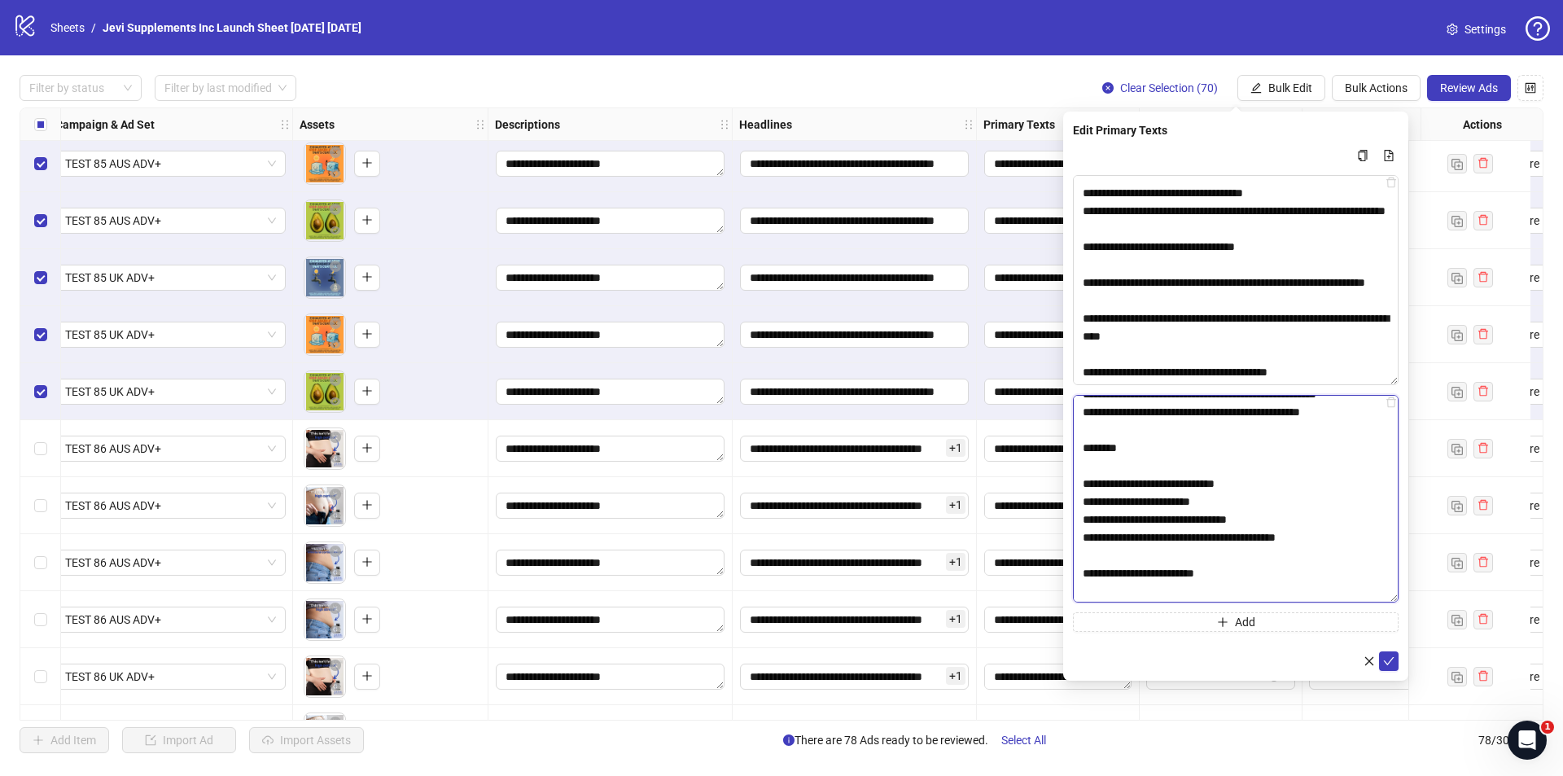
click at [1262, 519] on textarea "Multi-text input container - paste or copy values" at bounding box center [1236, 499] width 326 height 208
click at [1210, 497] on textarea "Multi-text input container - paste or copy values" at bounding box center [1236, 499] width 326 height 208
click at [1286, 518] on textarea "Multi-text input container - paste or copy values" at bounding box center [1236, 499] width 326 height 208
click at [1254, 551] on textarea "Multi-text input container - paste or copy values" at bounding box center [1236, 499] width 326 height 208
click at [1272, 588] on textarea "Multi-text input container - paste or copy values" at bounding box center [1236, 499] width 326 height 208
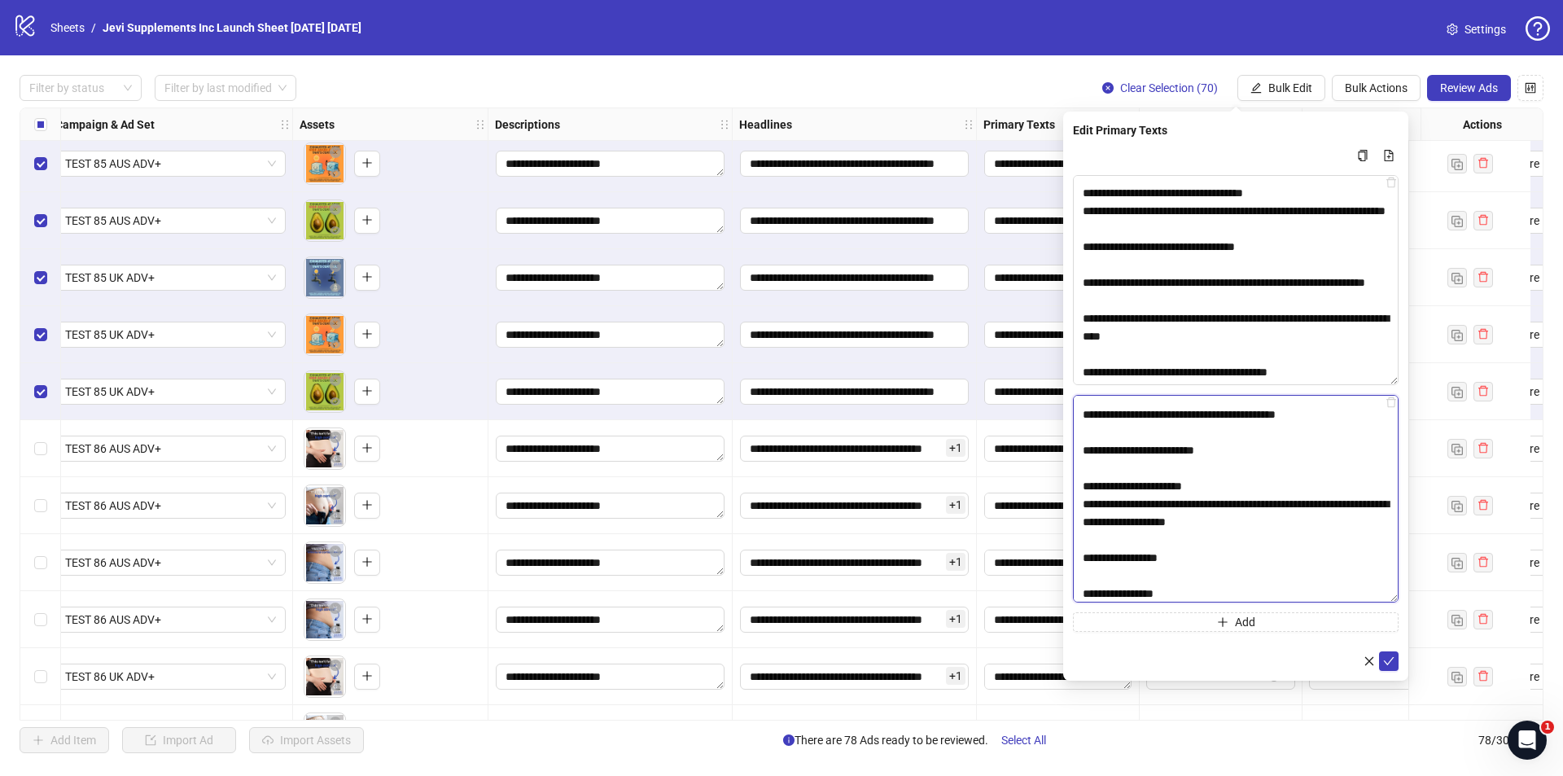
scroll to position [1305, 0]
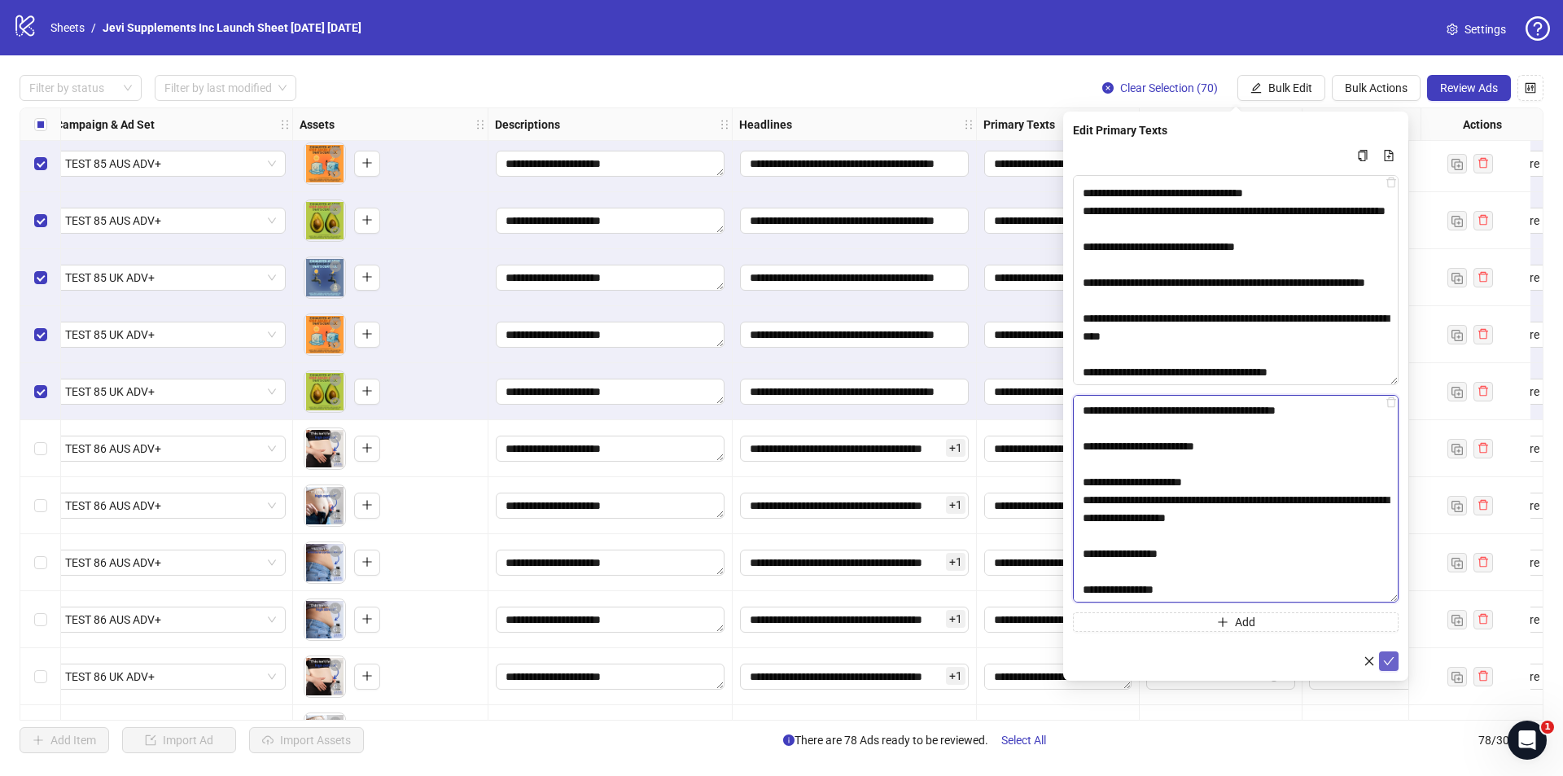
type textarea "**********"
click at [1391, 660] on icon "check" at bounding box center [1389, 661] width 11 height 8
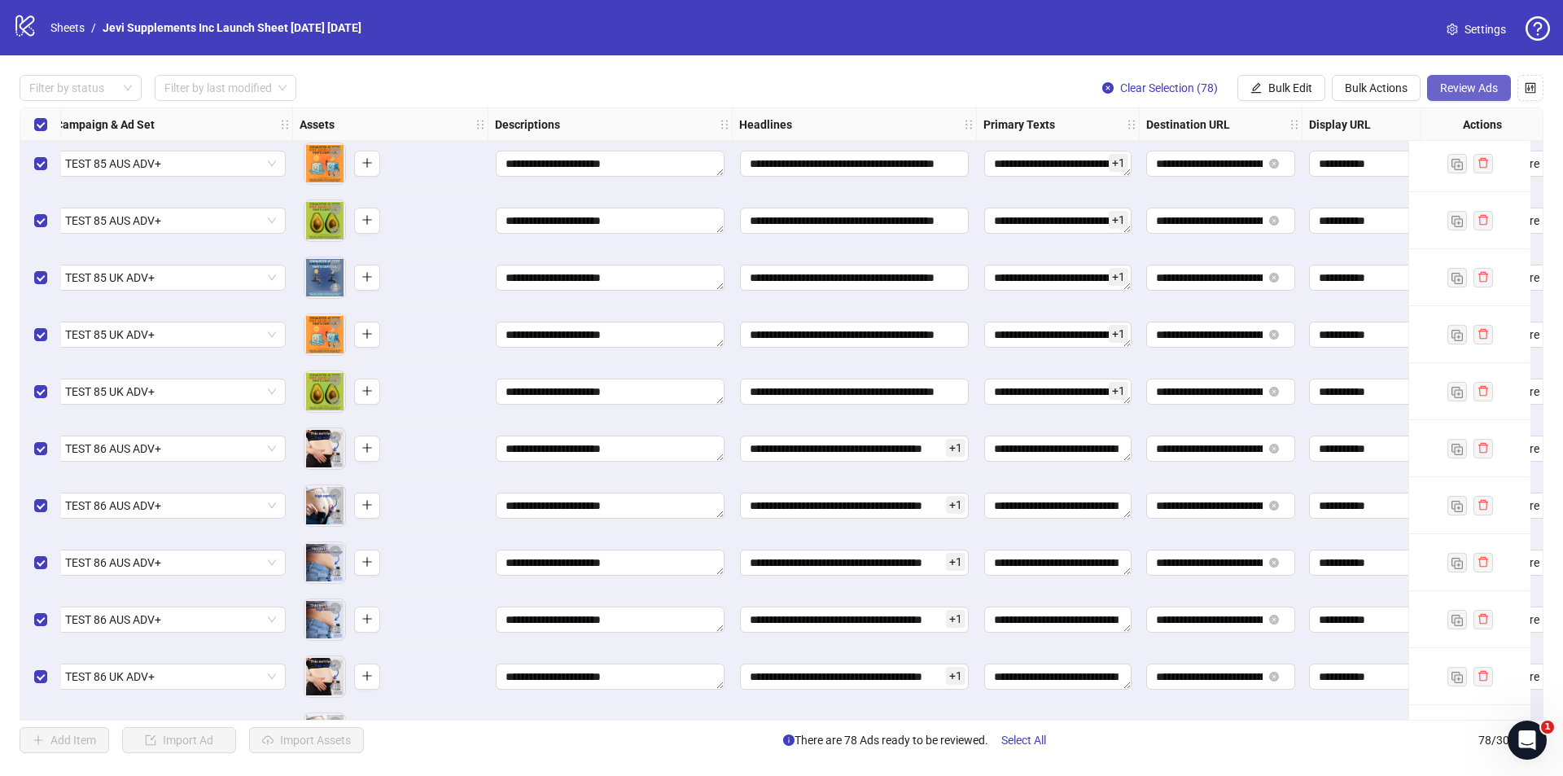
click at [1475, 87] on span "Review Ads" at bounding box center [1469, 87] width 58 height 13
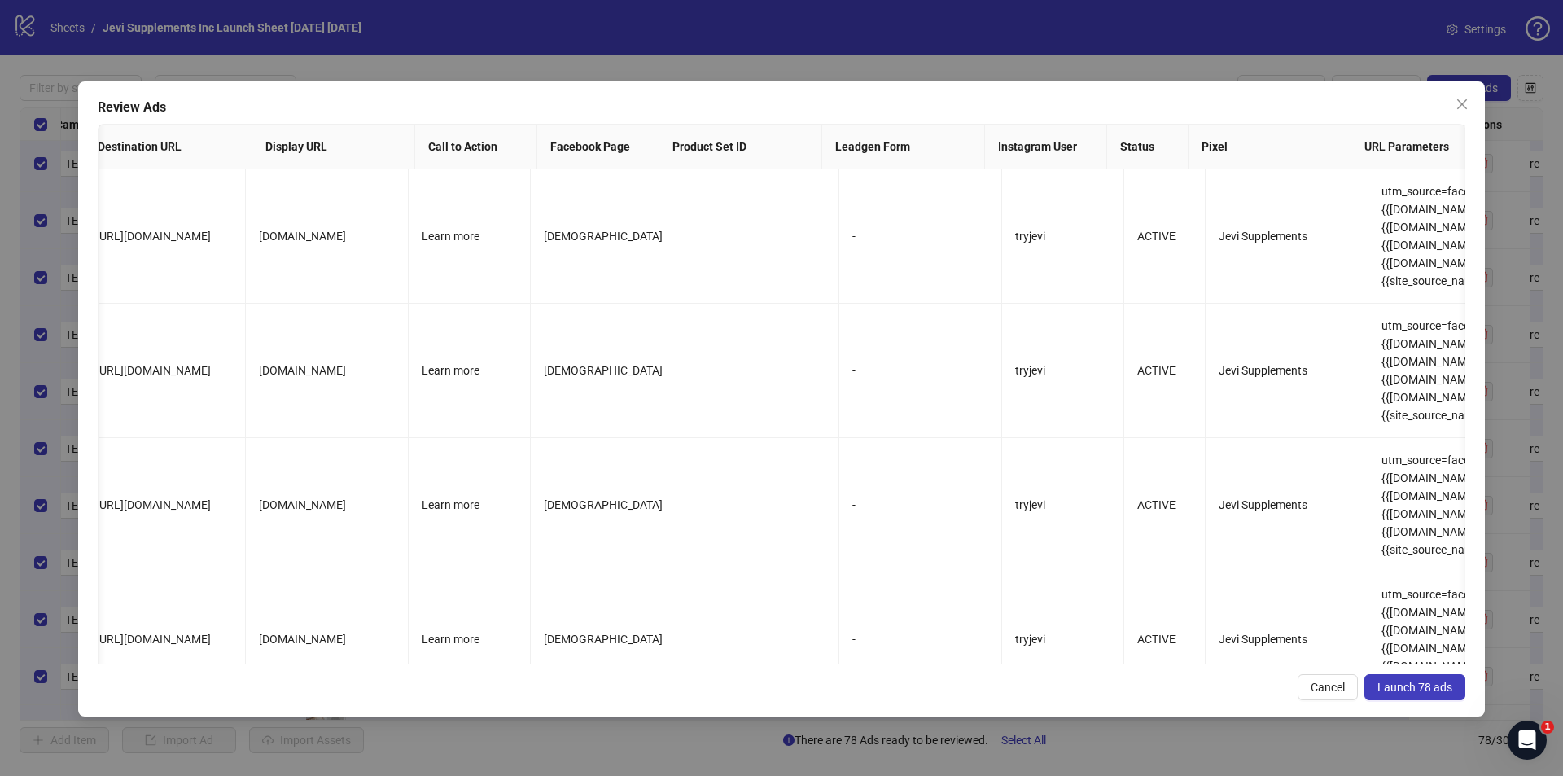
scroll to position [0, 1094]
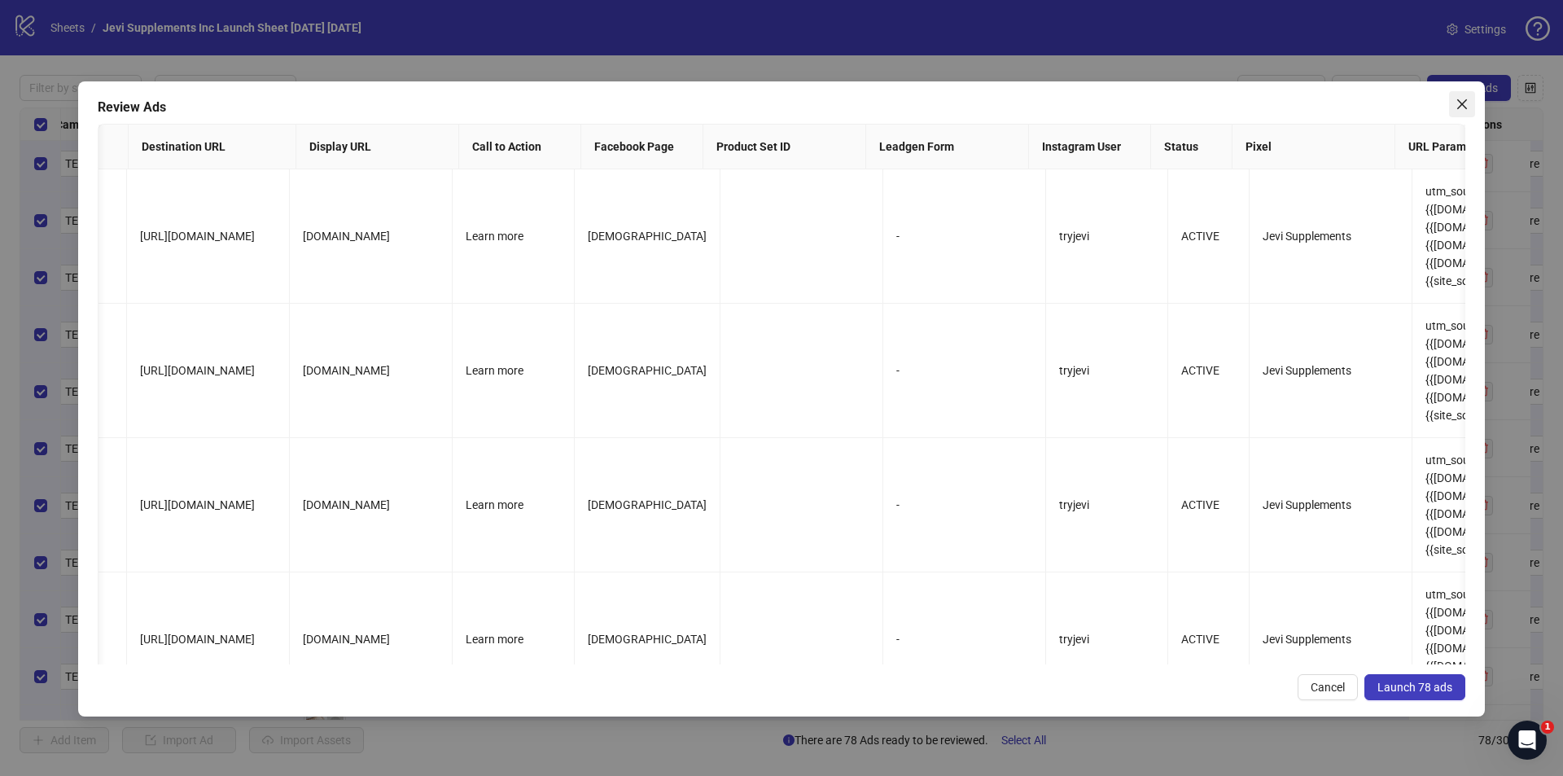
click at [1462, 100] on icon "close" at bounding box center [1462, 104] width 13 height 13
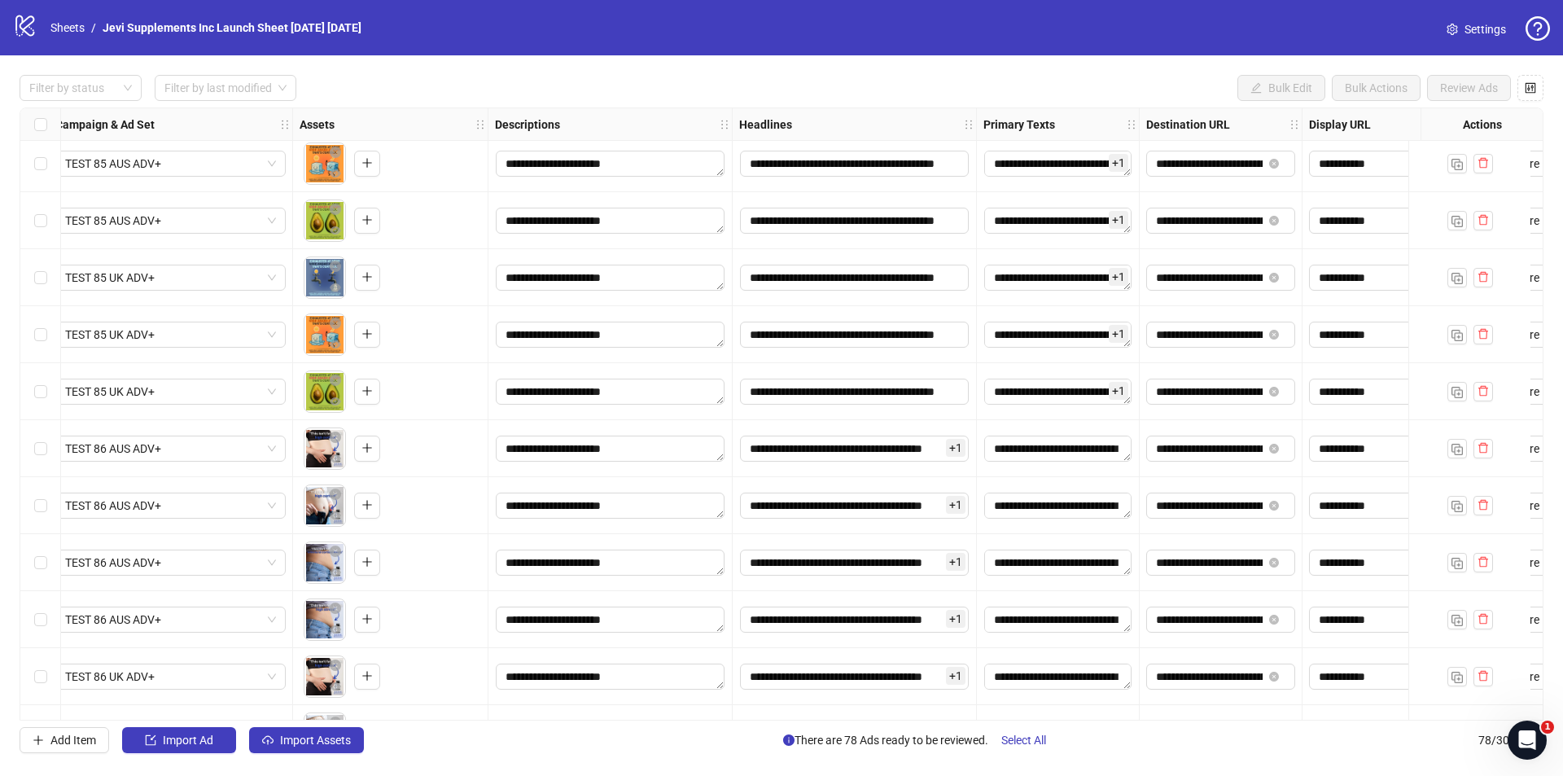
click at [1529, 91] on icon "control" at bounding box center [1530, 87] width 11 height 11
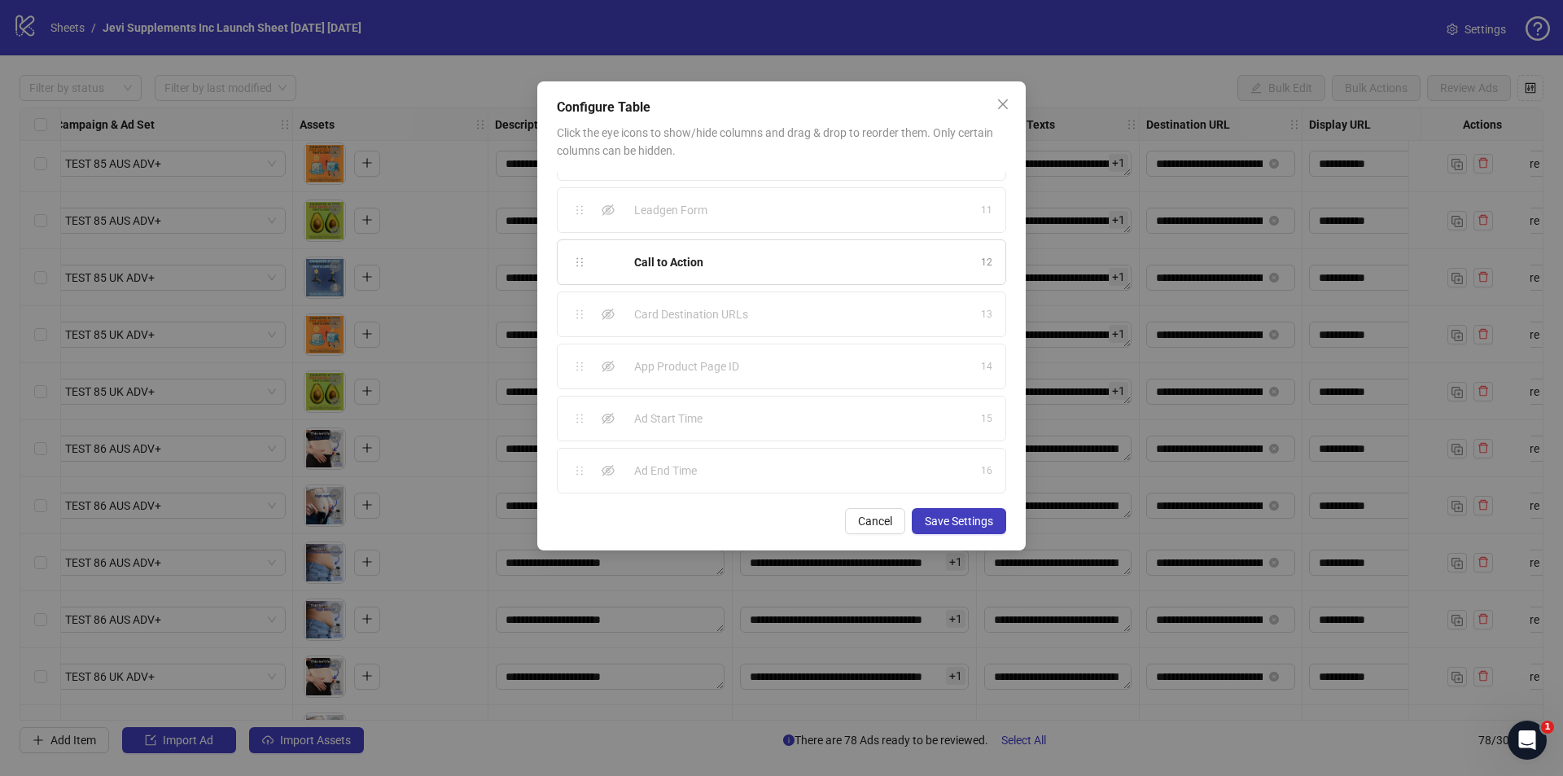
scroll to position [508, 0]
click at [996, 108] on span "Close" at bounding box center [1003, 104] width 26 height 13
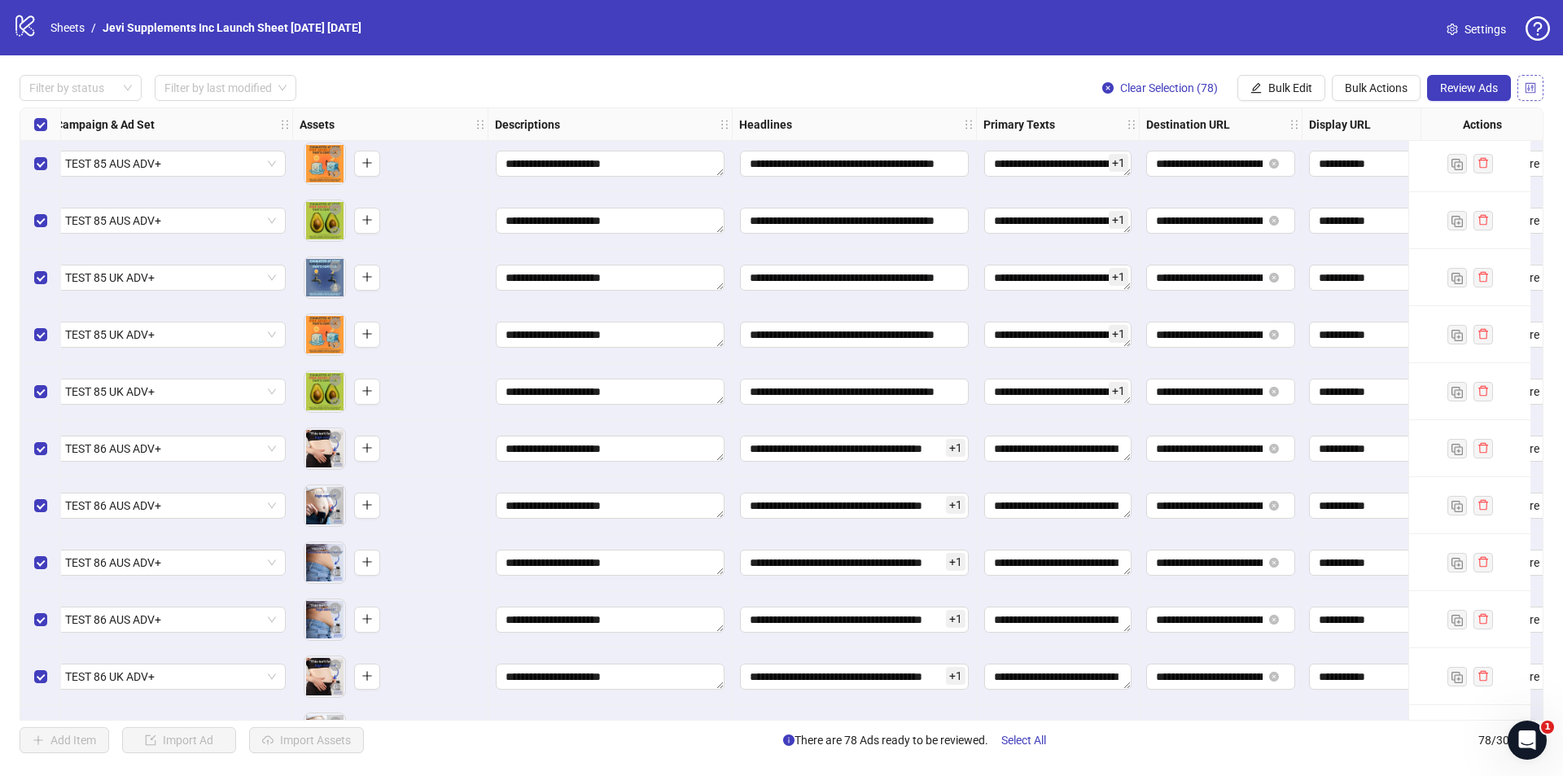
click at [1534, 85] on icon "control" at bounding box center [1530, 87] width 11 height 11
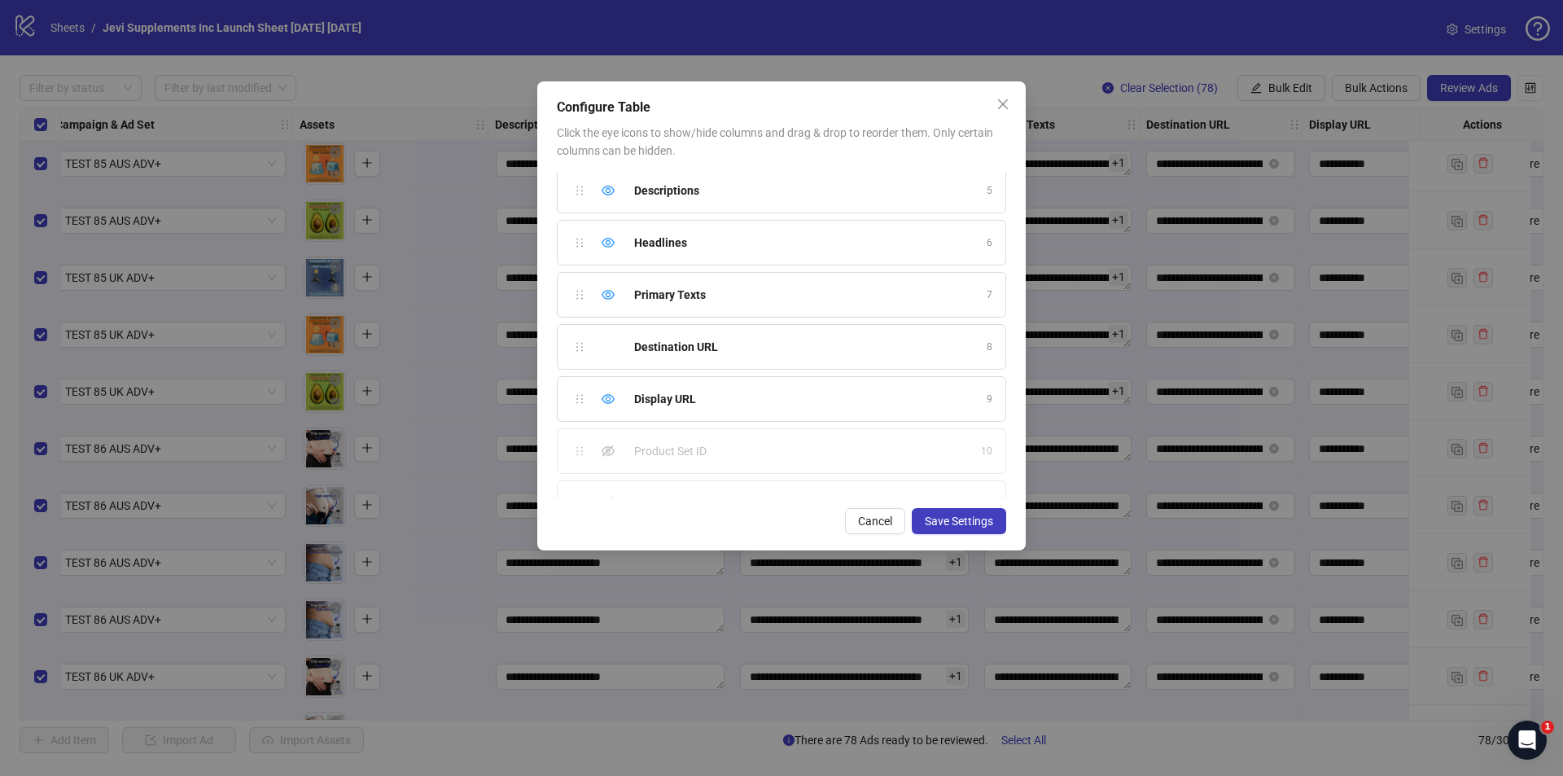
scroll to position [182, 0]
click at [606, 376] on div "Destination URL 8" at bounding box center [781, 378] width 449 height 46
click at [610, 377] on div "Destination URL 8" at bounding box center [781, 378] width 449 height 46
click at [611, 276] on div "Call to Action 12" at bounding box center [781, 280] width 449 height 46
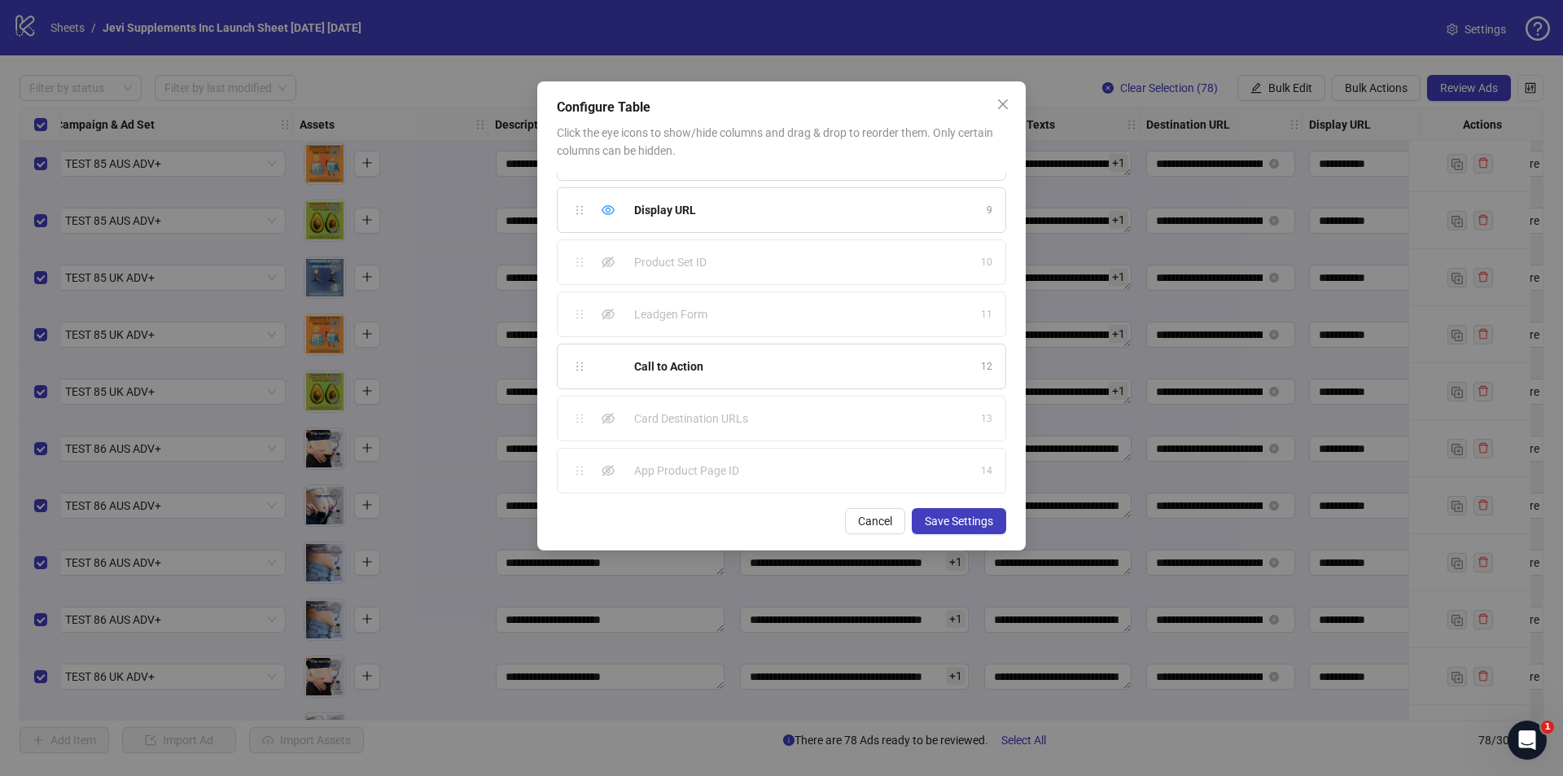
scroll to position [407, 0]
click at [614, 259] on div "Call to Action 12" at bounding box center [781, 261] width 449 height 46
click at [609, 257] on div "Call to Action 12" at bounding box center [781, 261] width 449 height 46
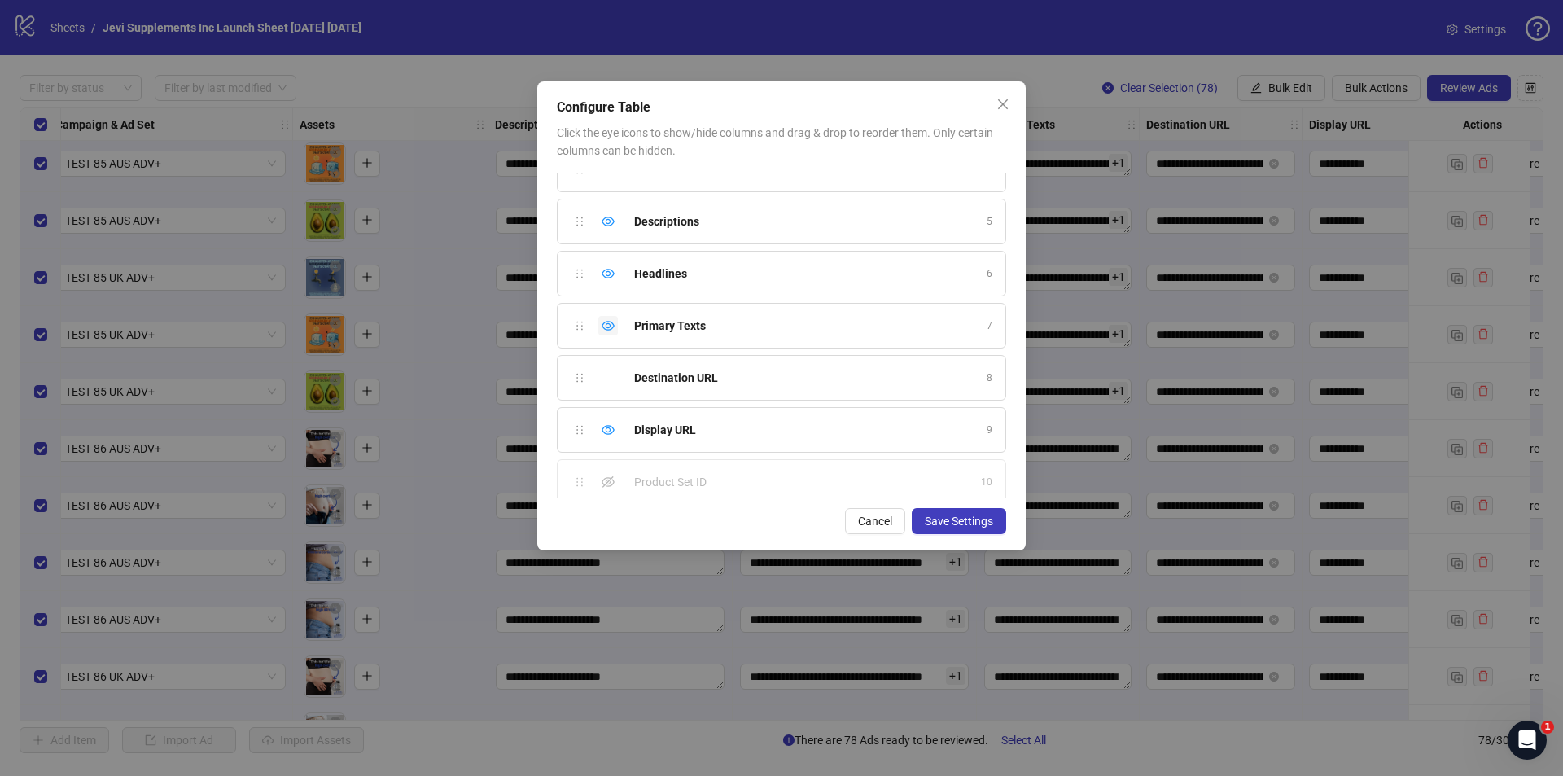
click at [610, 326] on icon "eye" at bounding box center [608, 326] width 13 height 10
click at [610, 326] on icon "eye-invisible" at bounding box center [608, 326] width 3 height 3
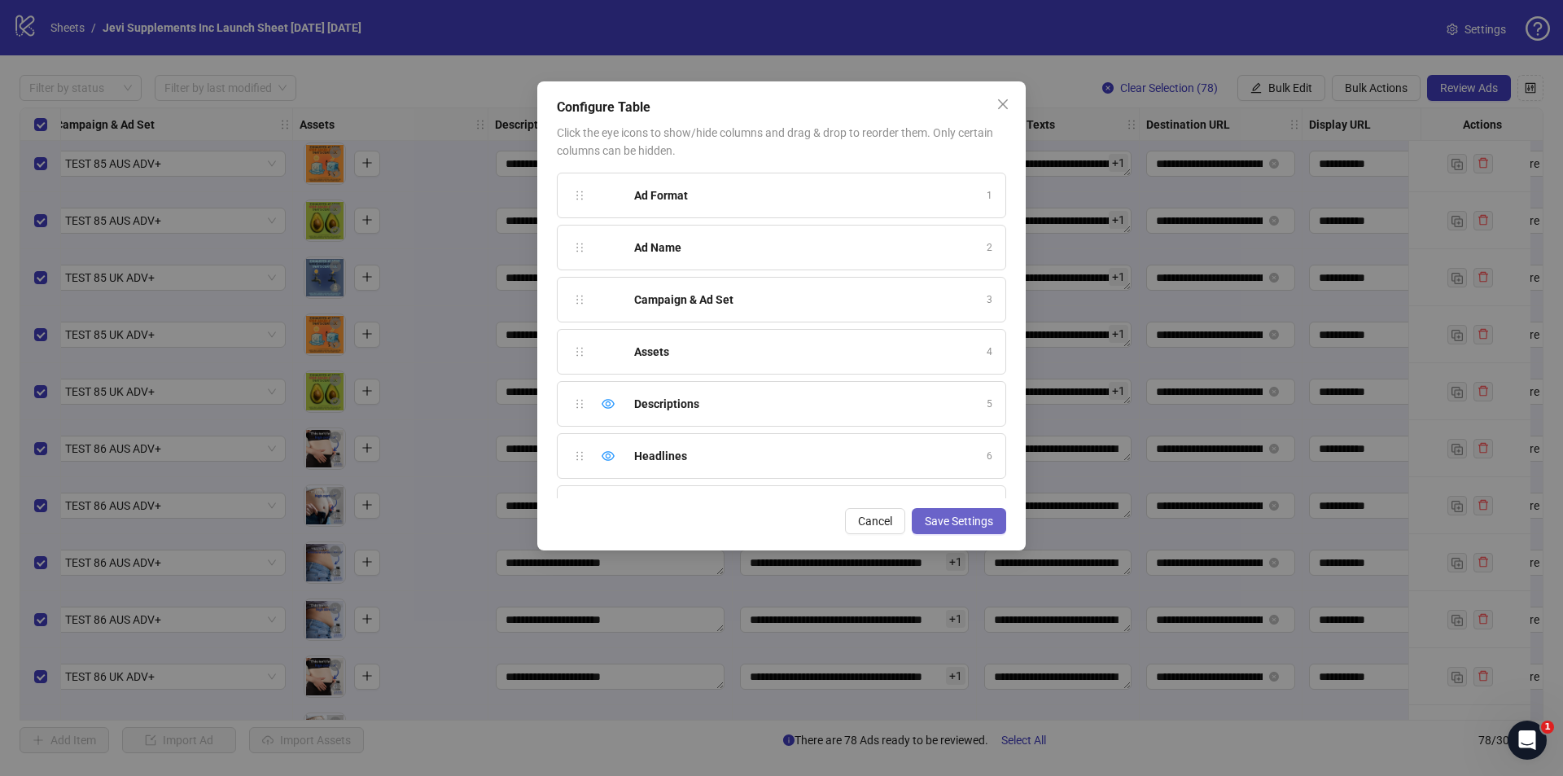
click at [955, 520] on span "Save Settings" at bounding box center [959, 521] width 68 height 13
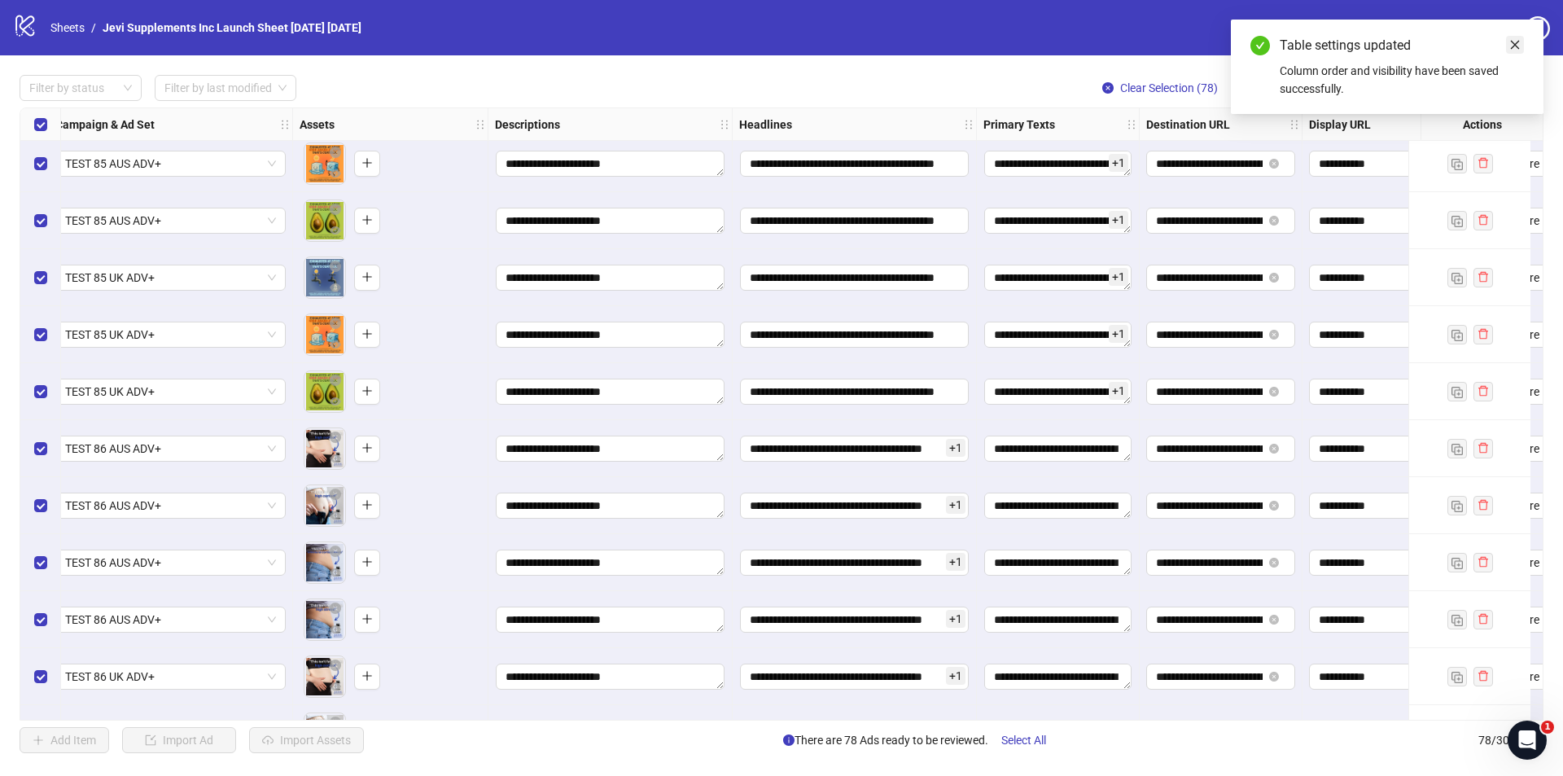
click at [1516, 48] on icon "close" at bounding box center [1515, 44] width 11 height 11
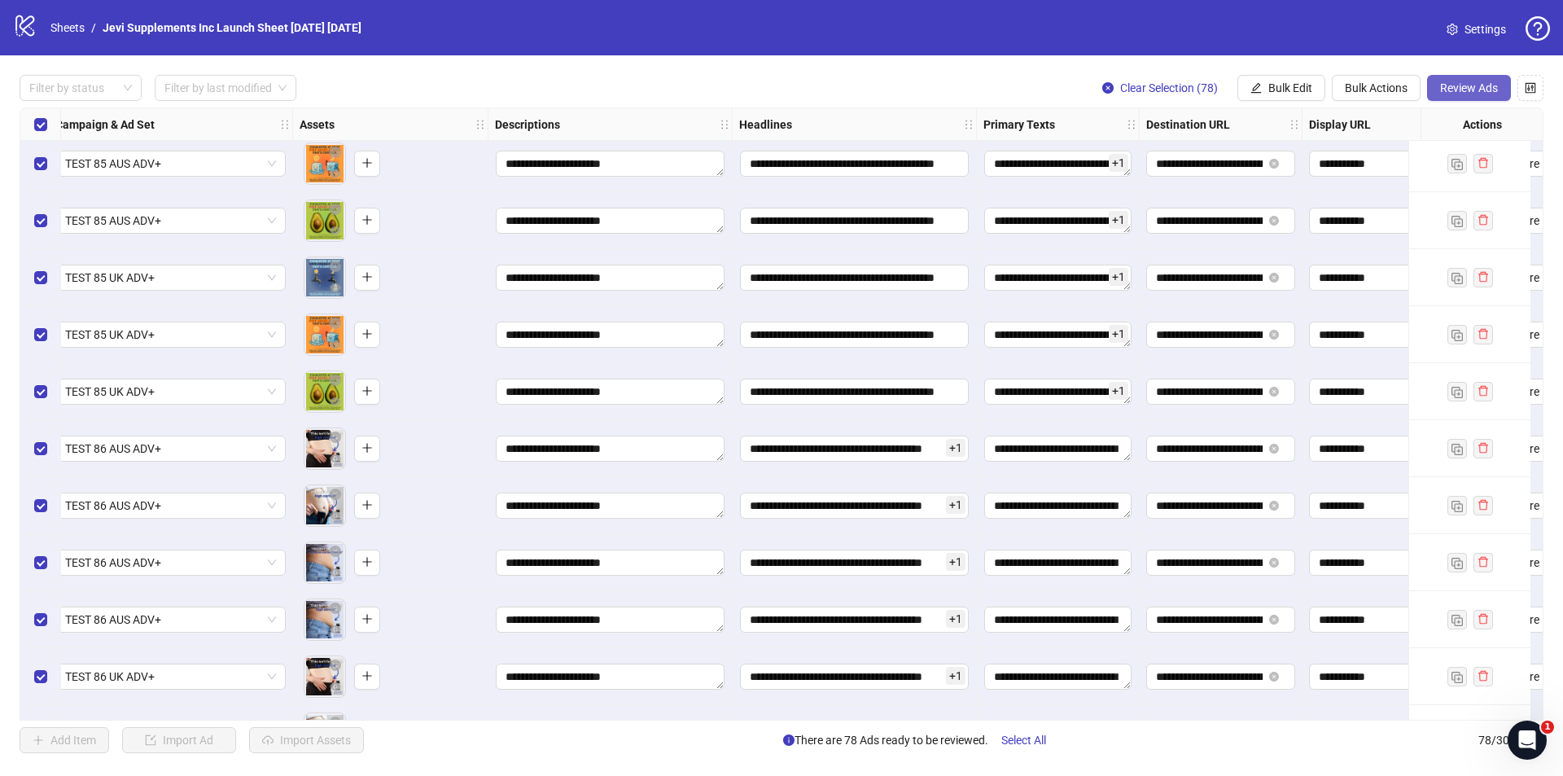
click at [1457, 89] on span "Review Ads" at bounding box center [1469, 87] width 58 height 13
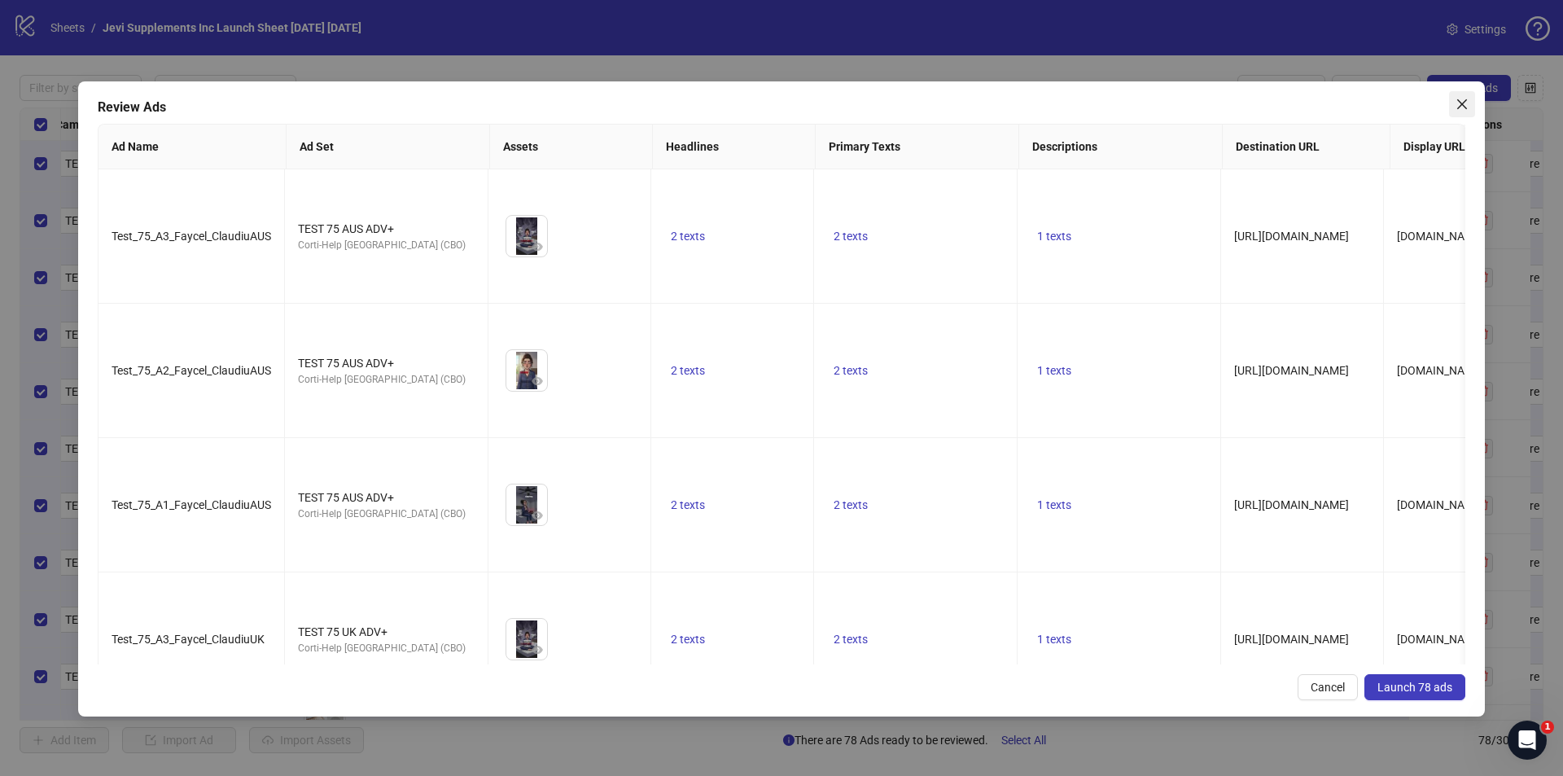
click at [1462, 101] on icon "close" at bounding box center [1462, 104] width 13 height 13
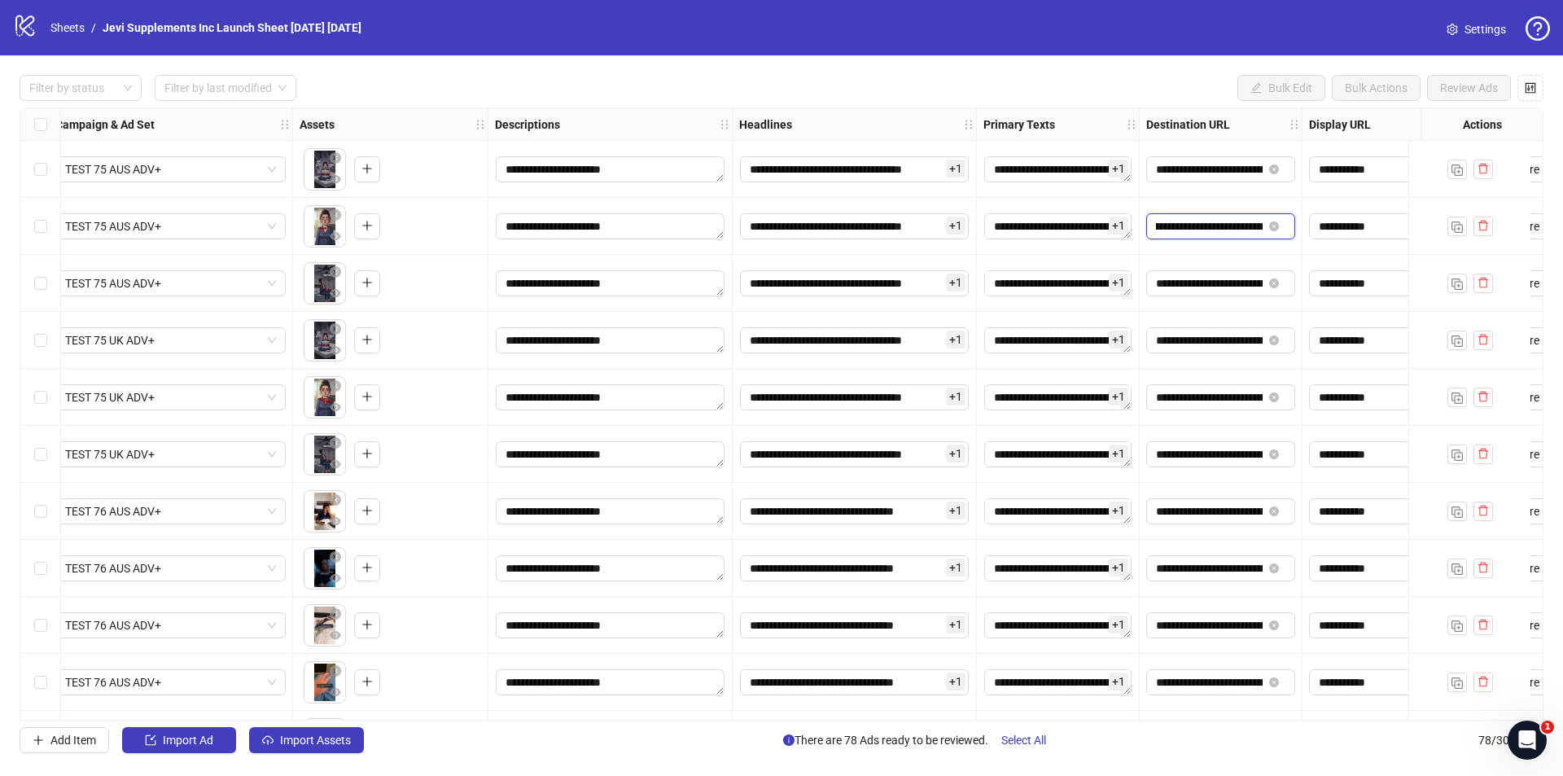
drag, startPoint x: 1232, startPoint y: 224, endPoint x: 1249, endPoint y: 224, distance: 17.1
click at [1249, 224] on input "**********" at bounding box center [1209, 226] width 107 height 18
click at [1248, 248] on div "**********" at bounding box center [1221, 226] width 163 height 57
drag, startPoint x: 1235, startPoint y: 287, endPoint x: 1251, endPoint y: 286, distance: 16.3
click at [1251, 286] on input "**********" at bounding box center [1209, 283] width 107 height 18
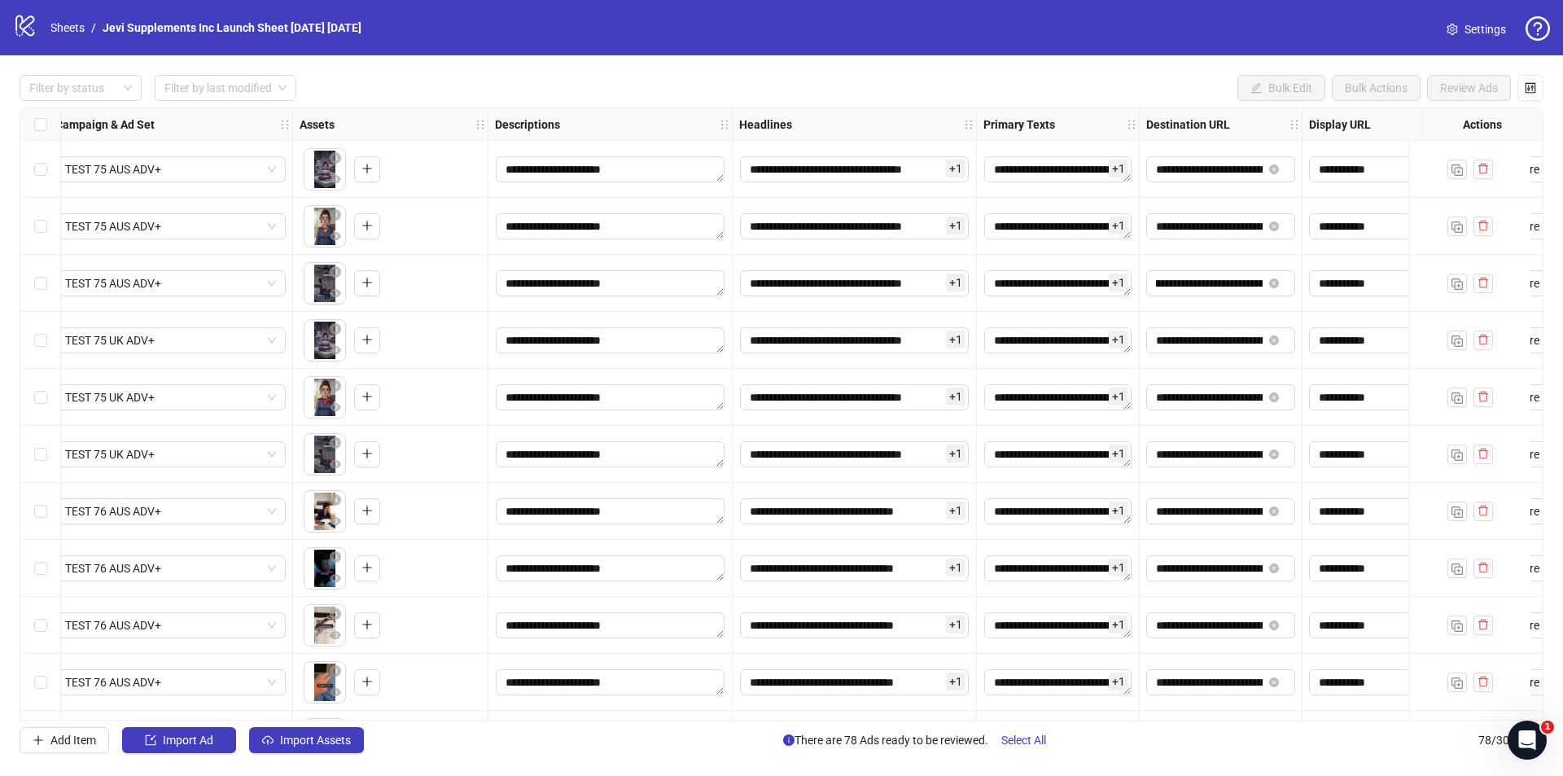
click at [1244, 260] on div "**********" at bounding box center [1221, 283] width 163 height 57
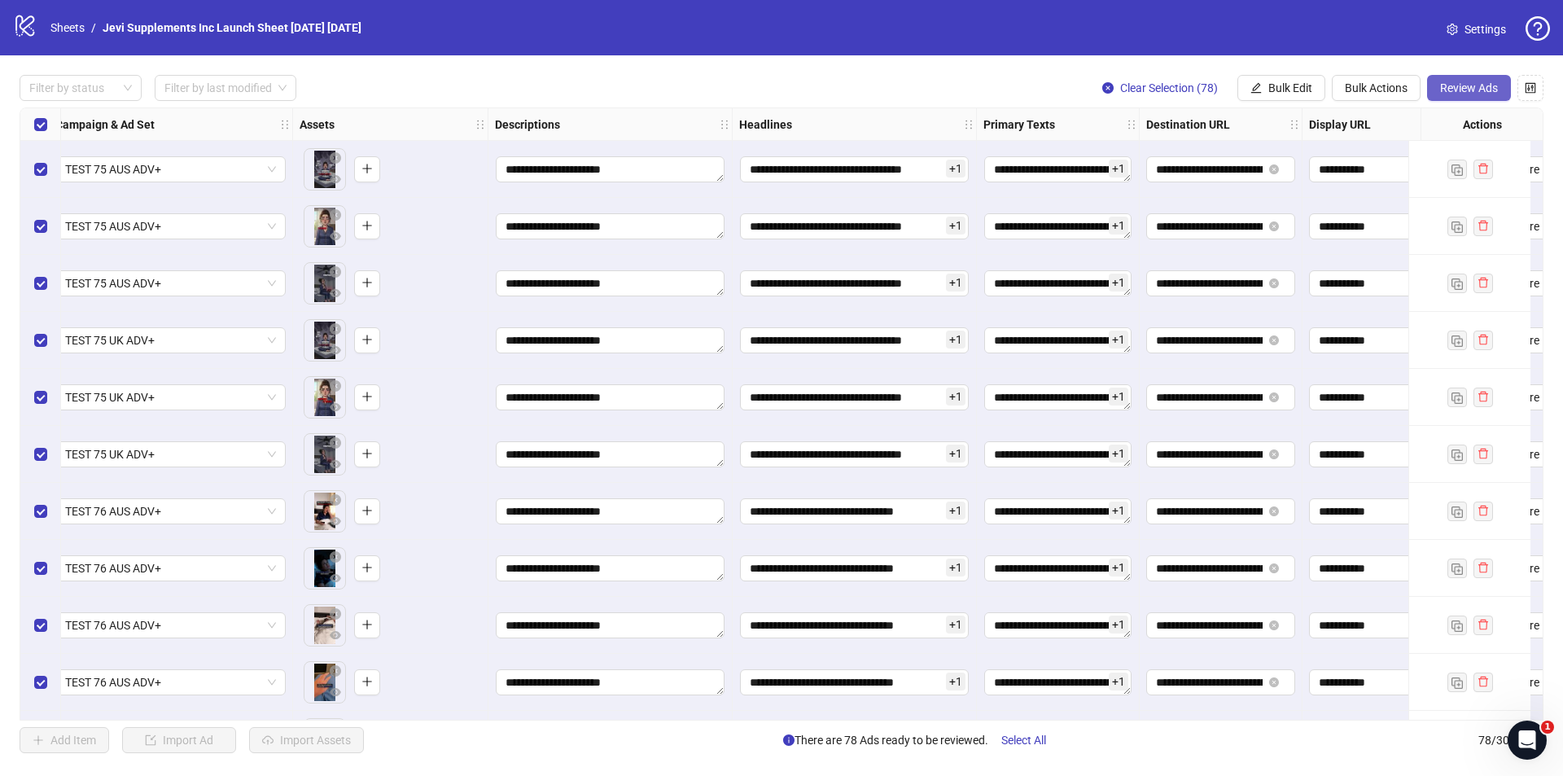
click at [1457, 89] on span "Review Ads" at bounding box center [1469, 87] width 58 height 13
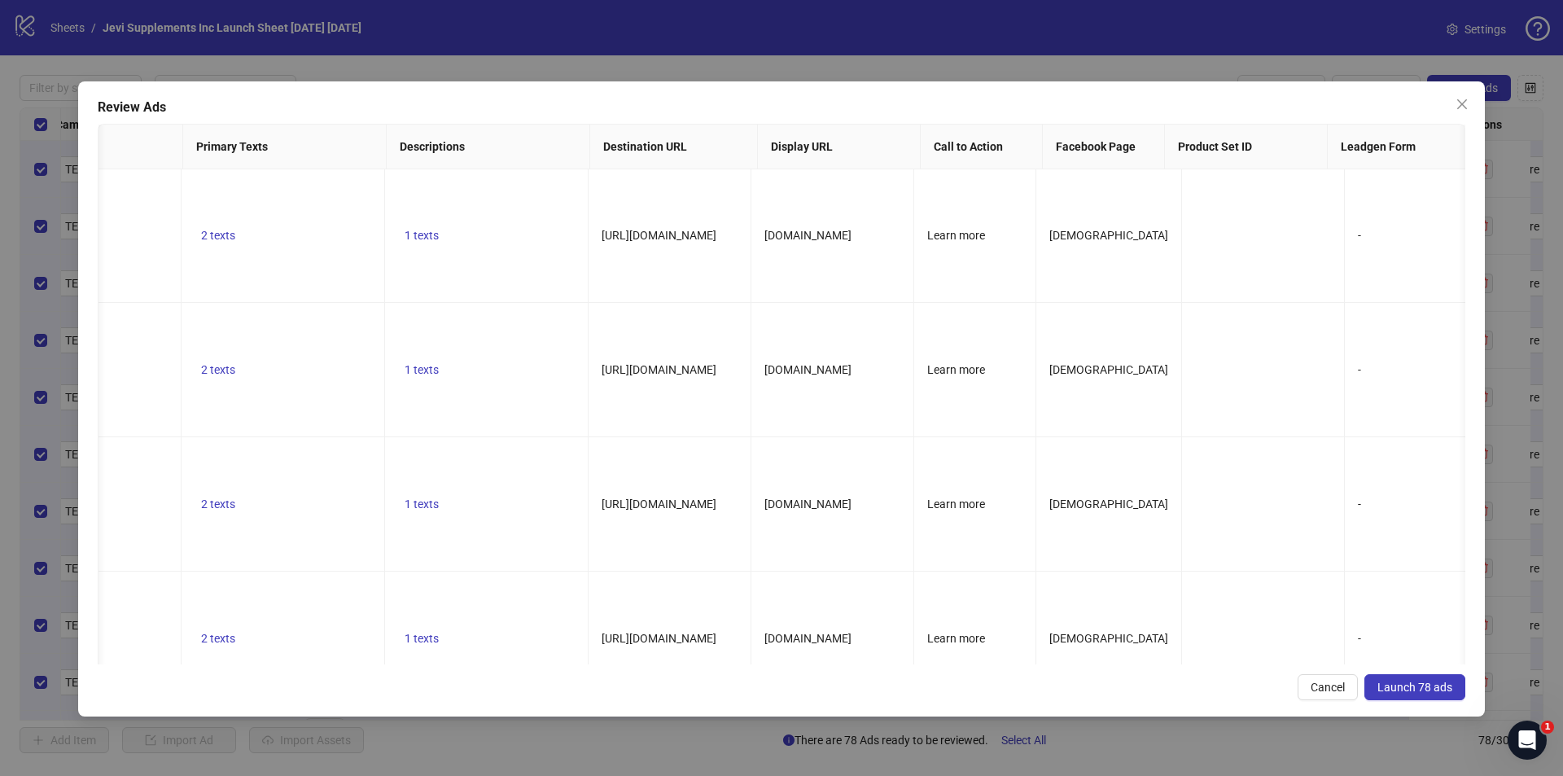
click at [1400, 684] on span "Launch 78 ads" at bounding box center [1415, 687] width 75 height 13
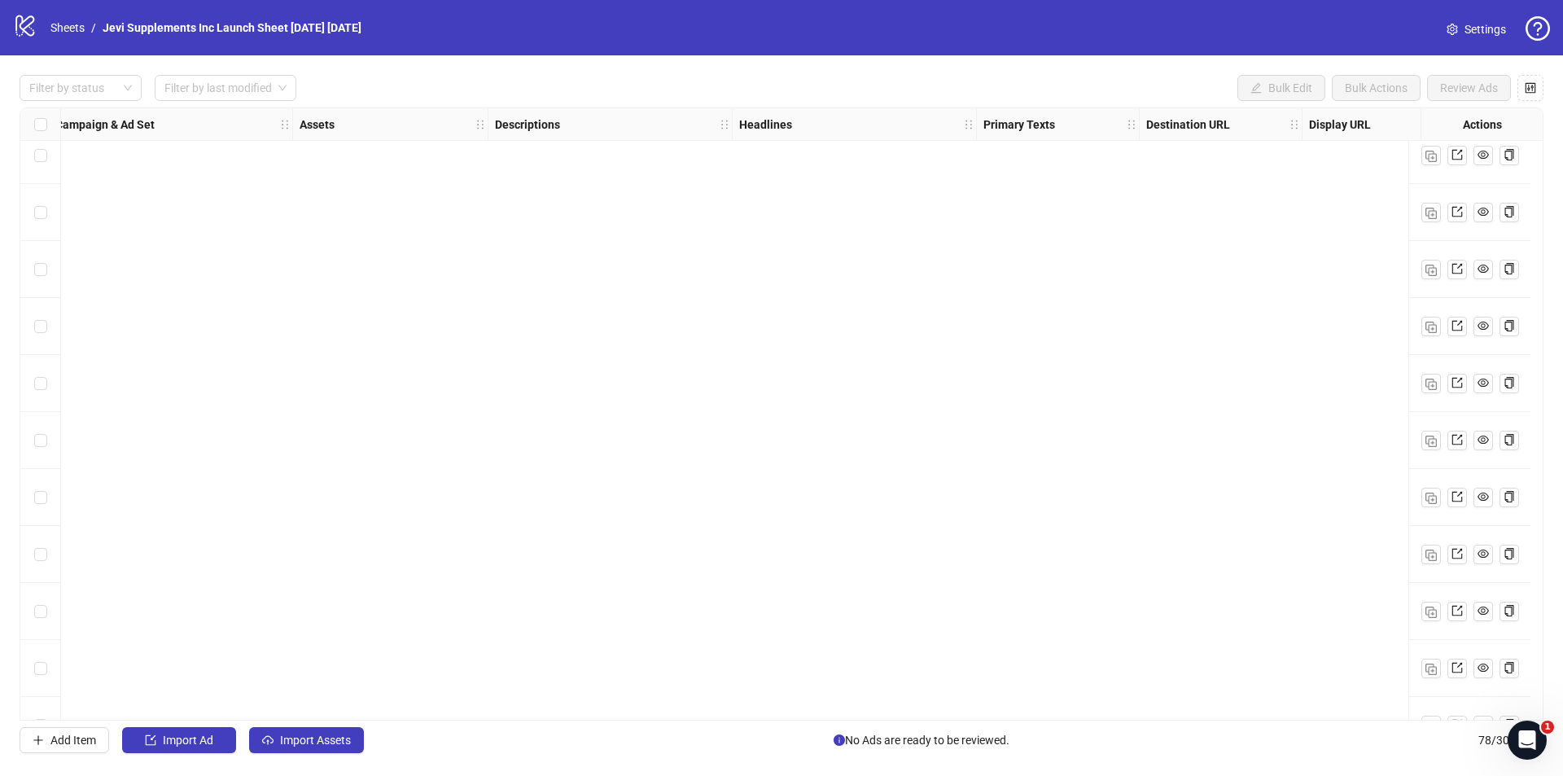
scroll to position [3873, 476]
